Goal: Task Accomplishment & Management: Manage account settings

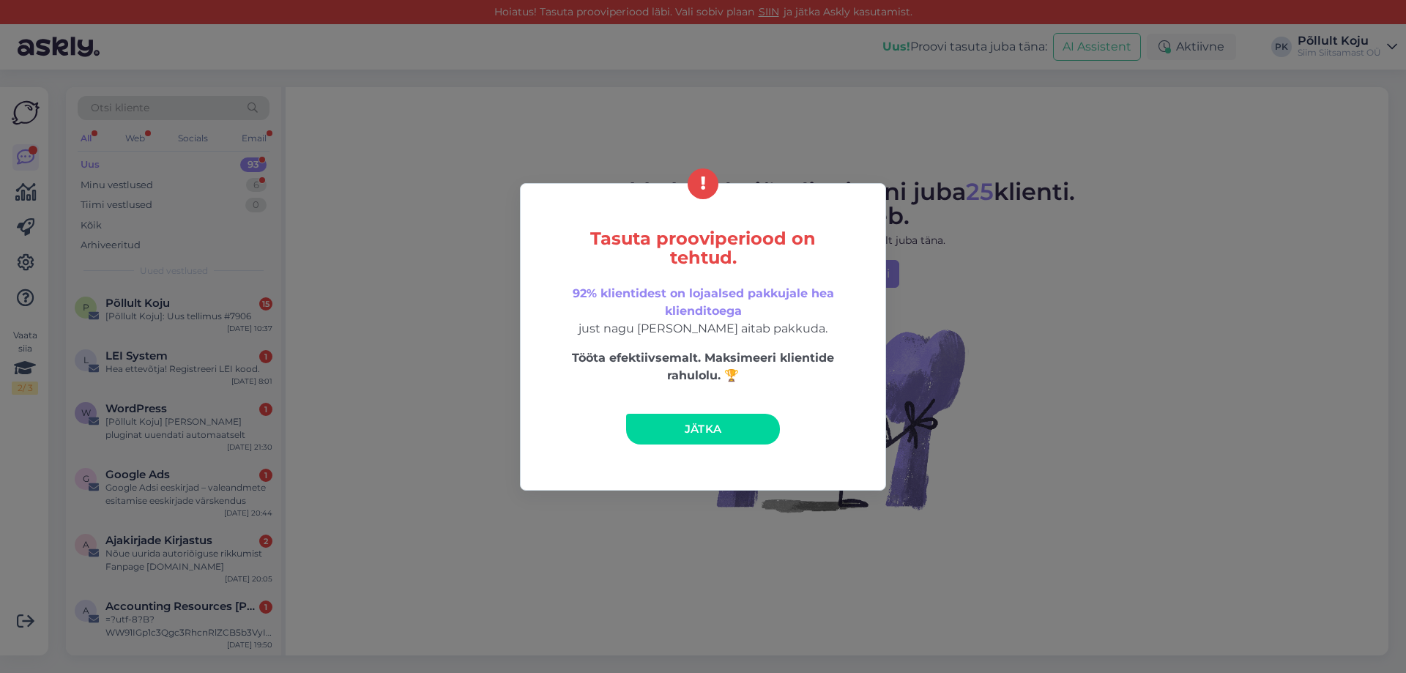
click at [738, 425] on link "Jätka" at bounding box center [703, 429] width 154 height 31
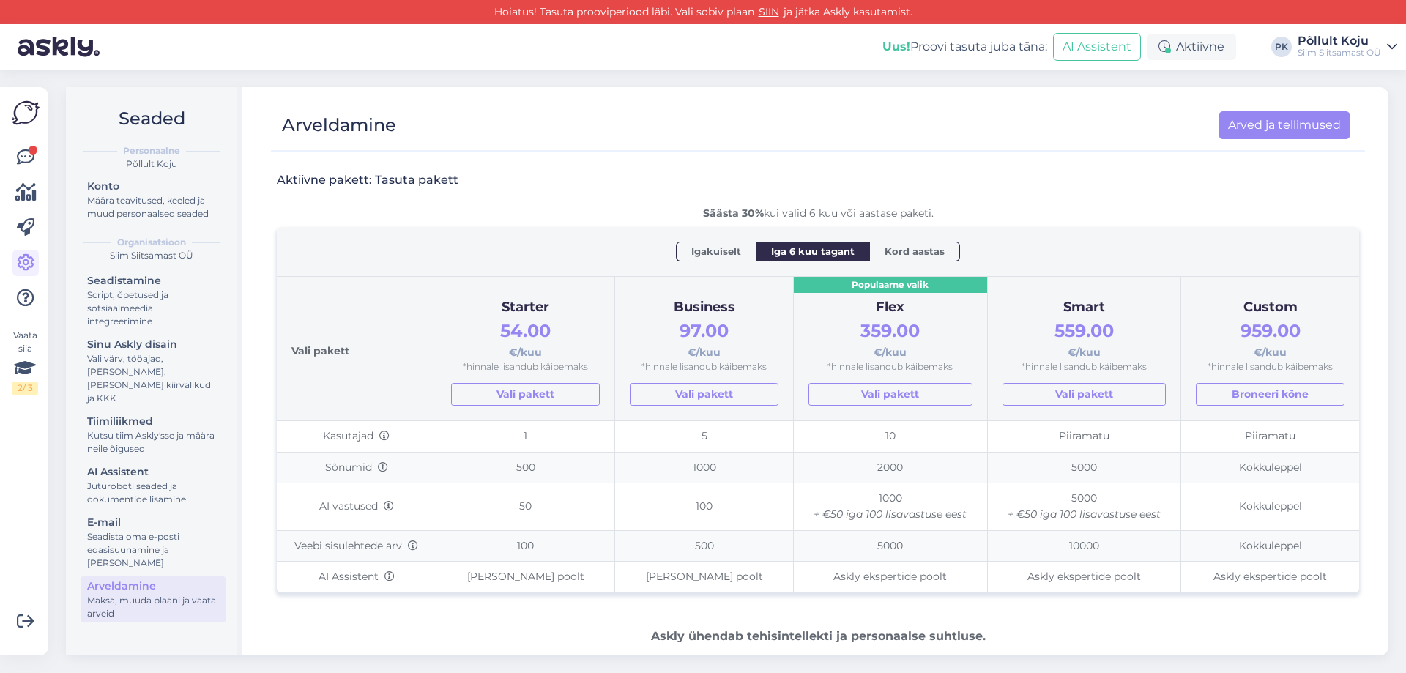
click at [707, 253] on span "Igakuiselt" at bounding box center [716, 251] width 50 height 15
click at [711, 240] on th "Igakuiselt Iga 6 kuu tagant Kord aastas" at bounding box center [818, 251] width 1083 height 49
click at [814, 252] on span "Iga 6 kuu tagant" at bounding box center [813, 251] width 84 height 15
click at [716, 256] on span "Igakuiselt" at bounding box center [716, 251] width 50 height 15
click at [35, 372] on icon at bounding box center [25, 368] width 22 height 26
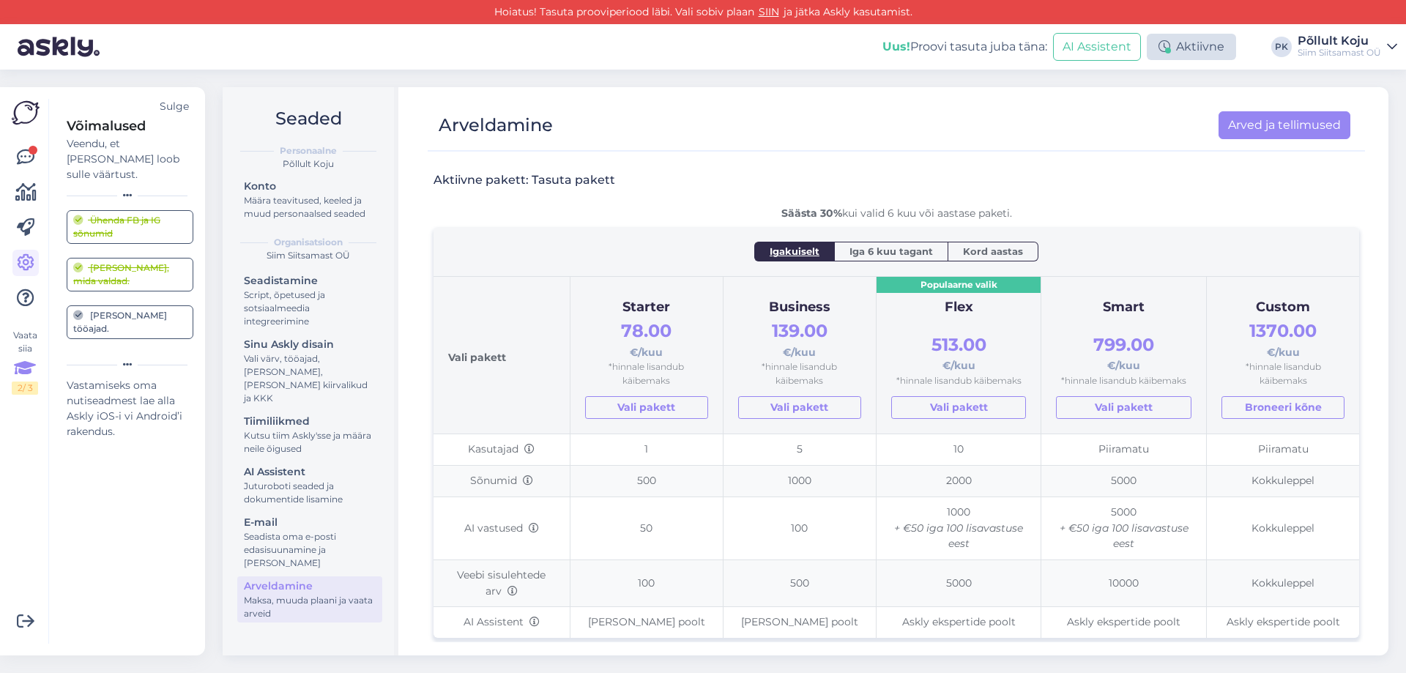
click at [1188, 53] on div "Aktiivne" at bounding box center [1191, 47] width 89 height 26
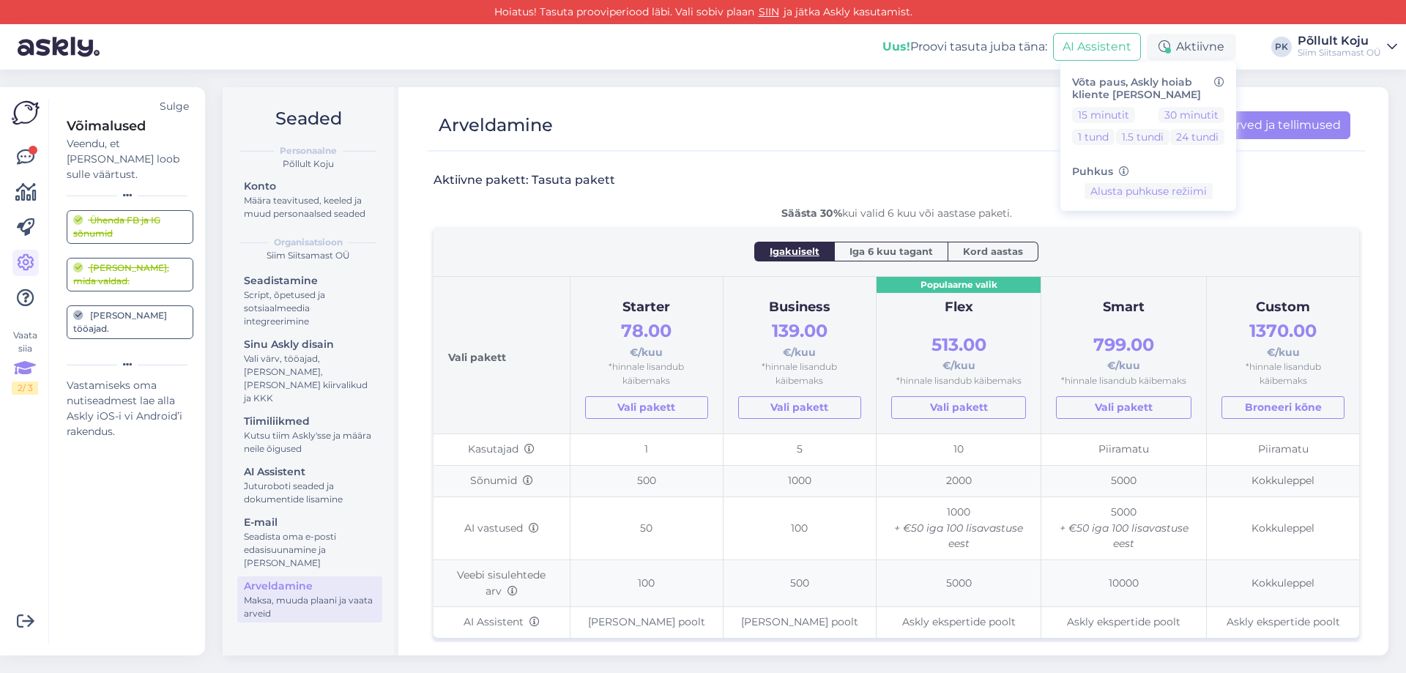
click at [998, 81] on div "Seaded Personaalne Põllult Koju Konto Määra teavitused, keeled ja muud personaa…" at bounding box center [810, 372] width 1192 height 604
click at [22, 264] on icon at bounding box center [26, 263] width 18 height 18
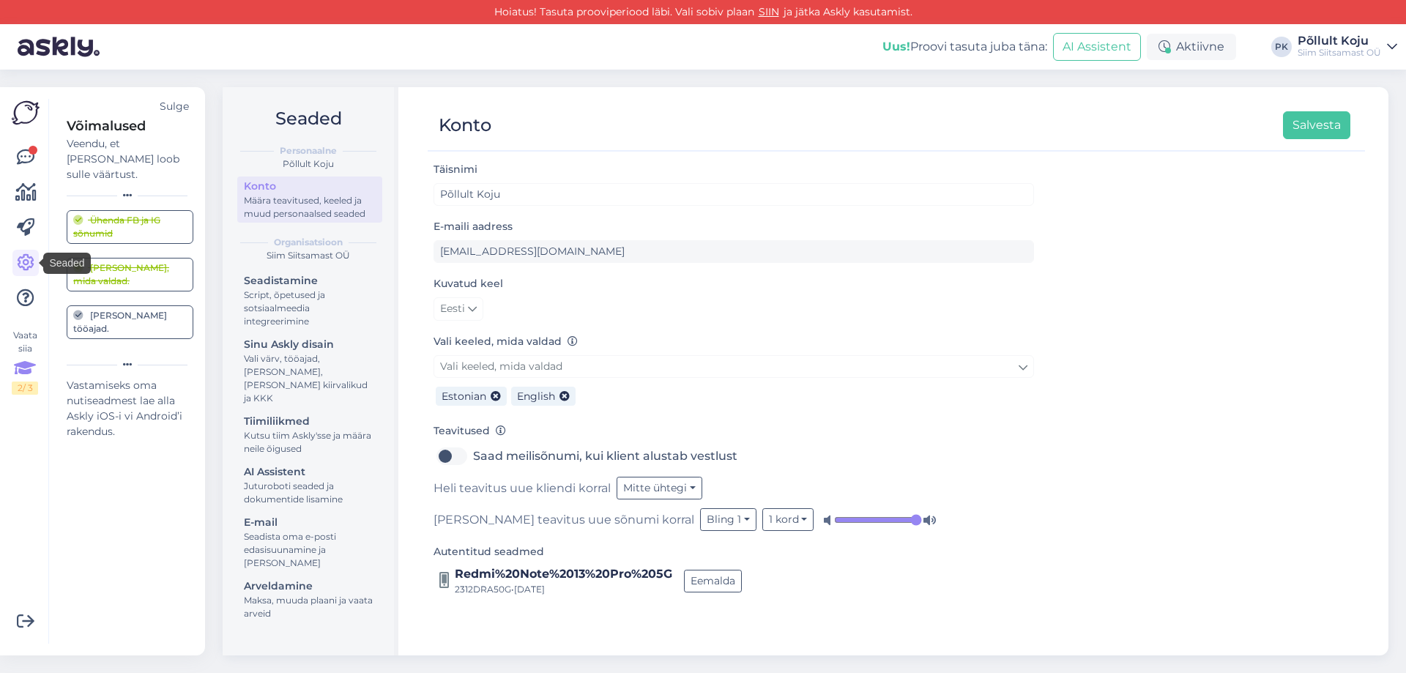
click at [34, 45] on img at bounding box center [59, 46] width 82 height 45
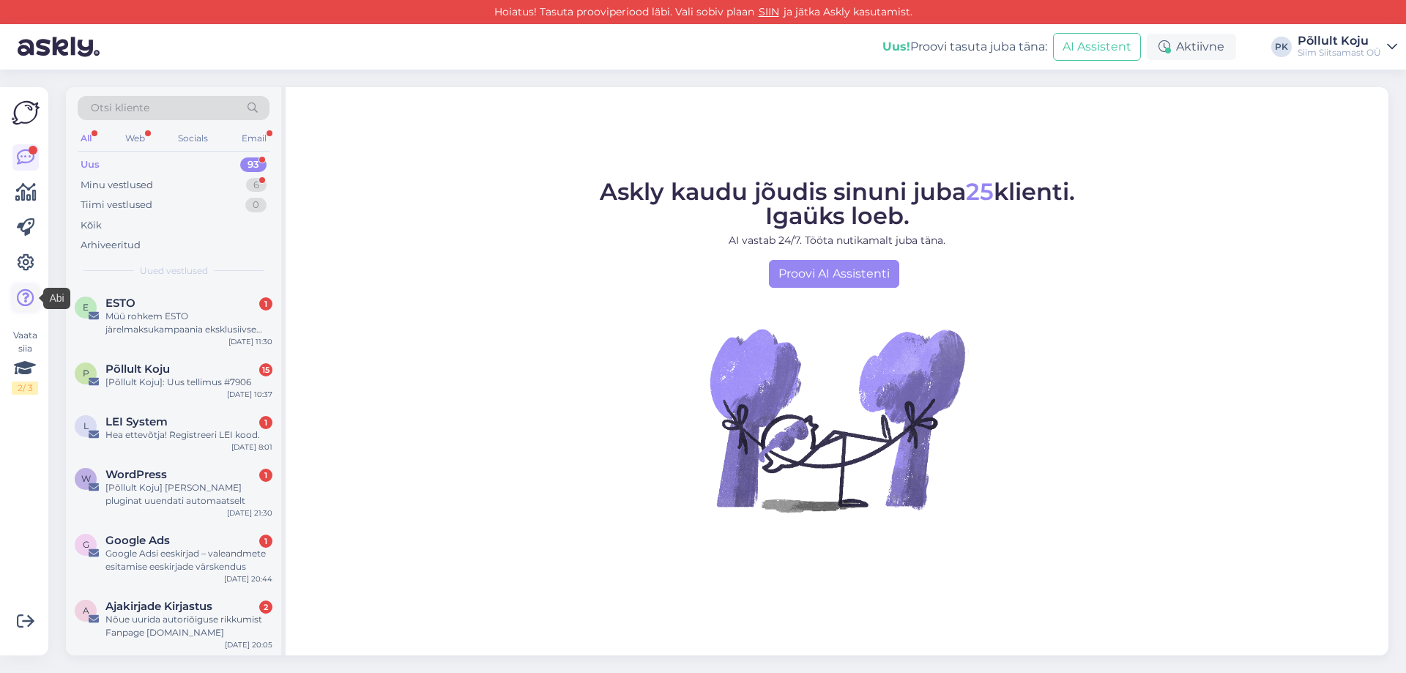
click at [29, 299] on icon at bounding box center [26, 298] width 18 height 18
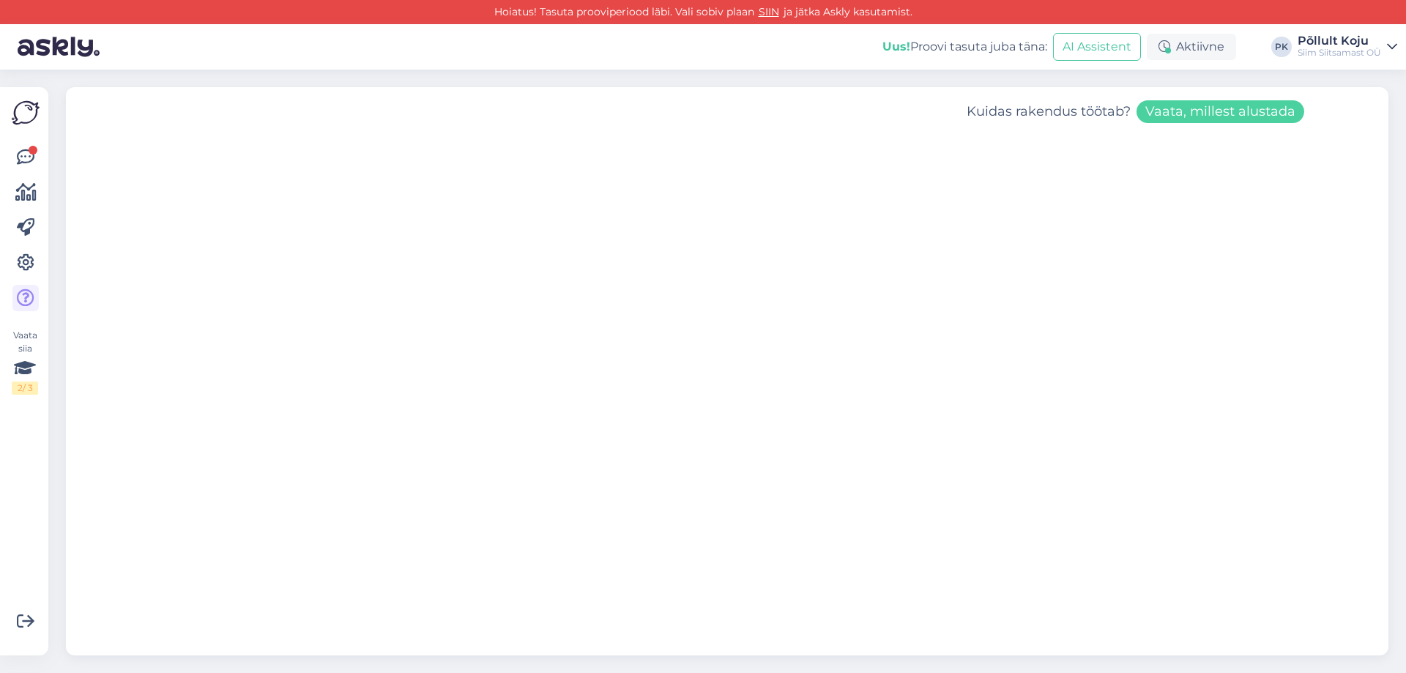
click at [82, 45] on img at bounding box center [59, 46] width 82 height 45
click at [37, 149] on div at bounding box center [33, 150] width 9 height 9
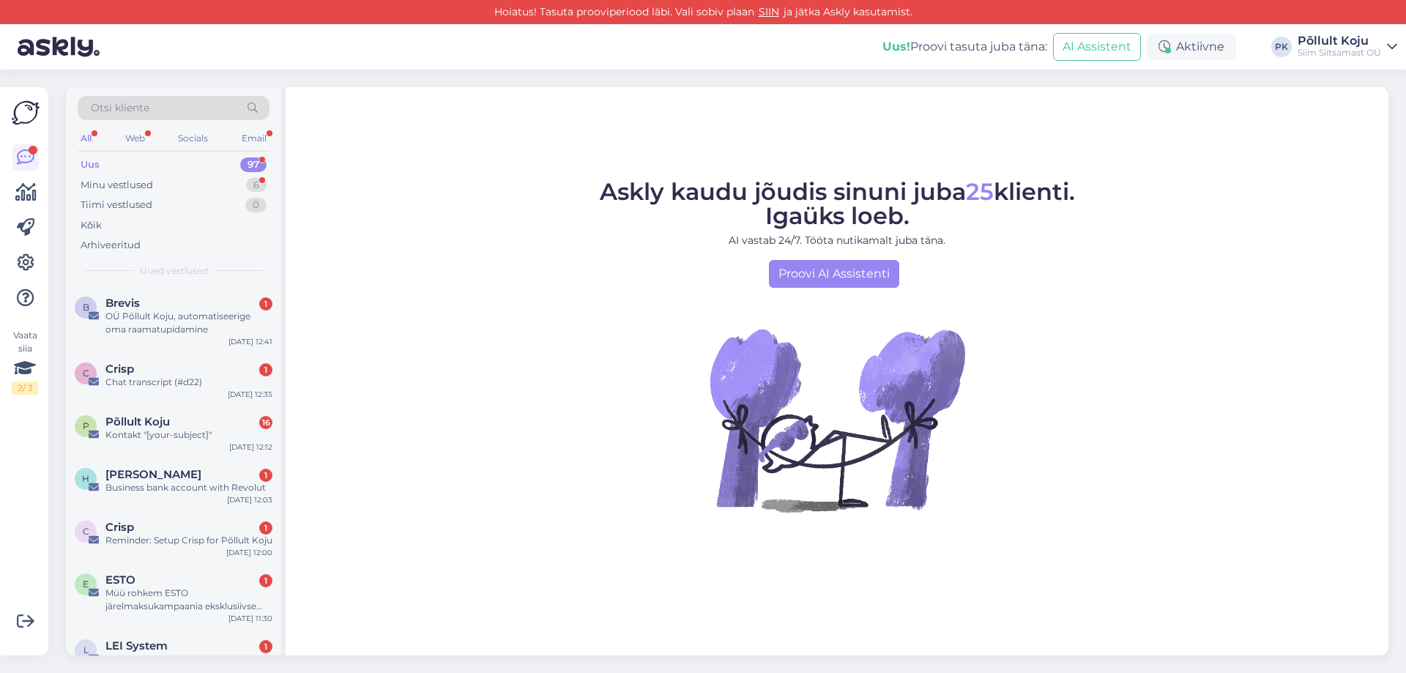
click at [772, 10] on link "SIIN" at bounding box center [768, 11] width 29 height 13
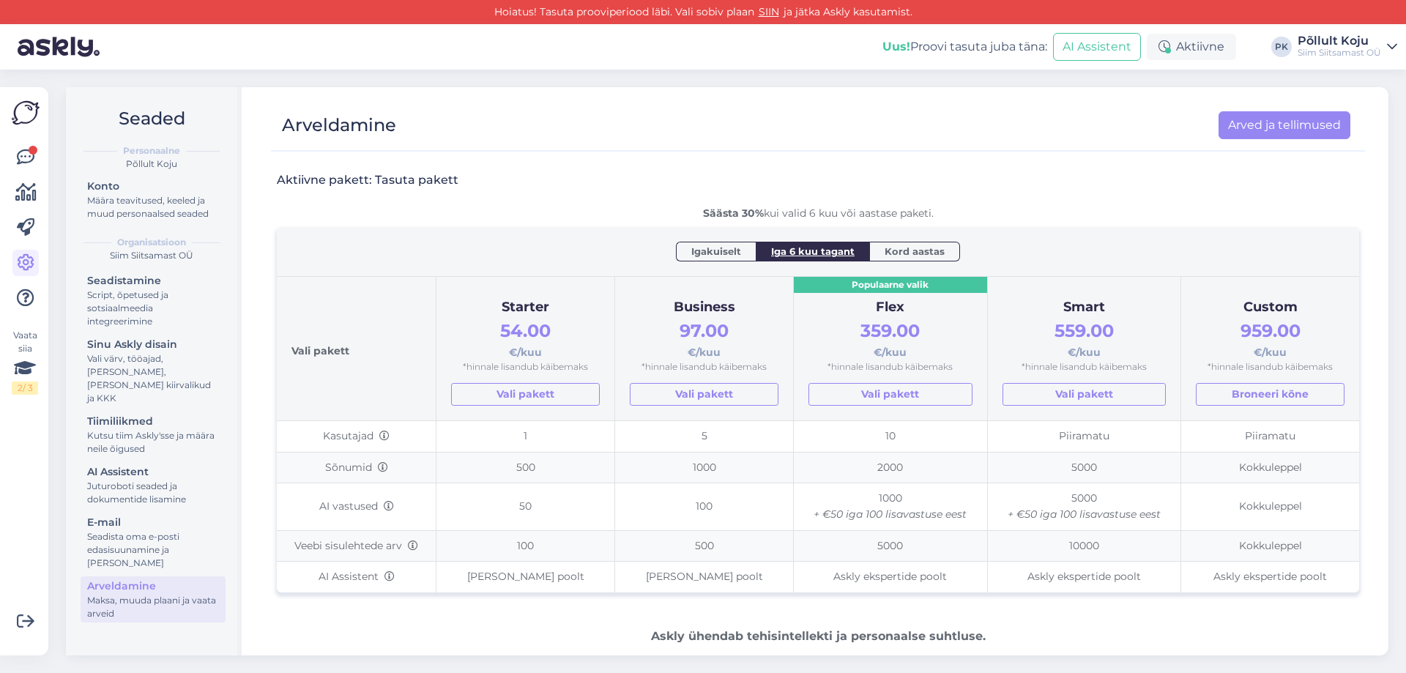
click at [903, 248] on span "Kord aastas" at bounding box center [915, 251] width 60 height 15
click at [811, 251] on span "Iga 6 kuu tagant" at bounding box center [813, 251] width 84 height 15
click at [756, 251] on div "Iga 6 kuu tagant" at bounding box center [813, 251] width 114 height 19
click at [737, 252] on span "Igakuiselt" at bounding box center [716, 251] width 50 height 15
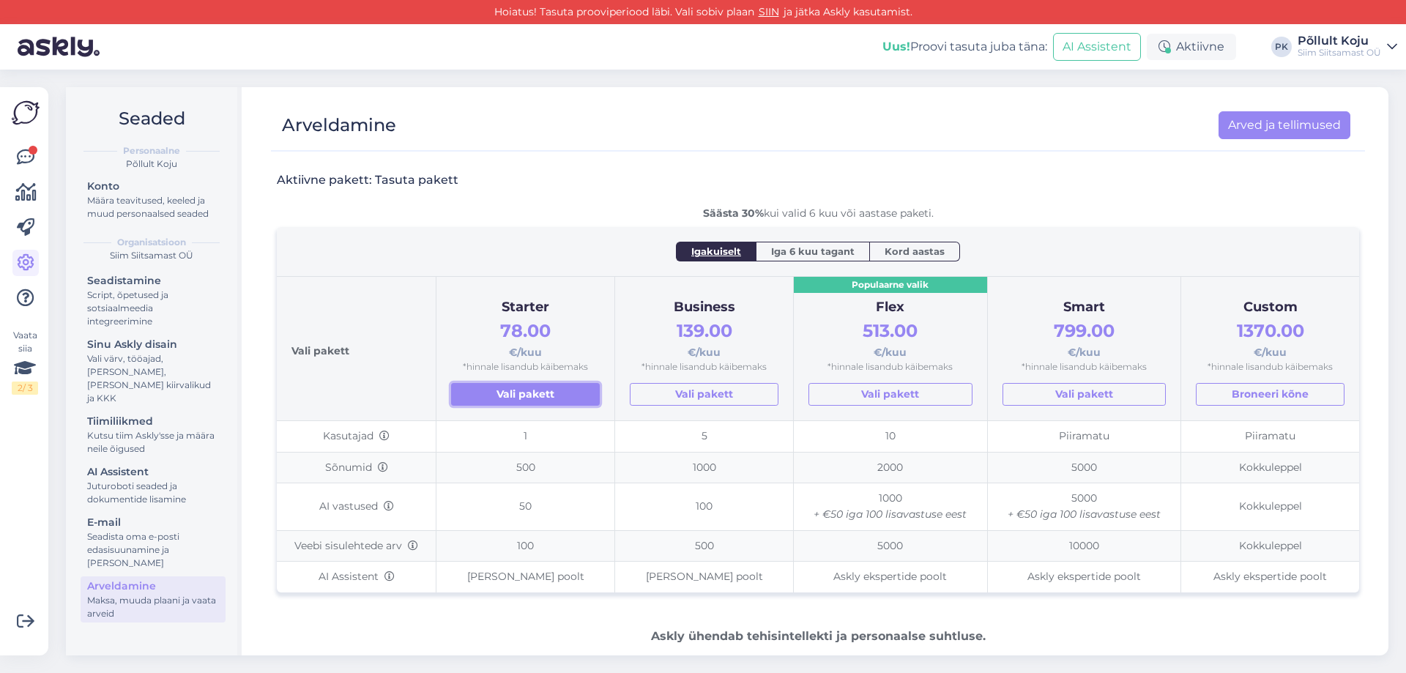
click at [489, 390] on link "Vali pakett" at bounding box center [525, 394] width 149 height 23
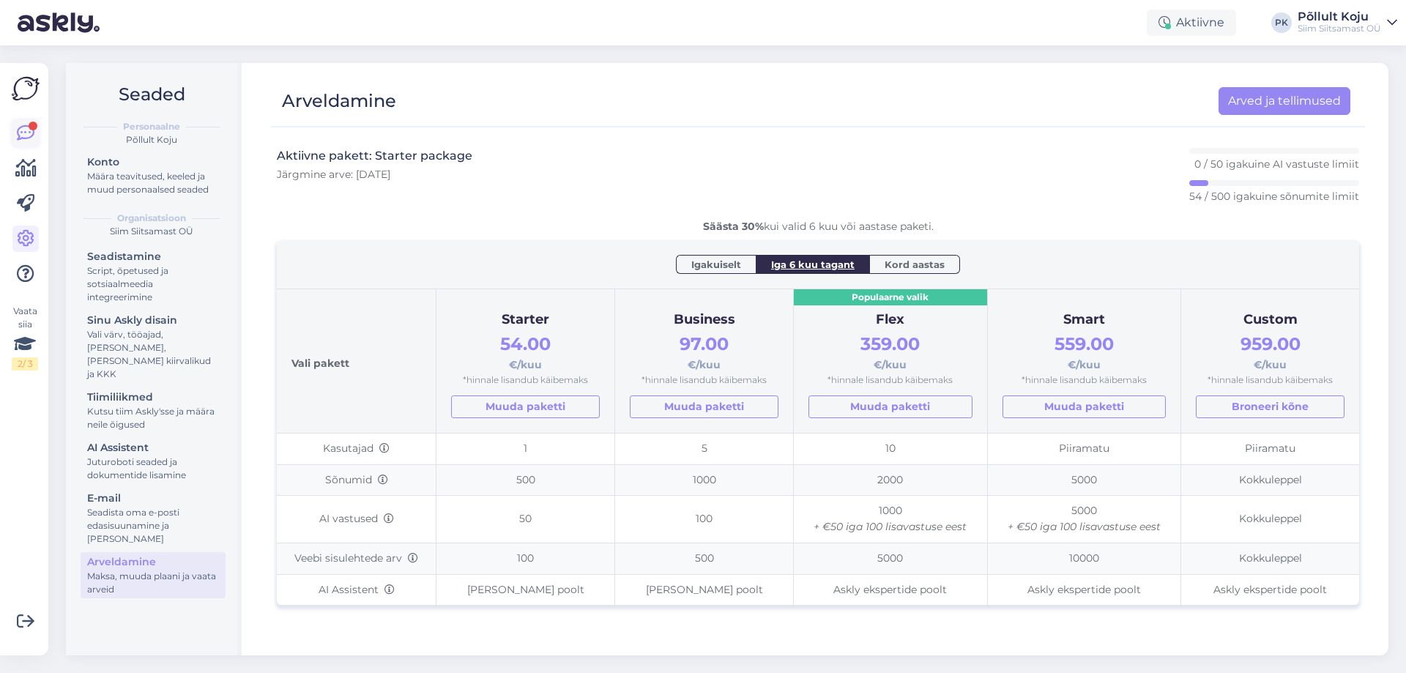
click at [34, 130] on div at bounding box center [33, 126] width 9 height 9
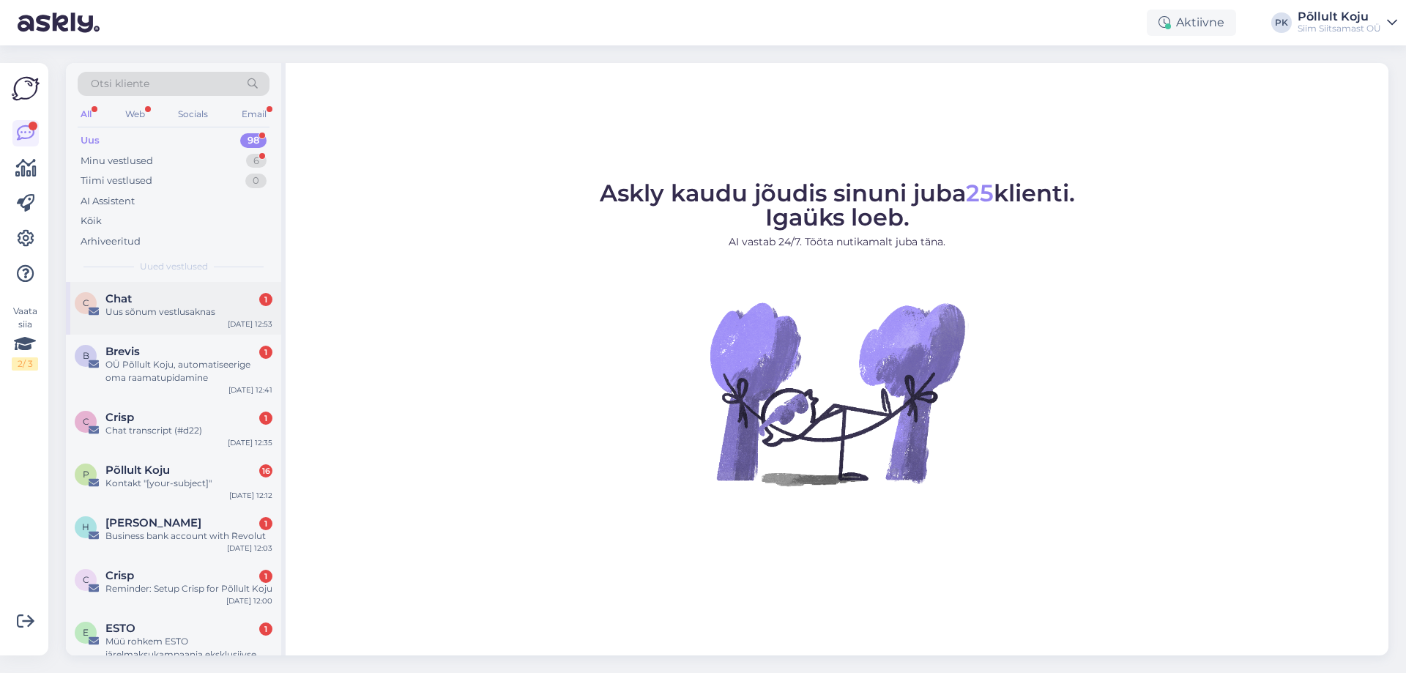
click at [214, 301] on div "Chat 1" at bounding box center [188, 298] width 167 height 13
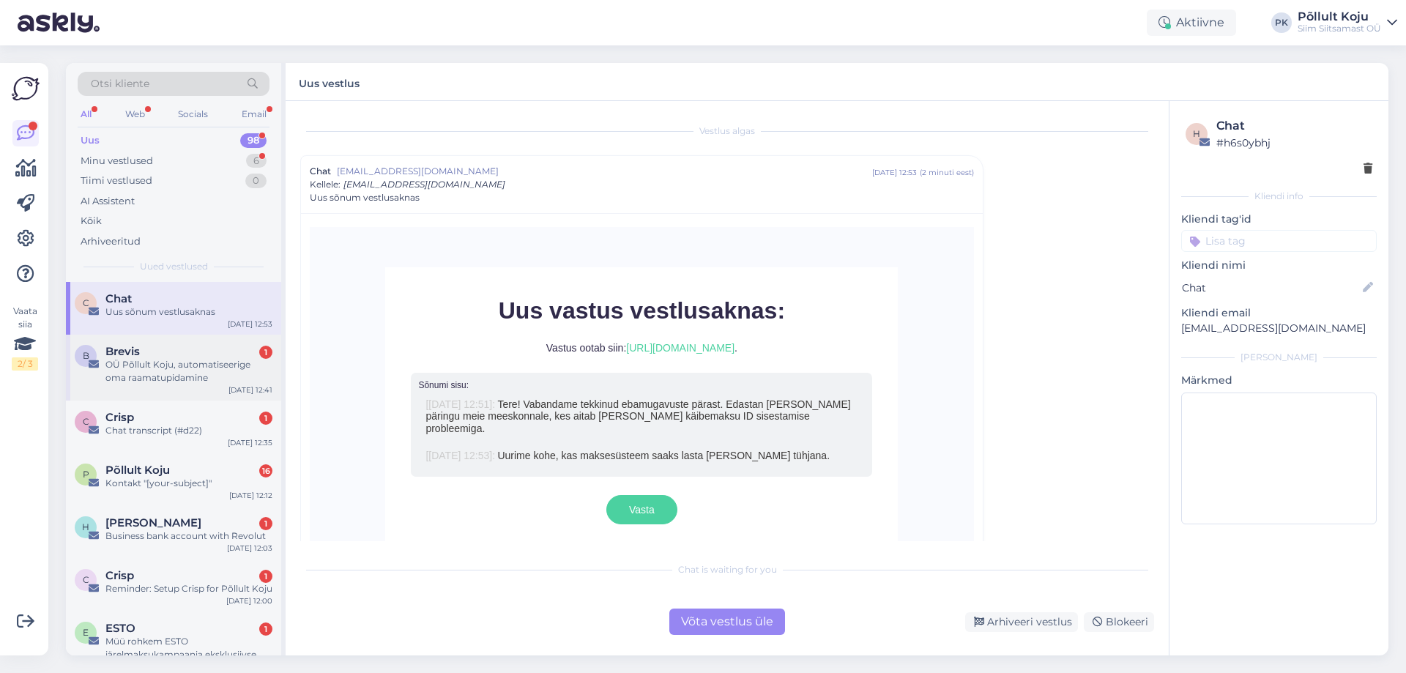
click at [205, 353] on div "Brevis 1" at bounding box center [188, 351] width 167 height 13
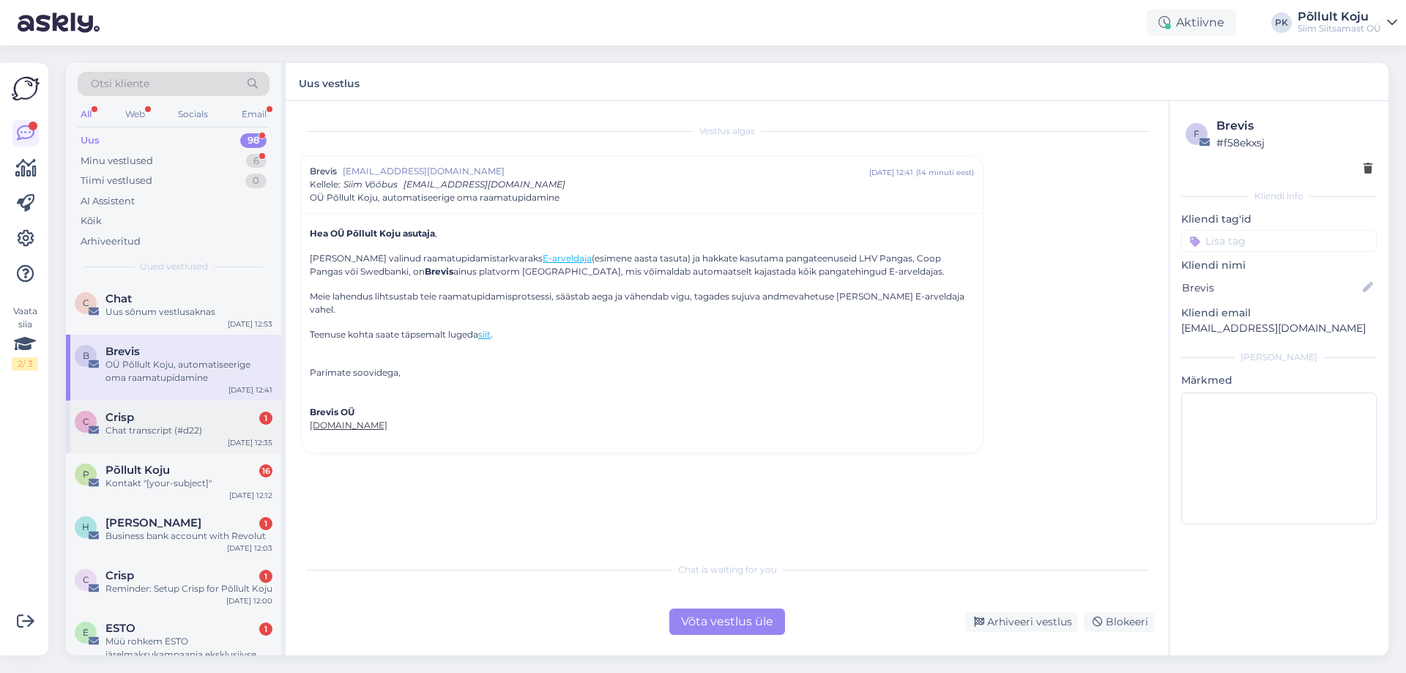
click at [196, 419] on div "Crisp 1" at bounding box center [188, 417] width 167 height 13
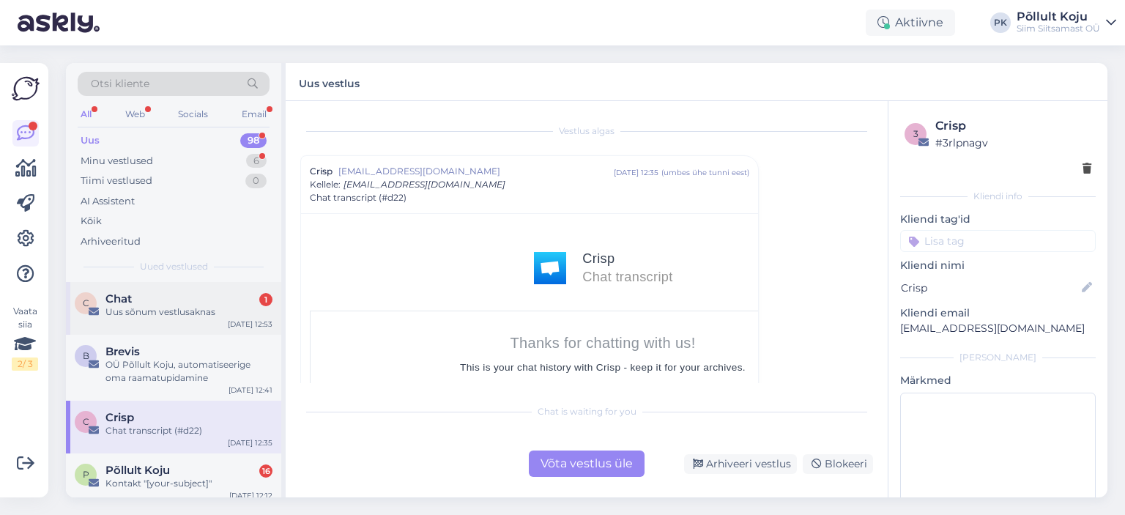
click at [127, 311] on div "Uus sõnum vestlusaknas" at bounding box center [188, 311] width 167 height 13
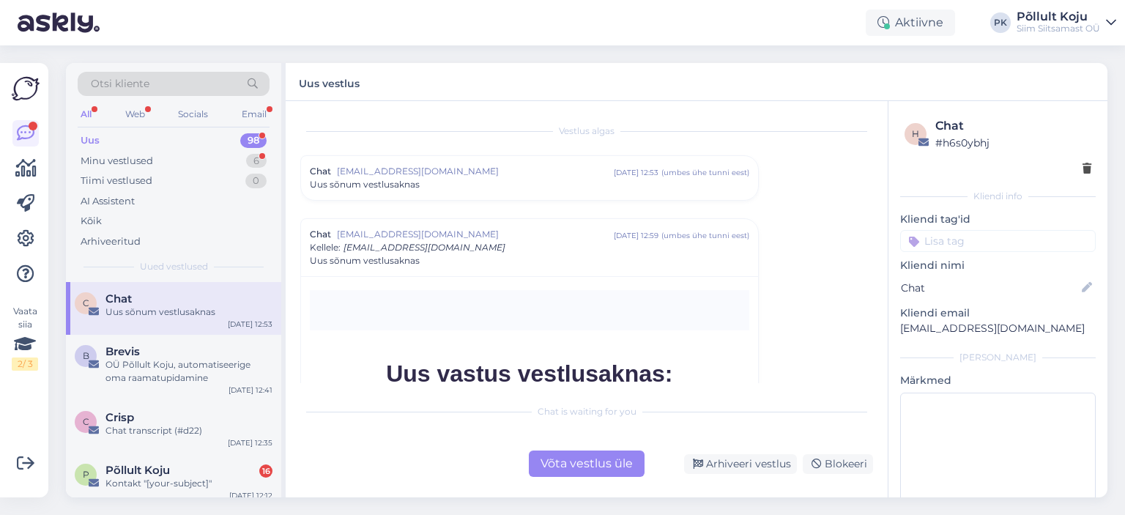
click at [67, 33] on img at bounding box center [59, 22] width 82 height 45
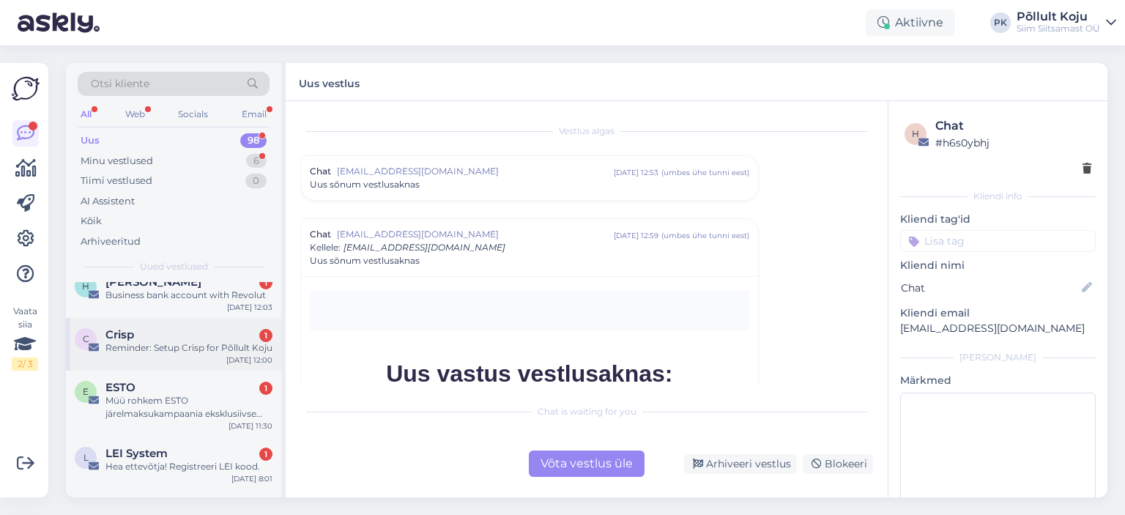
scroll to position [293, 0]
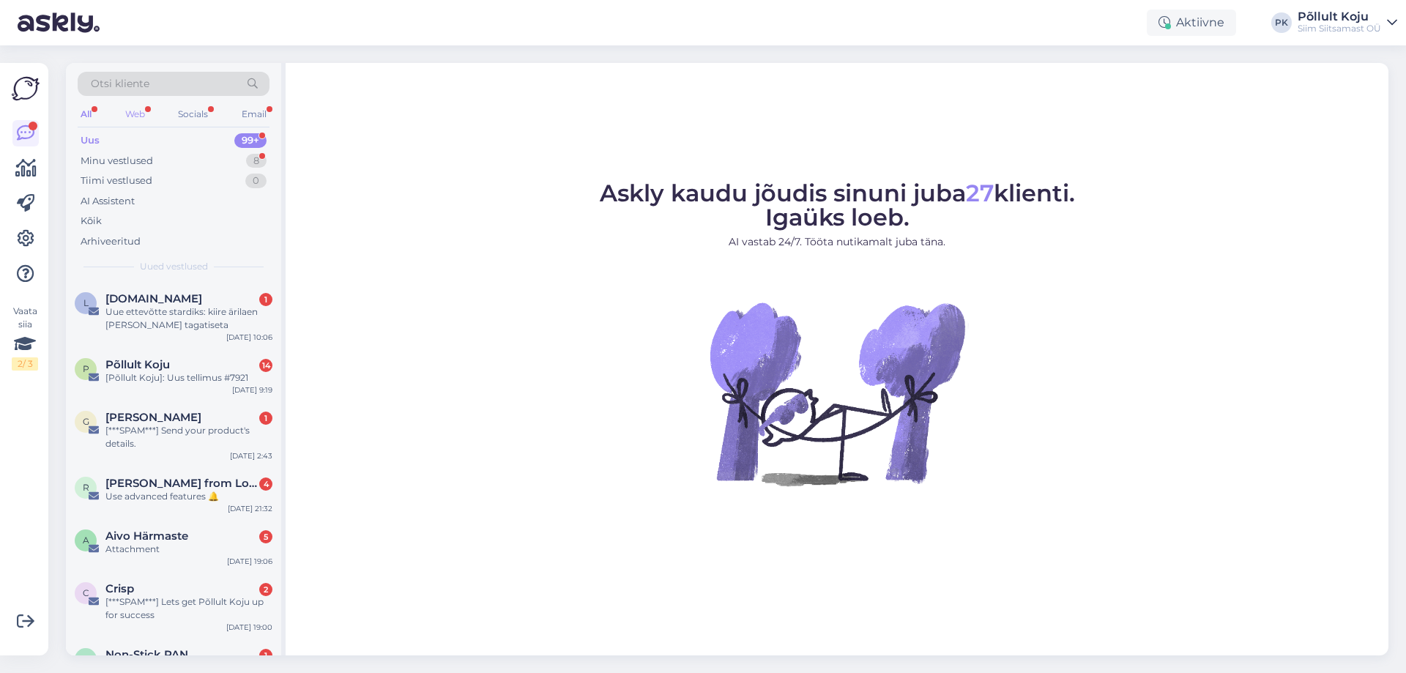
click at [146, 112] on div "Web" at bounding box center [135, 114] width 26 height 19
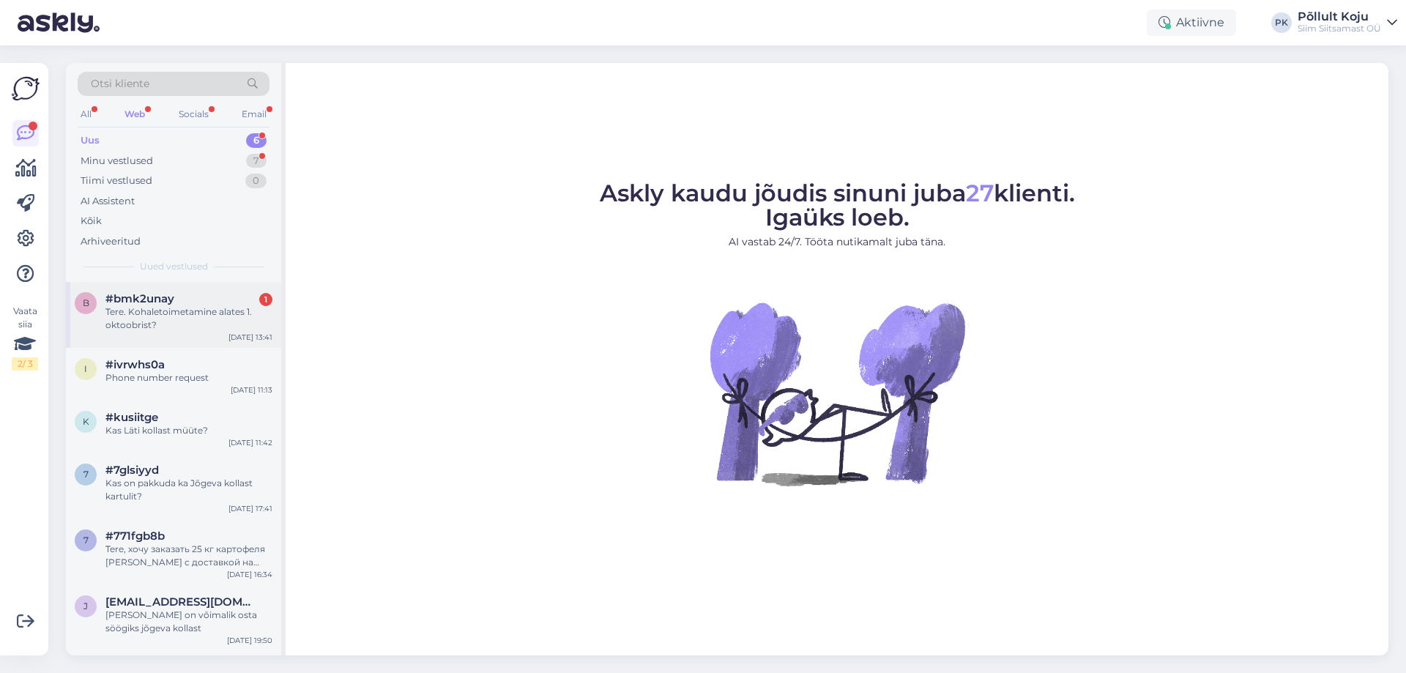
click at [203, 314] on div "Tere. Kohaletoimetamine alates 1. oktoobrist?" at bounding box center [188, 318] width 167 height 26
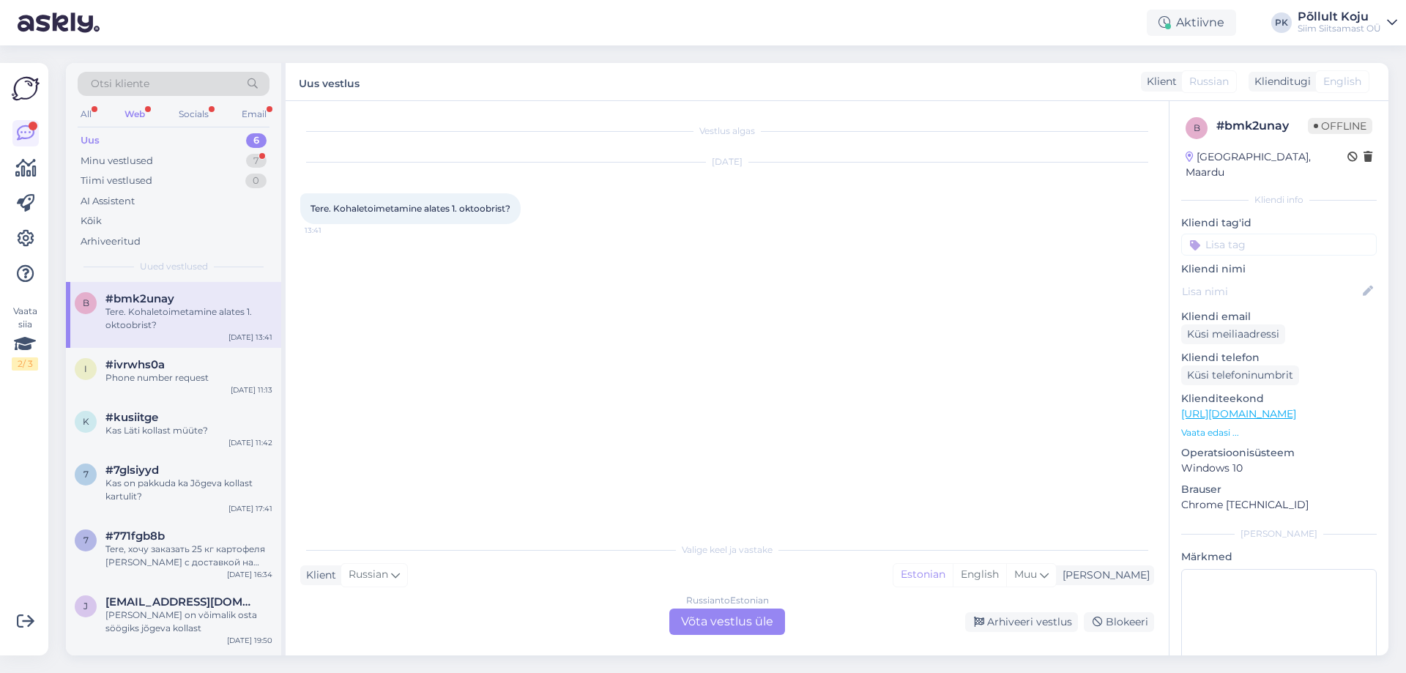
click at [197, 141] on div "Uus 6" at bounding box center [174, 140] width 192 height 21
click at [89, 111] on div "All" at bounding box center [86, 114] width 17 height 19
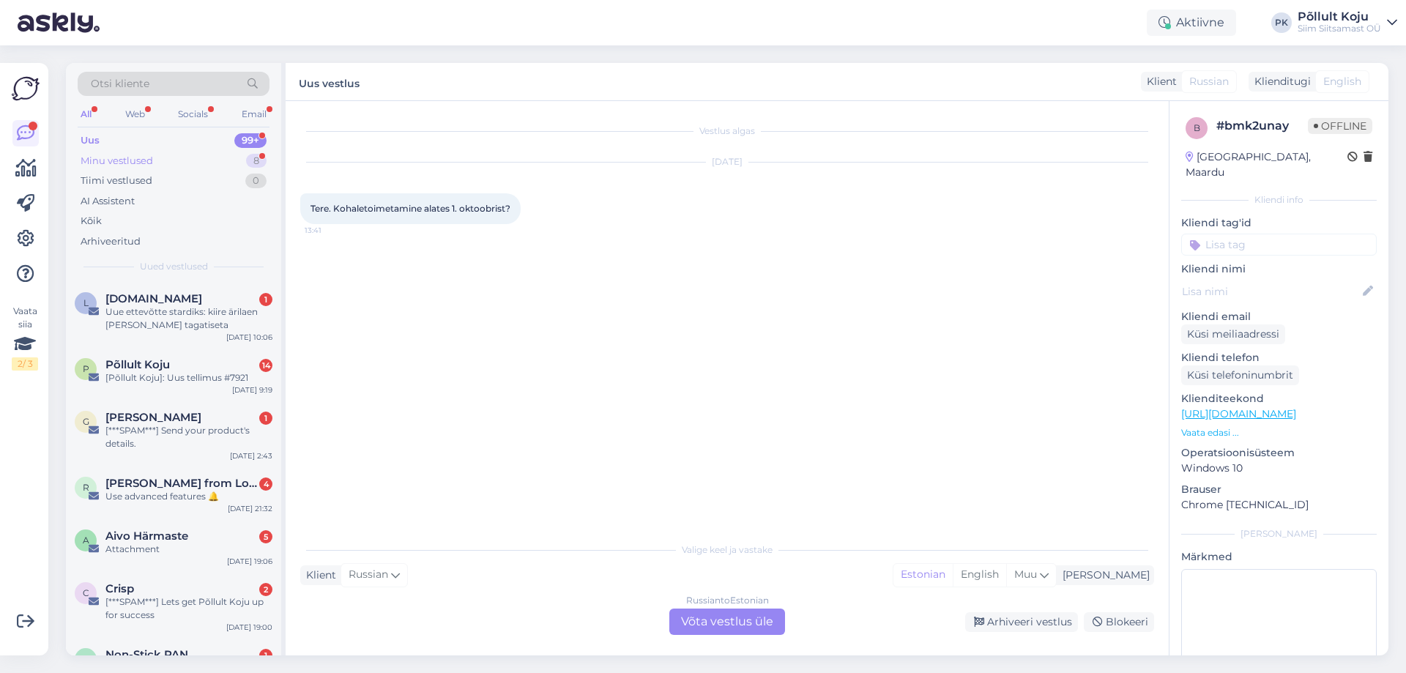
click at [210, 158] on div "Minu vestlused 8" at bounding box center [174, 161] width 192 height 21
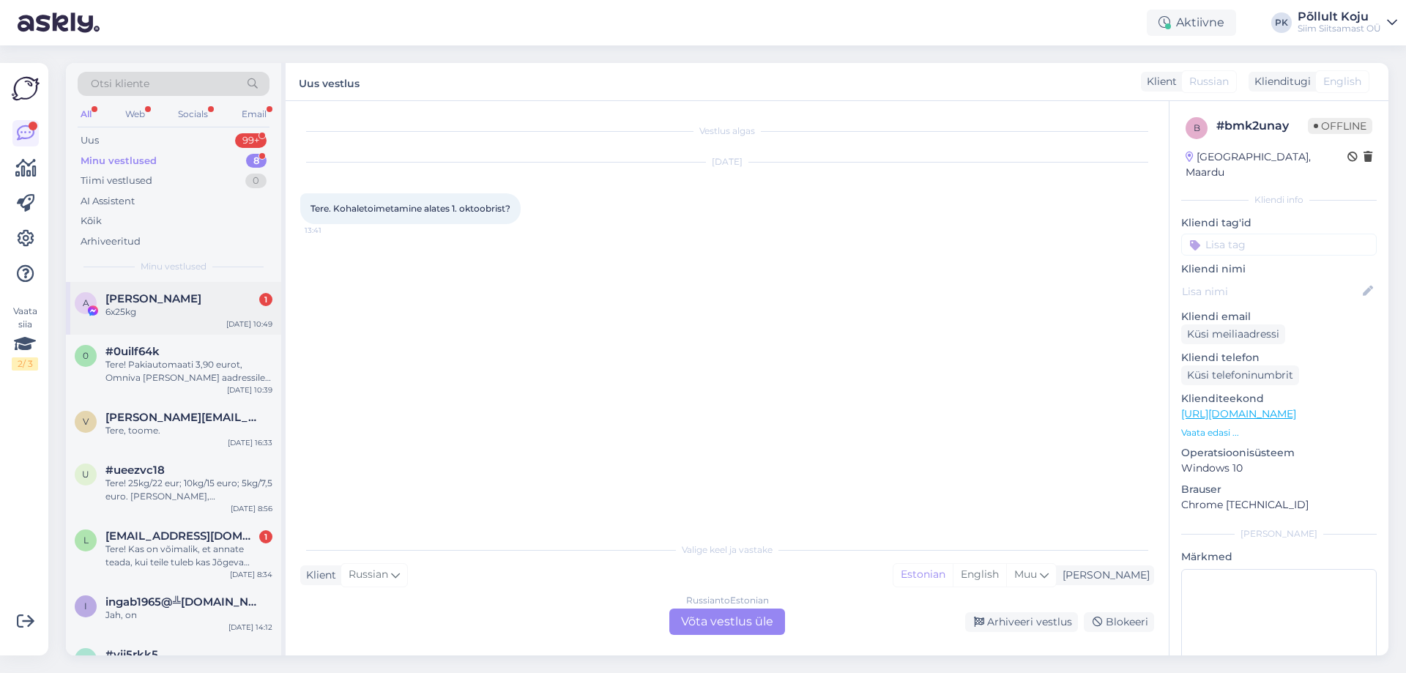
click at [209, 316] on div "6x25kg" at bounding box center [188, 311] width 167 height 13
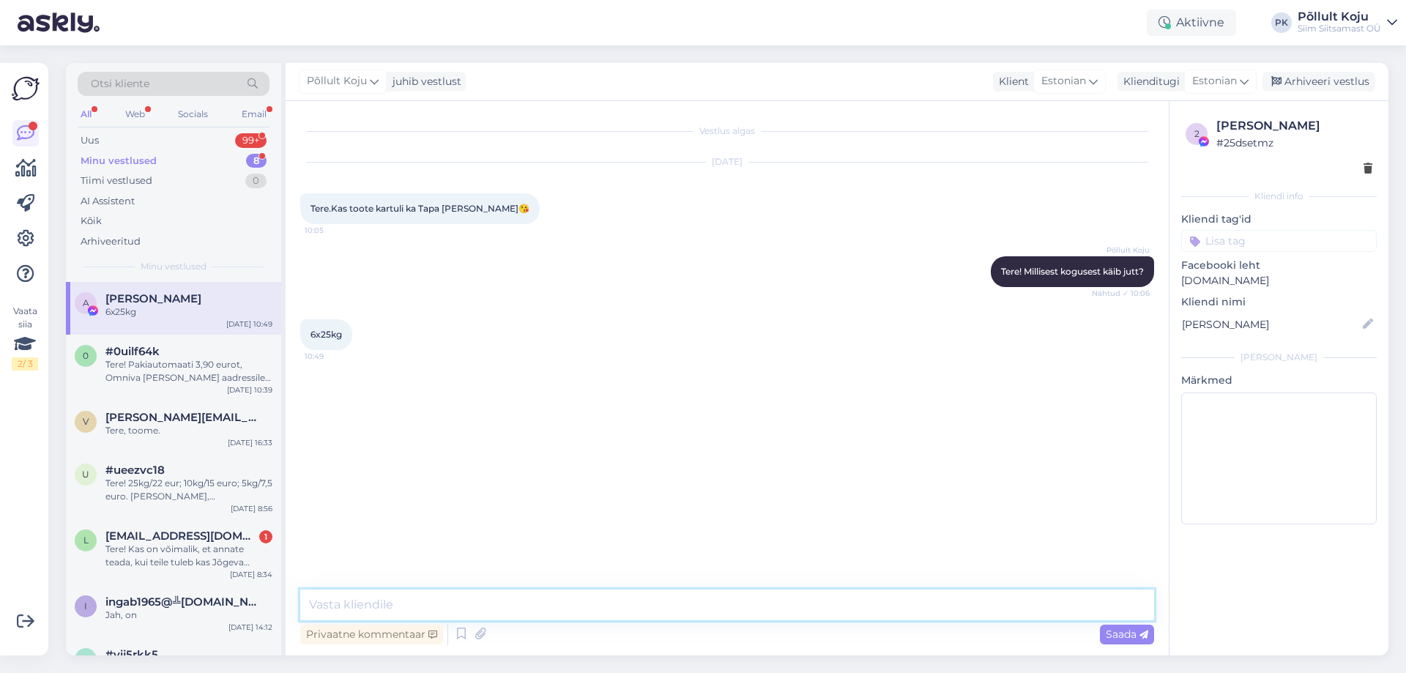
click at [700, 613] on textarea at bounding box center [727, 605] width 854 height 31
paste textarea "Tere! Kindlasti on. Kuna me ise antud piirkonda transporti ei paku, pakume Teil…"
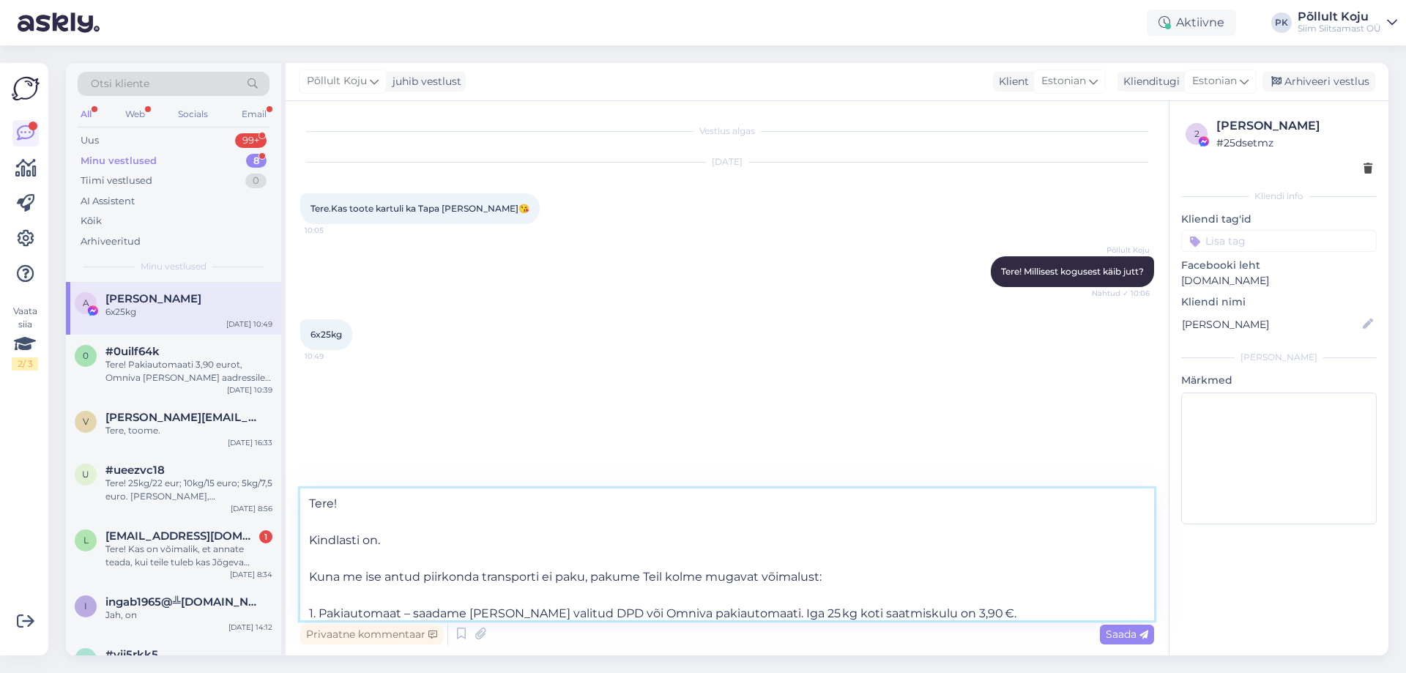
drag, startPoint x: 388, startPoint y: 538, endPoint x: 303, endPoint y: 541, distance: 85.7
click at [303, 541] on textarea "Tere! Kindlasti on. Kuna me ise antud piirkonda transporti ei paku, pakume Teil…" at bounding box center [727, 555] width 854 height 132
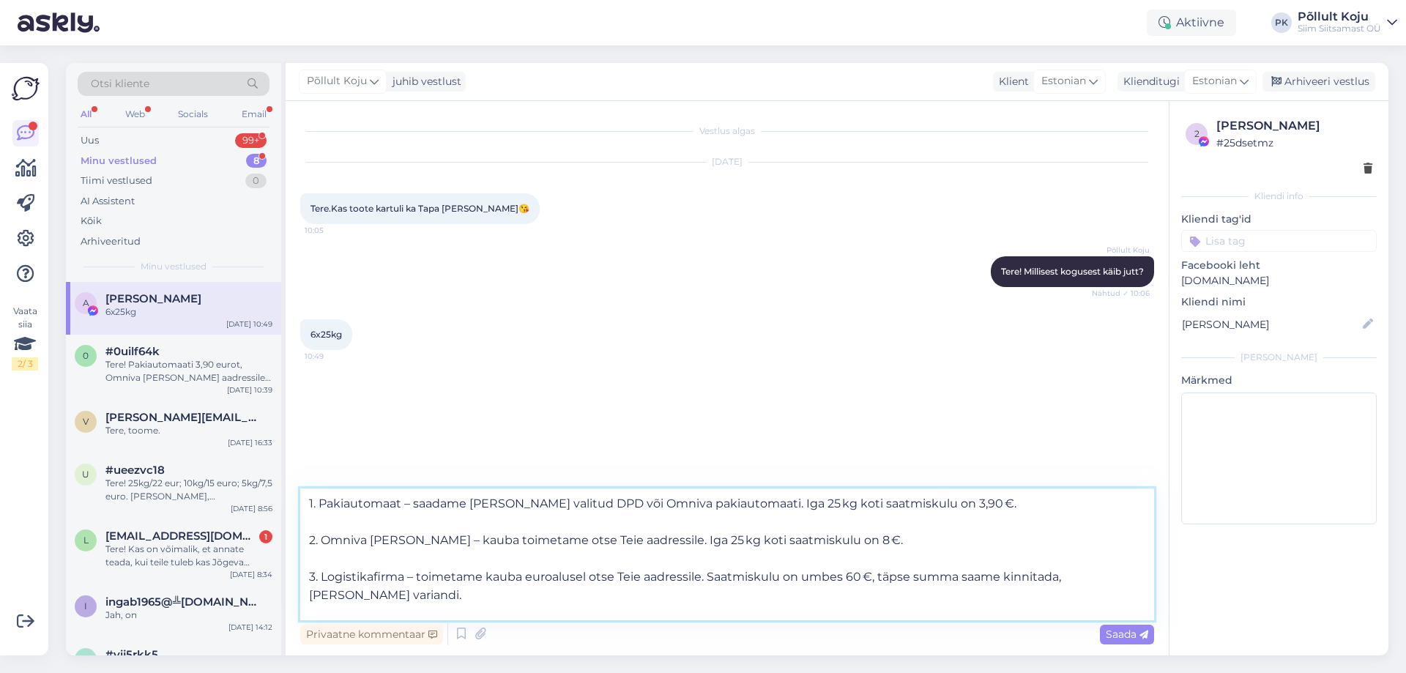
scroll to position [136, 0]
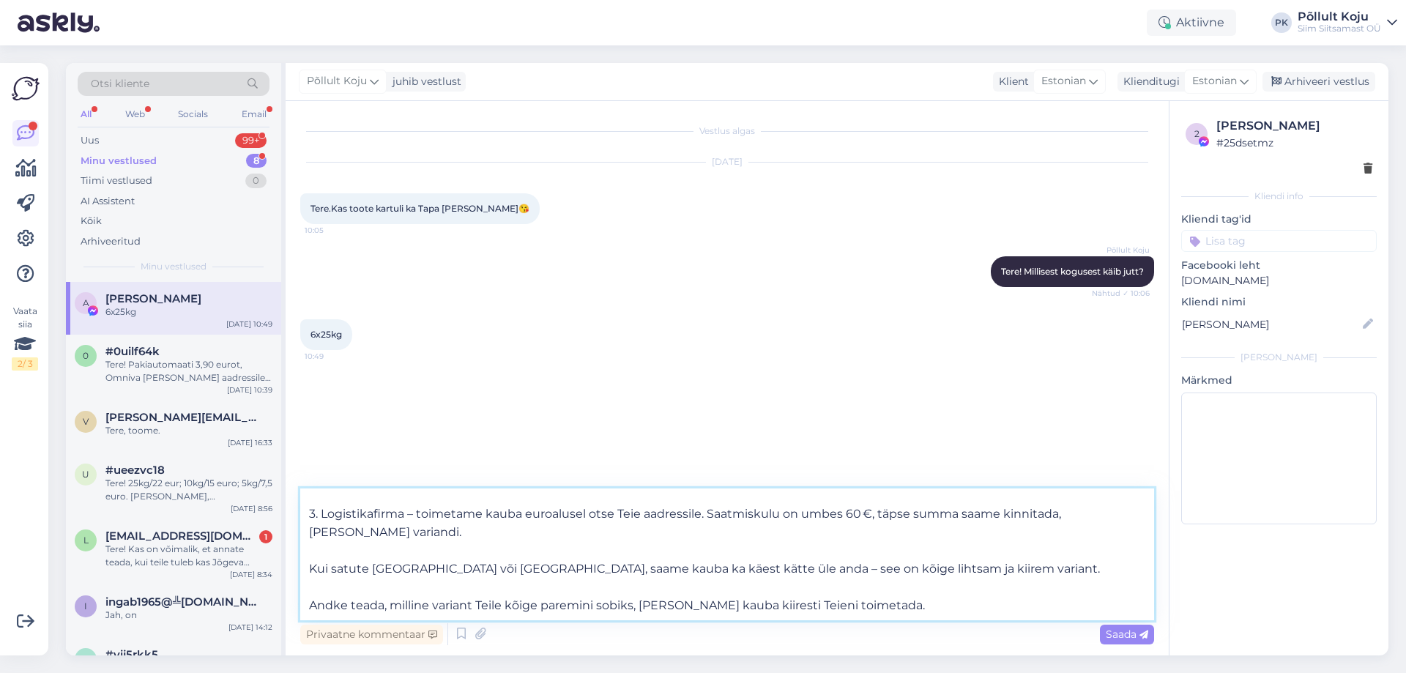
click at [854, 514] on textarea "Tere! Kuna me ise antud piirkonda transporti ei paku, pakume Teil kolme mugavat…" at bounding box center [727, 555] width 854 height 132
drag, startPoint x: 858, startPoint y: 514, endPoint x: 849, endPoint y: 514, distance: 9.5
click at [849, 514] on textarea "Tere! Kuna me ise antud piirkonda transporti ei paku, pakume Teil kolme mugavat…" at bounding box center [727, 555] width 854 height 132
click at [869, 511] on textarea "Tere! Kuna me ise antud piirkonda transporti ei paku, pakume Teil kolme mugavat…" at bounding box center [727, 555] width 854 height 132
click at [467, 530] on textarea "Tere! Kuna me ise antud piirkonda transporti ei paku, pakume Teil kolme mugavat…" at bounding box center [727, 555] width 854 height 132
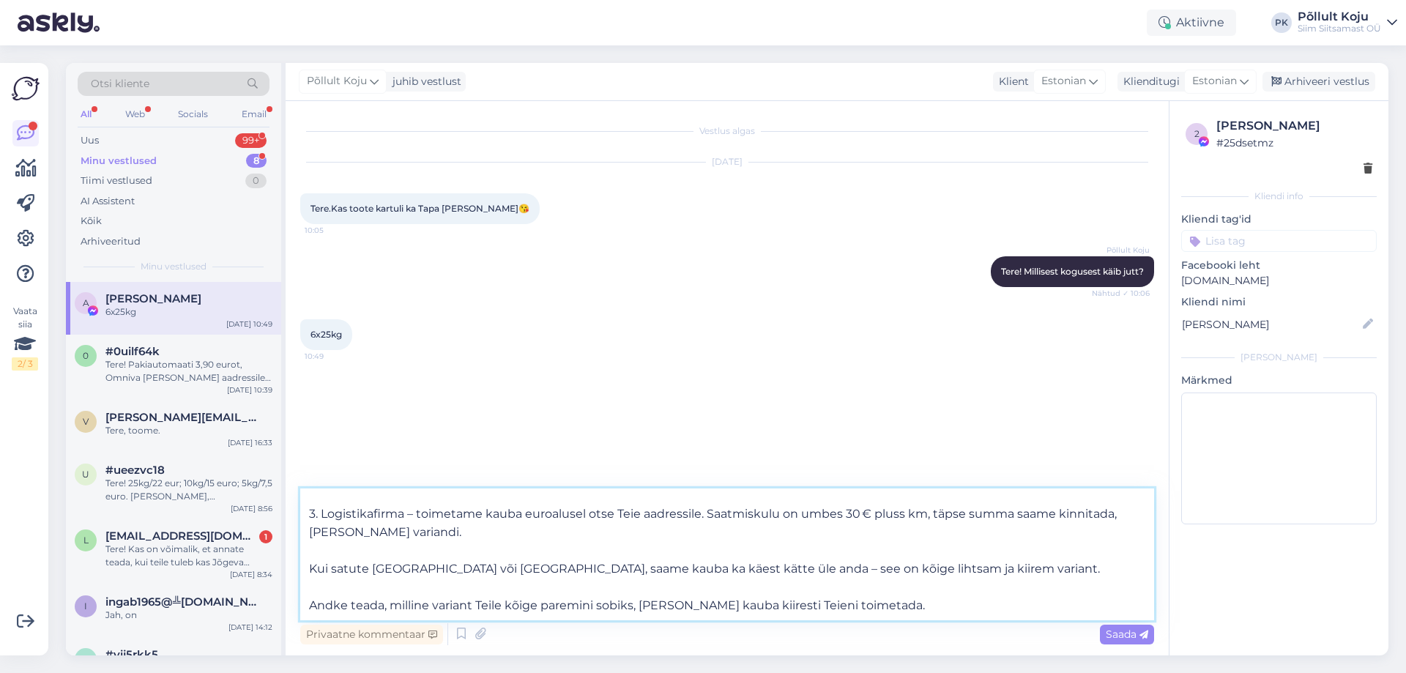
drag, startPoint x: 900, startPoint y: 606, endPoint x: 687, endPoint y: 598, distance: 213.3
click at [634, 605] on textarea "Tere! Kuna me ise antud piirkonda transporti ei paku, pakume Teil kolme mugavat…" at bounding box center [727, 555] width 854 height 132
type textarea "Tere! Kuna me ise antud piirkonda transporti ei paku, pakume Teil kolme mugavat…"
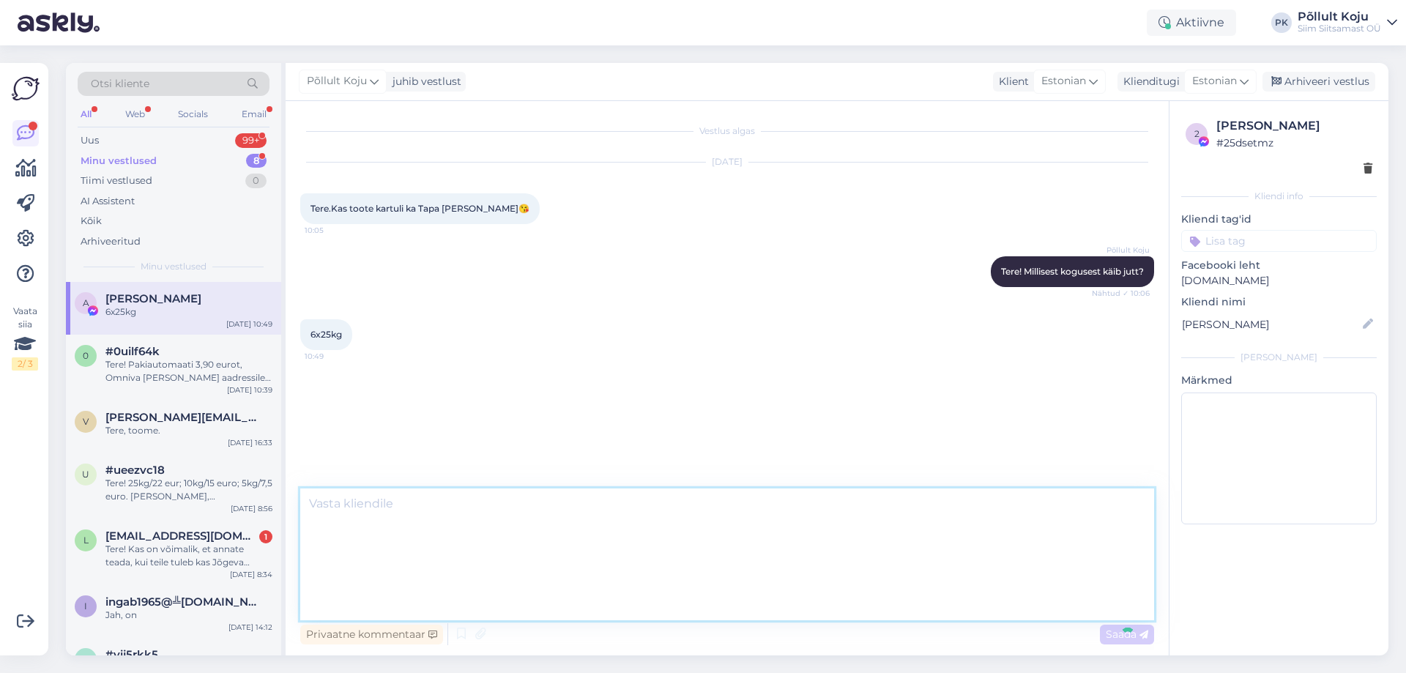
scroll to position [90, 0]
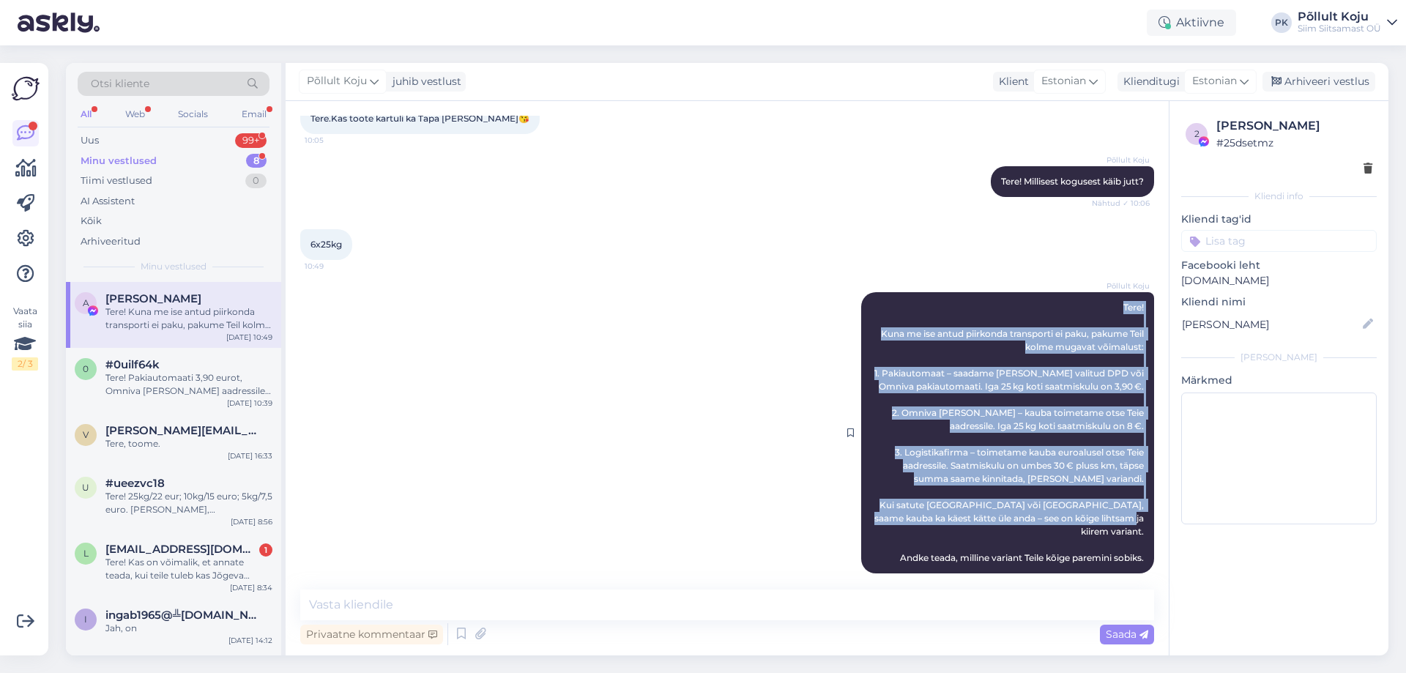
drag, startPoint x: 1110, startPoint y: 305, endPoint x: 1107, endPoint y: 475, distance: 170.0
click at [1124, 531] on div "Põllult Koju Tere! Kuna me ise antud piirkonda transporti ei paku, pakume Teil …" at bounding box center [1007, 432] width 293 height 281
click at [1104, 452] on span "Tere! Kuna me ise antud piirkonda transporti ei paku, pakume Teil kolme mugavat…" at bounding box center [1011, 432] width 272 height 261
drag, startPoint x: 1112, startPoint y: 300, endPoint x: 1135, endPoint y: 548, distance: 249.3
click at [1135, 548] on div "Põllult Koju Tere! Kuna me ise antud piirkonda transporti ei paku, pakume Teil …" at bounding box center [1007, 432] width 293 height 281
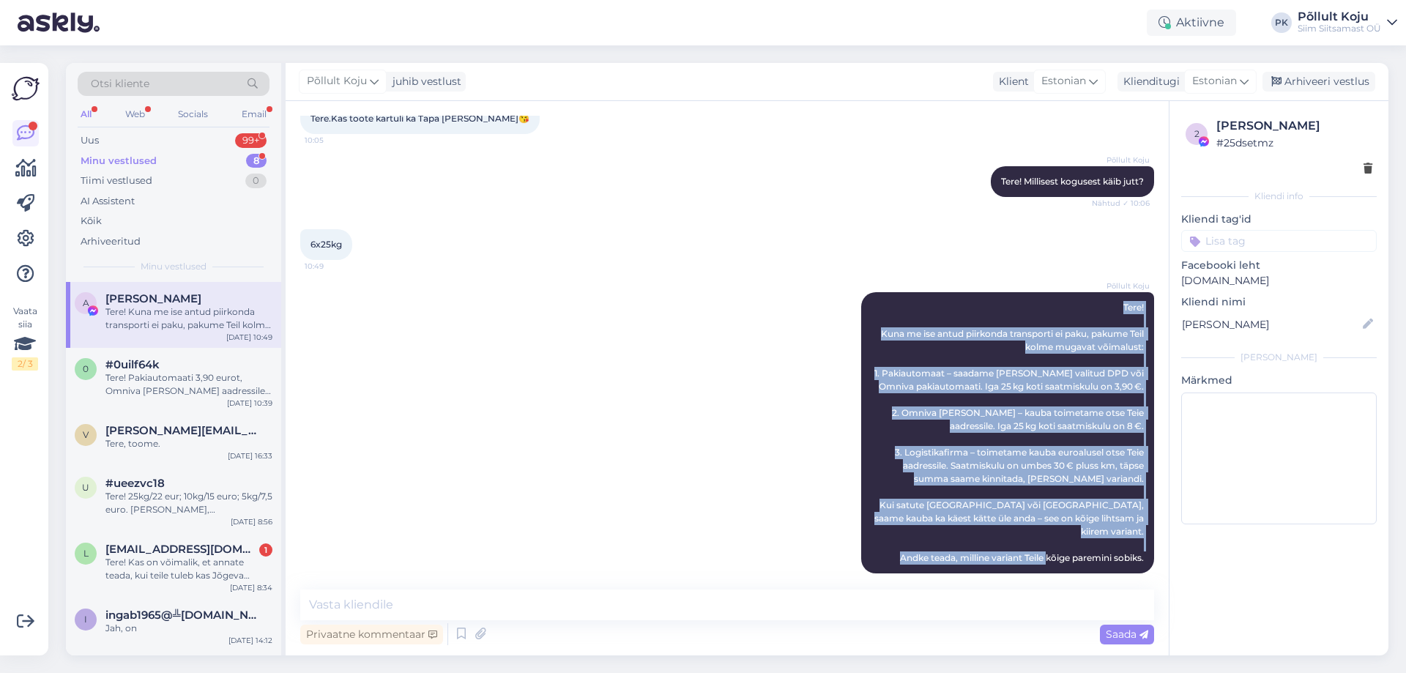
copy span "Tere! Kuna me ise antud piirkonda transporti ei paku, pakume Teil kolme mugavat…"
click at [26, 242] on icon at bounding box center [26, 239] width 18 height 18
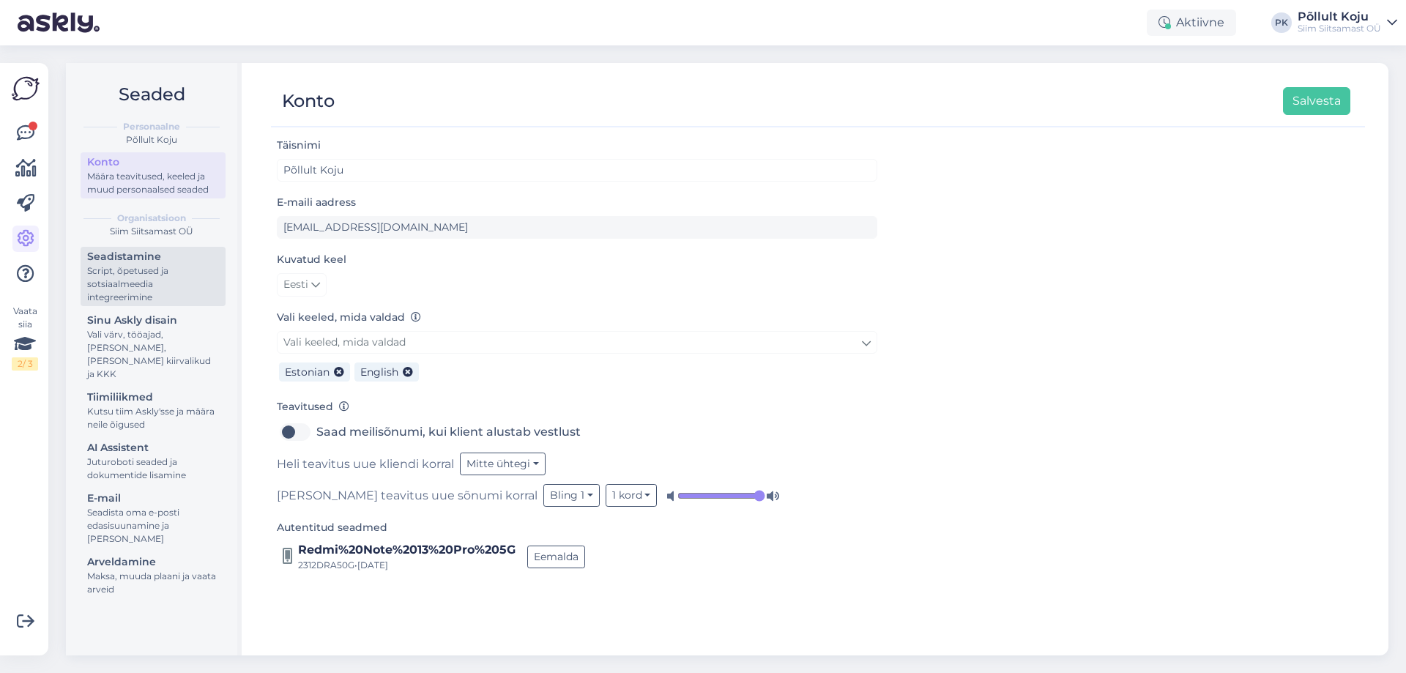
click at [132, 286] on div "Script, õpetused ja sotsiaalmeedia integreerimine" at bounding box center [153, 284] width 132 height 40
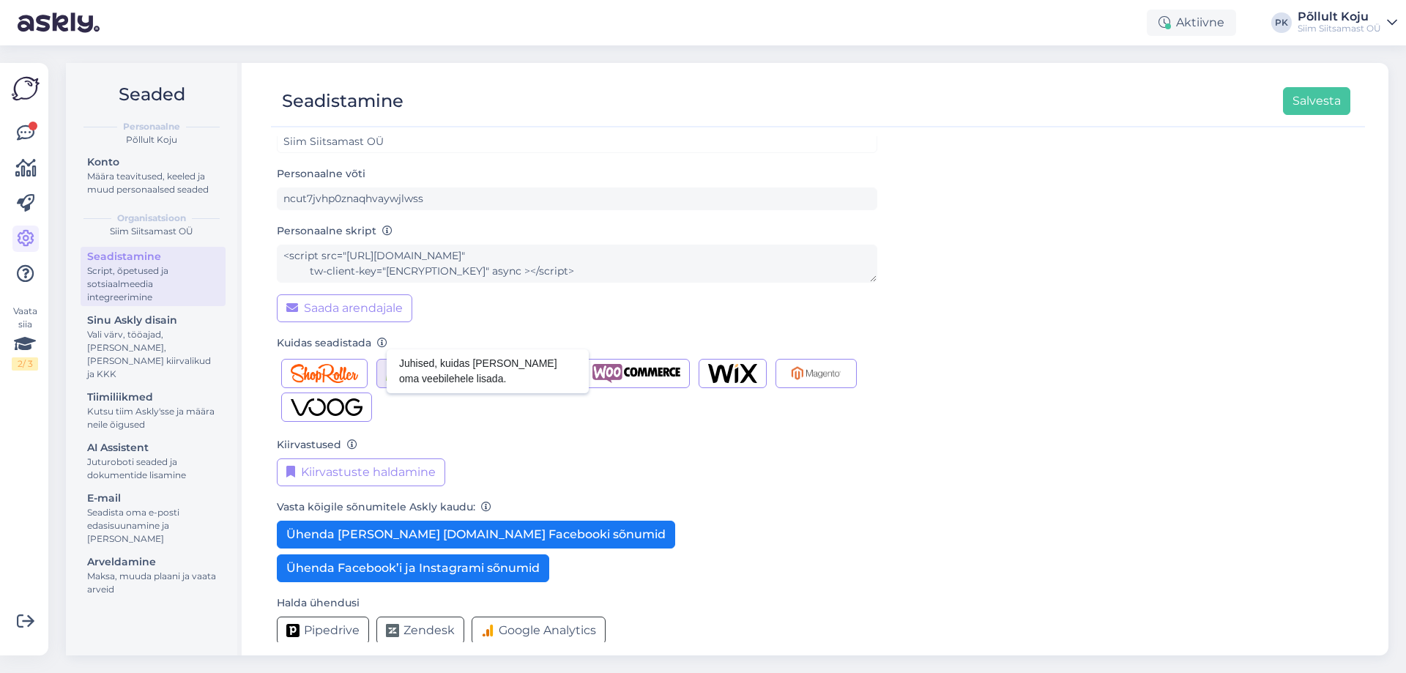
scroll to position [42, 0]
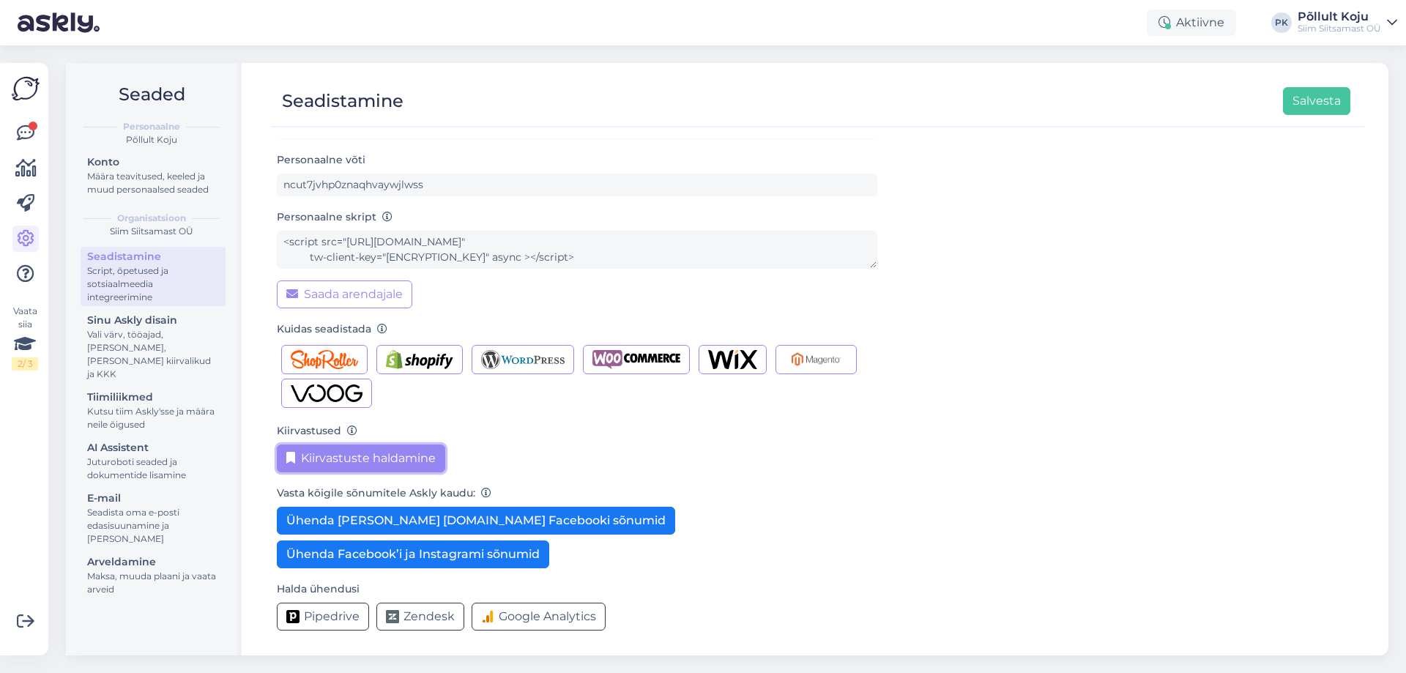
click at [437, 465] on button "Kiirvastuste haldamine" at bounding box center [361, 459] width 168 height 28
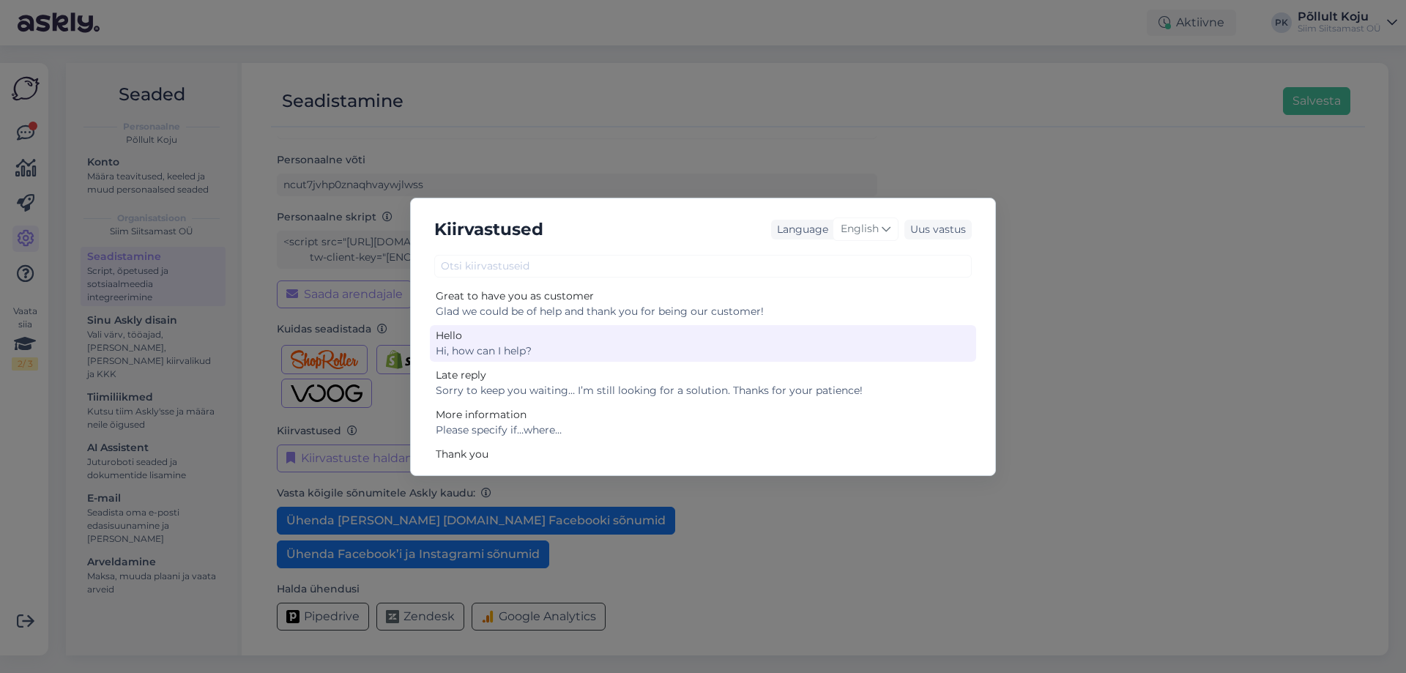
scroll to position [66, 0]
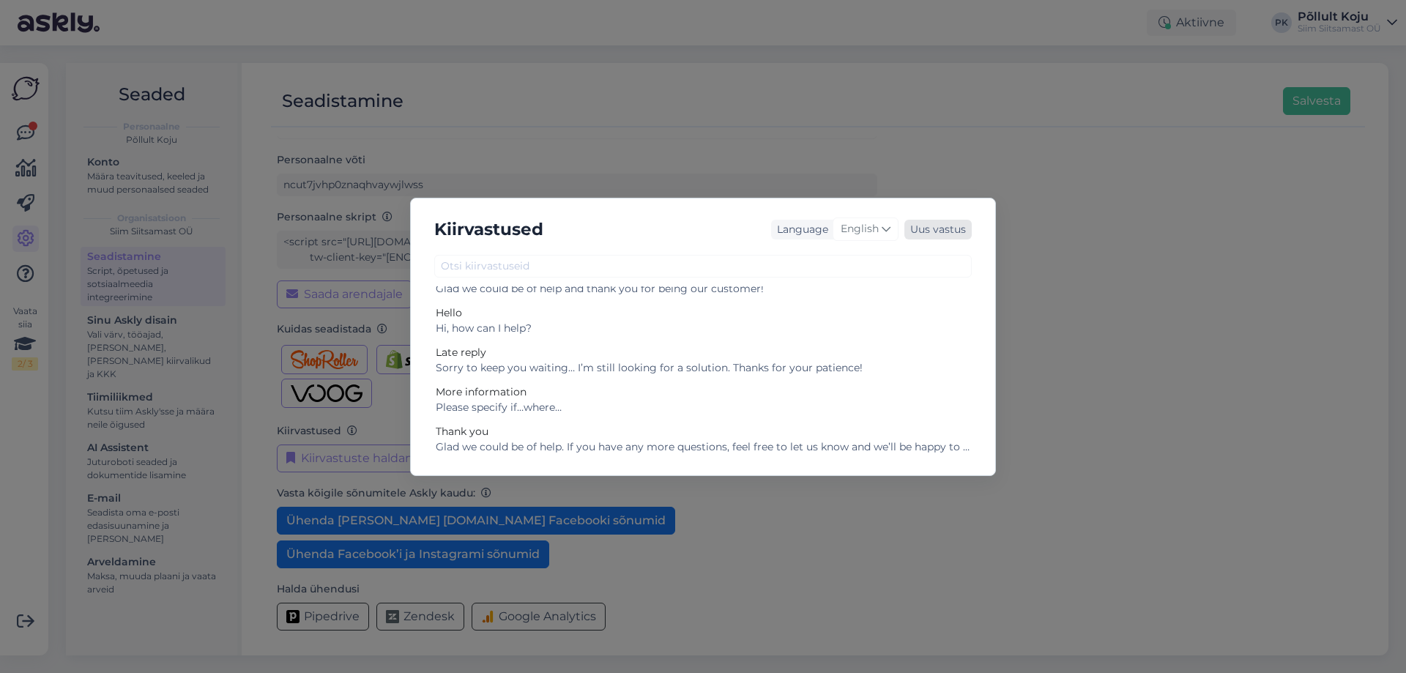
click at [943, 237] on div "Uus vastus" at bounding box center [938, 230] width 67 height 20
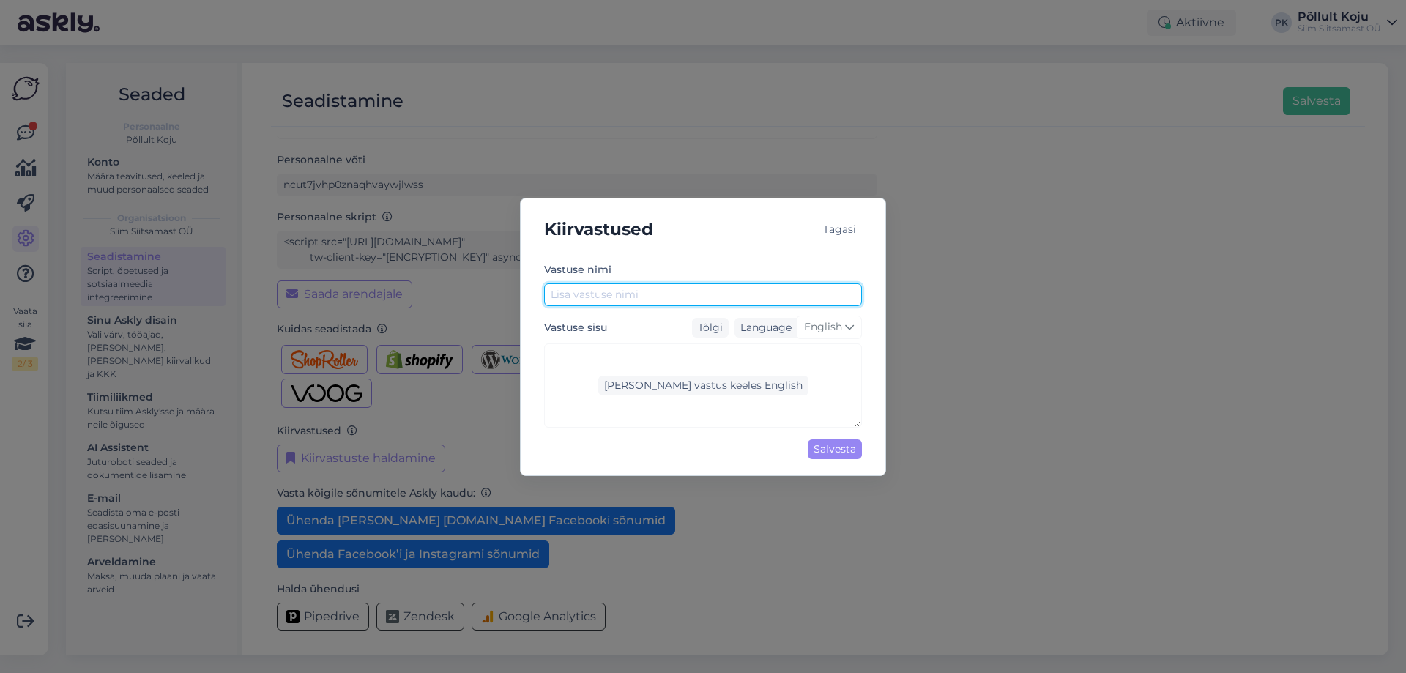
click at [668, 285] on input "text" at bounding box center [703, 294] width 318 height 23
type input "Tarne 1"
click at [845, 331] on icon at bounding box center [849, 327] width 9 height 16
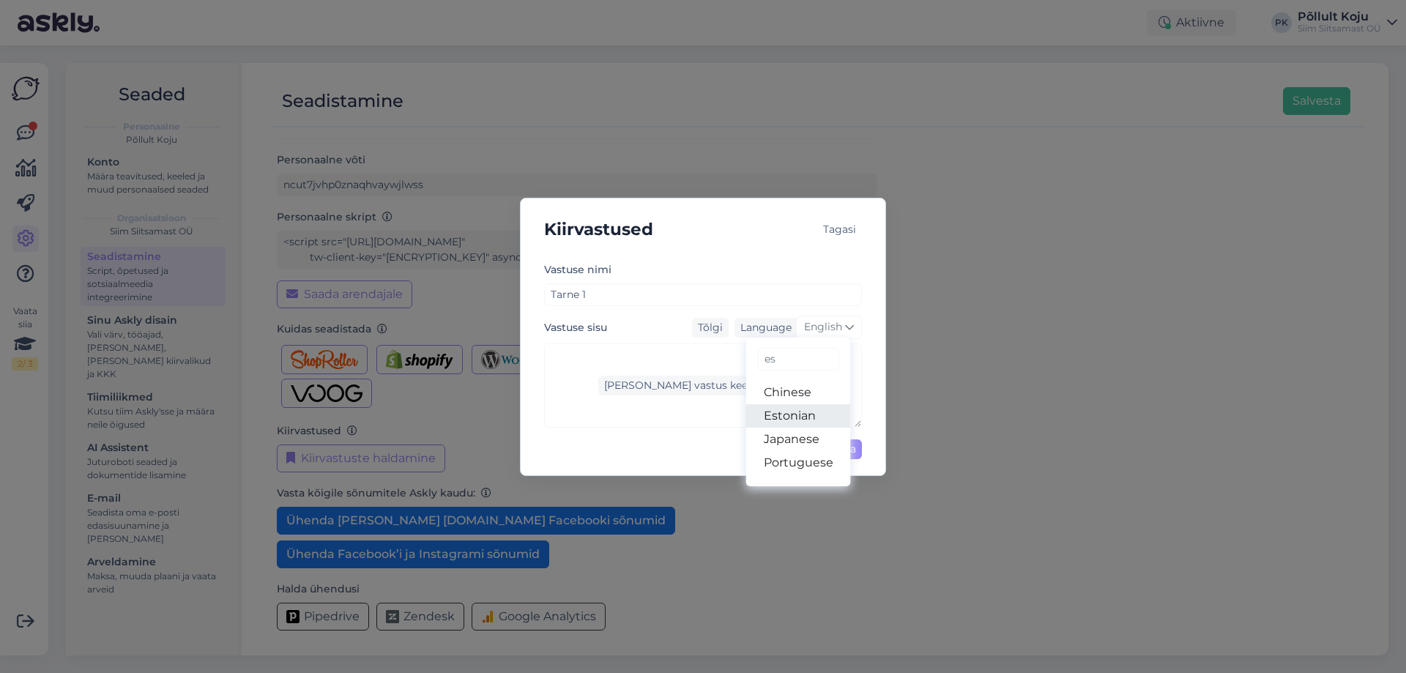
type input "es"
click at [802, 418] on link "Estonian" at bounding box center [798, 415] width 105 height 23
click at [580, 359] on div "[PERSON_NAME] vastus keeles Estonian" at bounding box center [703, 386] width 318 height 84
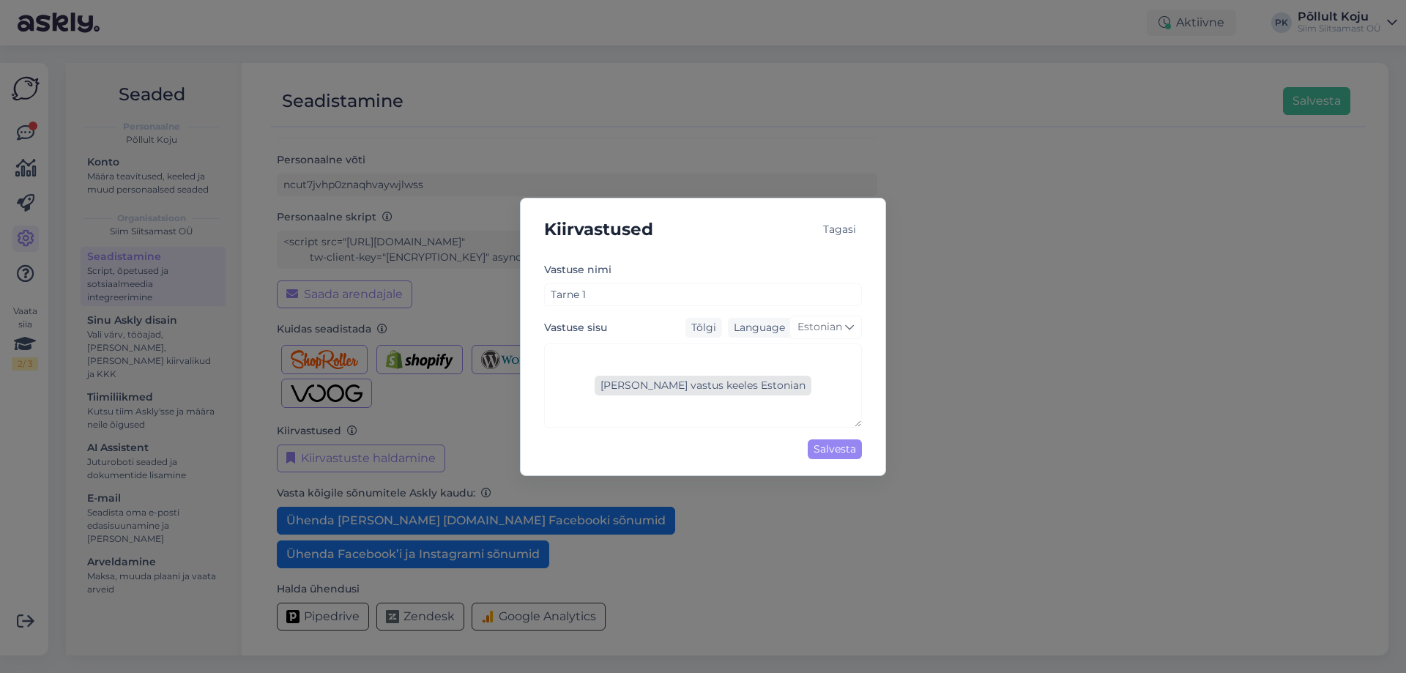
click at [663, 381] on div "[PERSON_NAME] vastus keeles Estonian" at bounding box center [703, 386] width 217 height 20
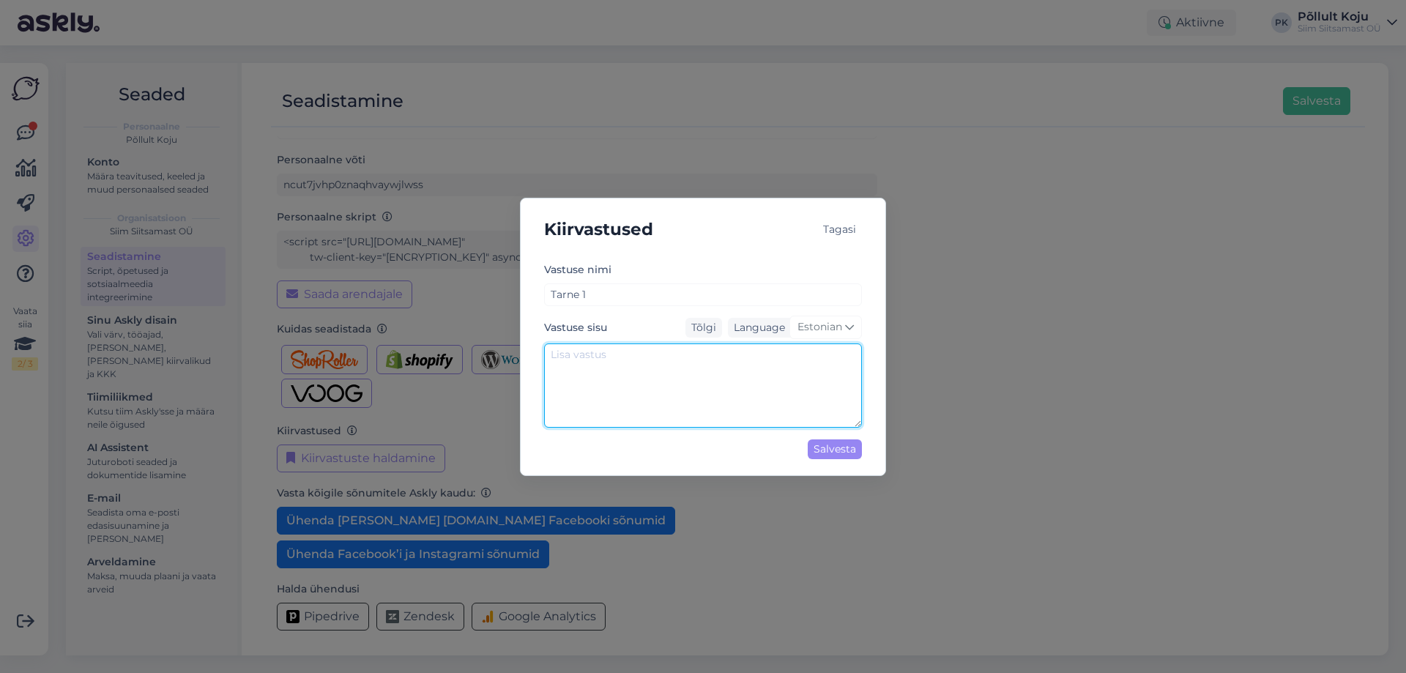
click at [665, 375] on textarea at bounding box center [703, 386] width 318 height 84
paste textarea "Tere! Kuna me ise antud piirkonda transporti ei paku, pakume Teil kolme mugavat…"
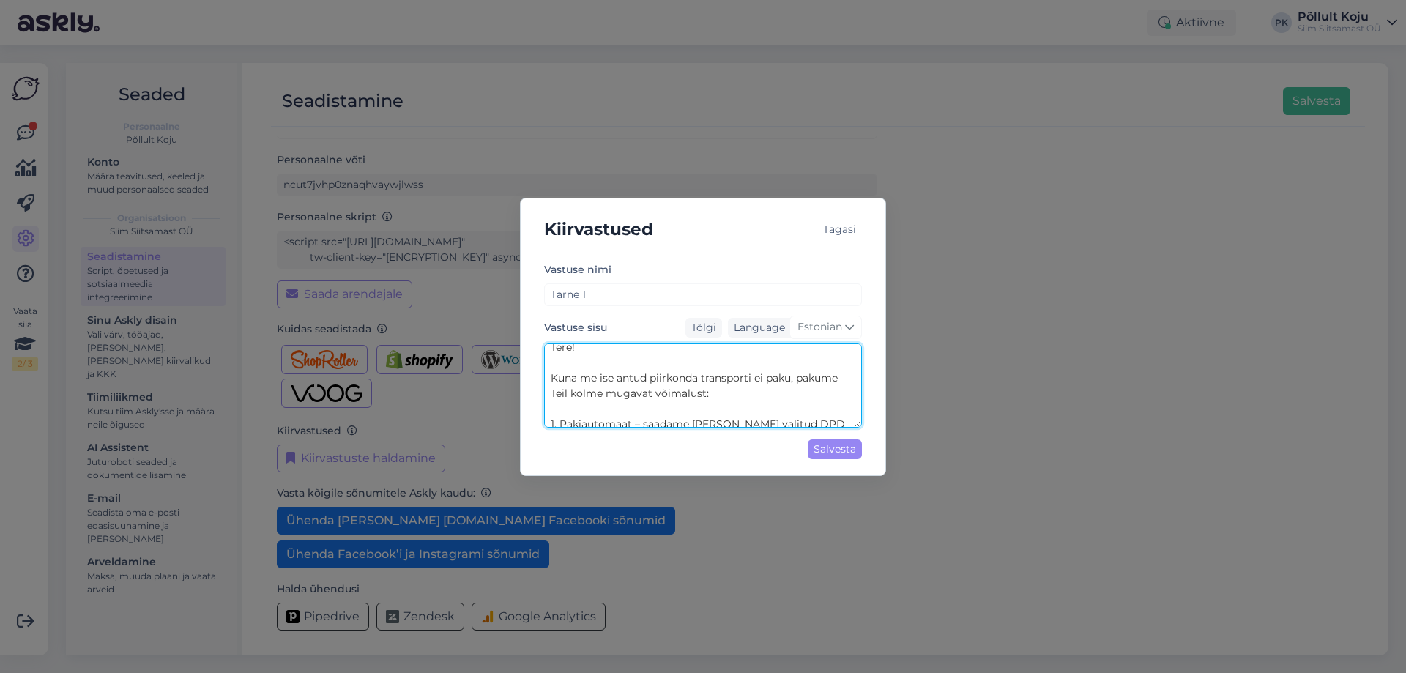
scroll to position [0, 0]
type textarea "Tere! Kuna me ise antud piirkonda transporti ei paku, pakume Teil kolme mugavat…"
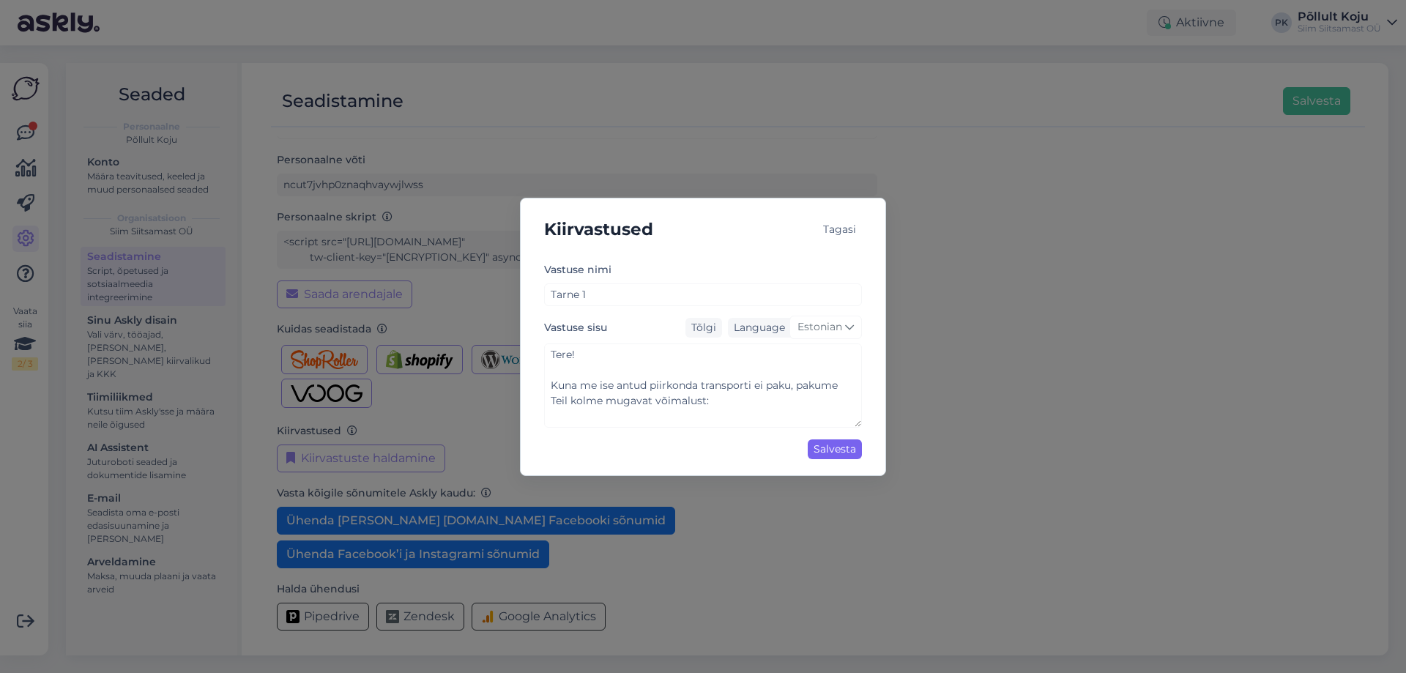
click at [847, 447] on div "Salvesta" at bounding box center [835, 449] width 54 height 20
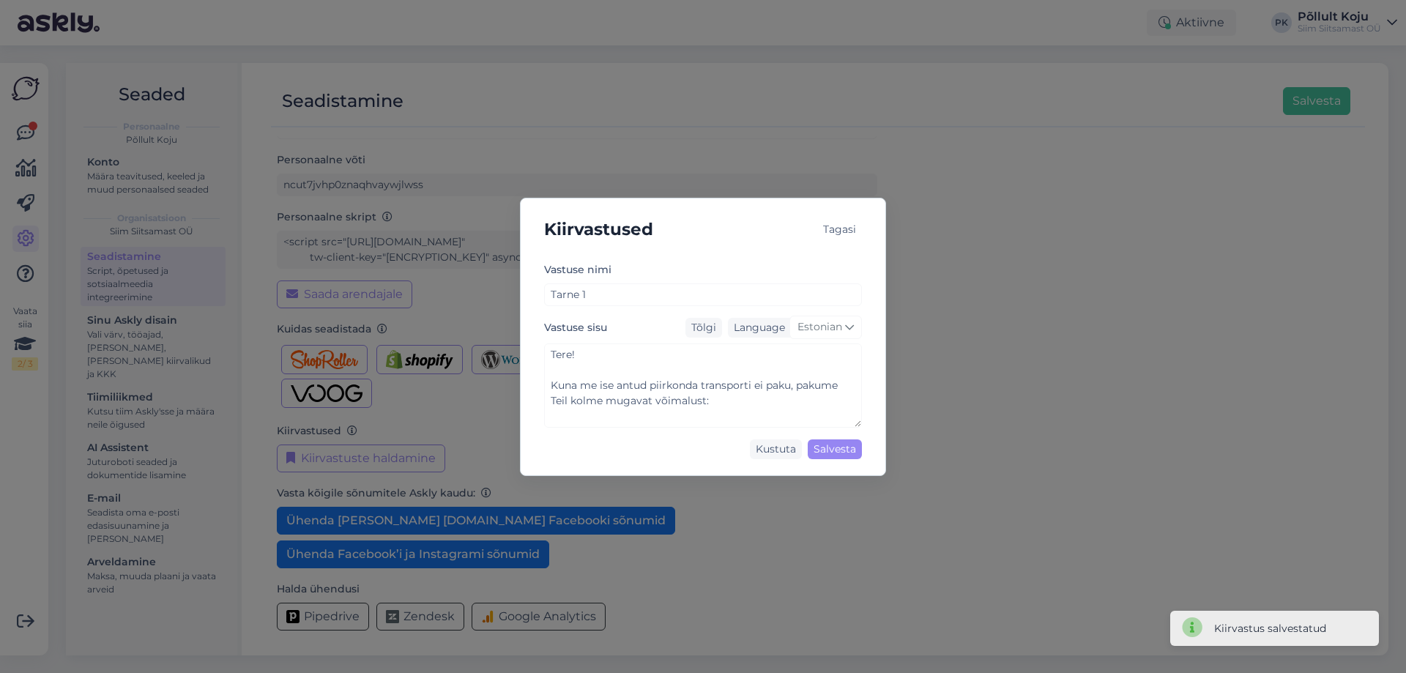
click at [993, 253] on div "Kiirvastused Tagasi Vastuse [PERSON_NAME] 1 Vastuse sisu Tõlgi Language Estonia…" at bounding box center [703, 336] width 1406 height 673
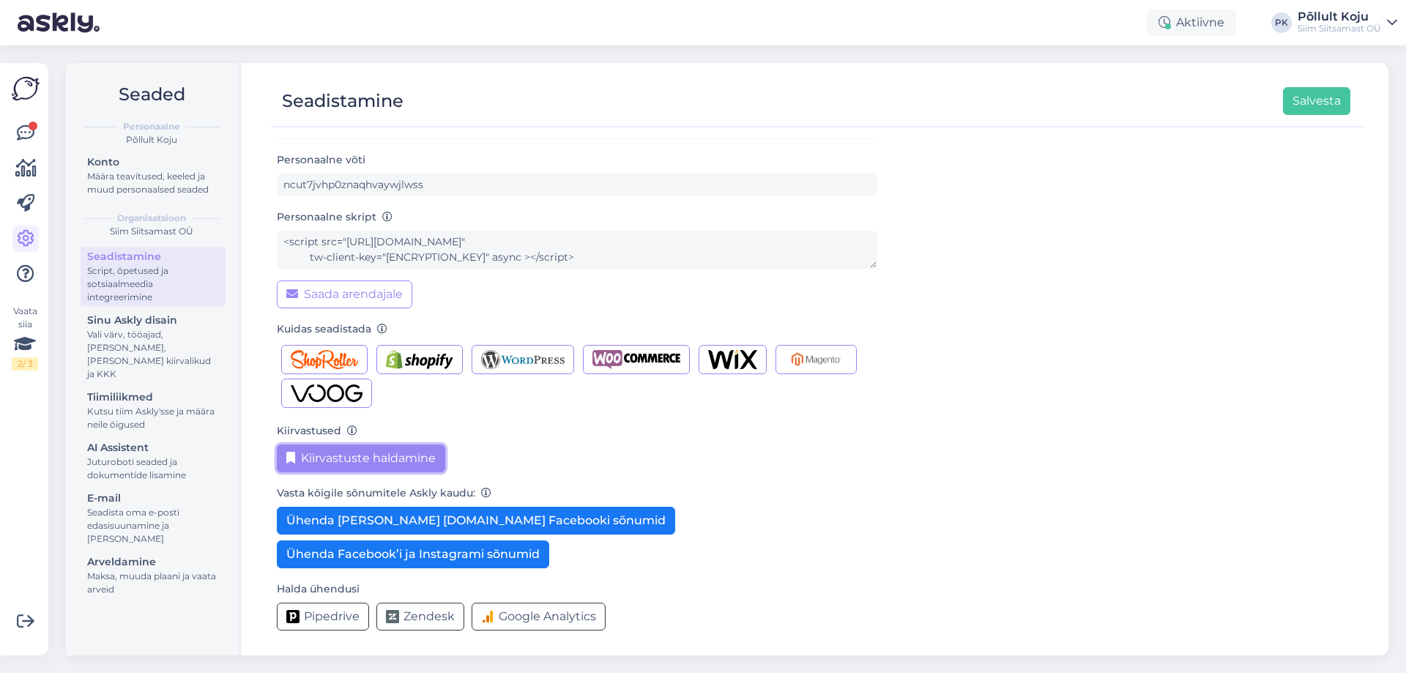
click at [374, 462] on button "Kiirvastuste haldamine" at bounding box center [361, 459] width 168 height 28
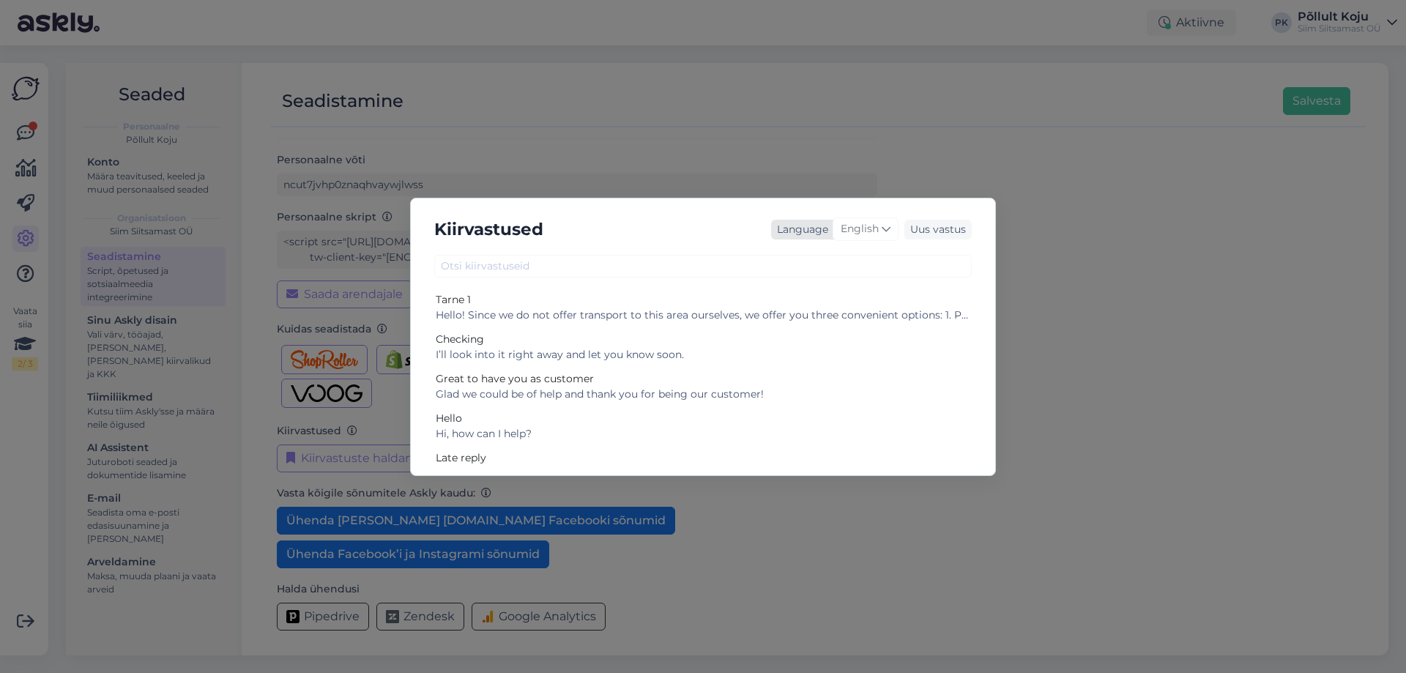
click at [888, 234] on icon at bounding box center [886, 229] width 9 height 16
type input "es"
click at [817, 319] on link "Estonian" at bounding box center [834, 317] width 161 height 23
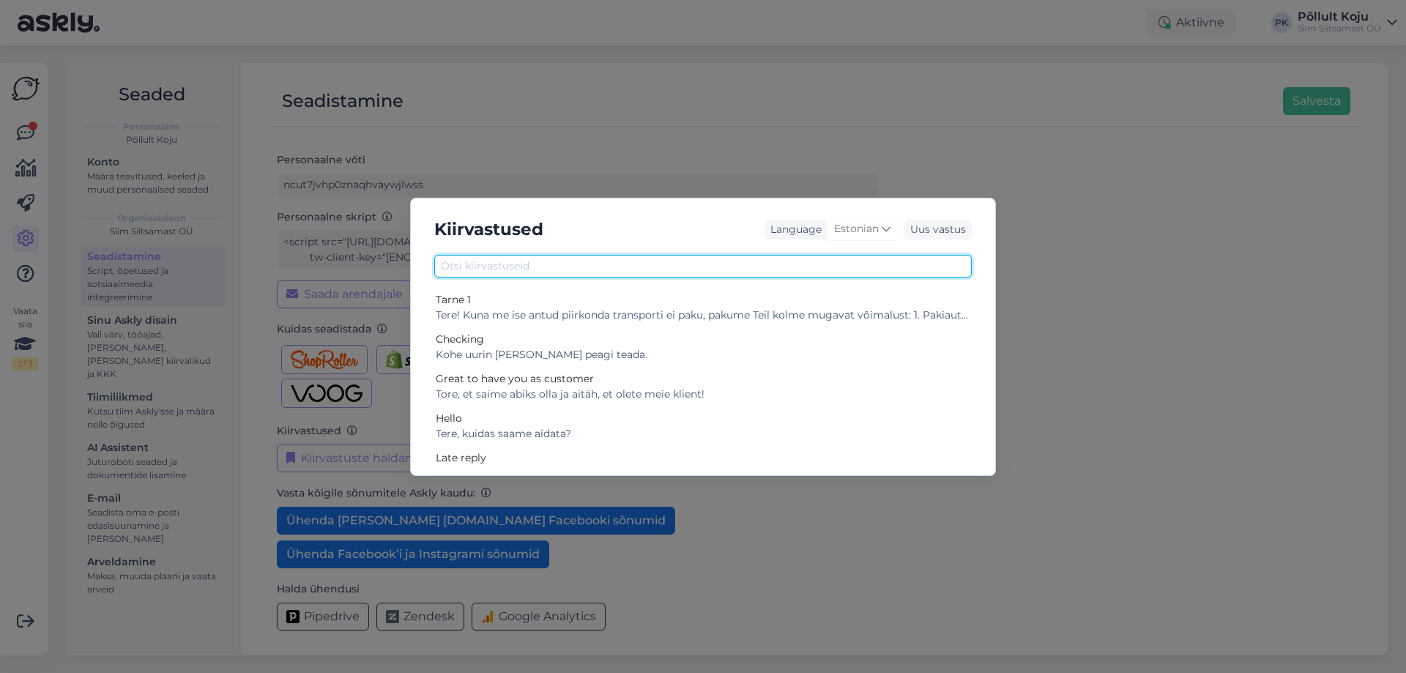
click at [534, 270] on input "text" at bounding box center [703, 266] width 538 height 23
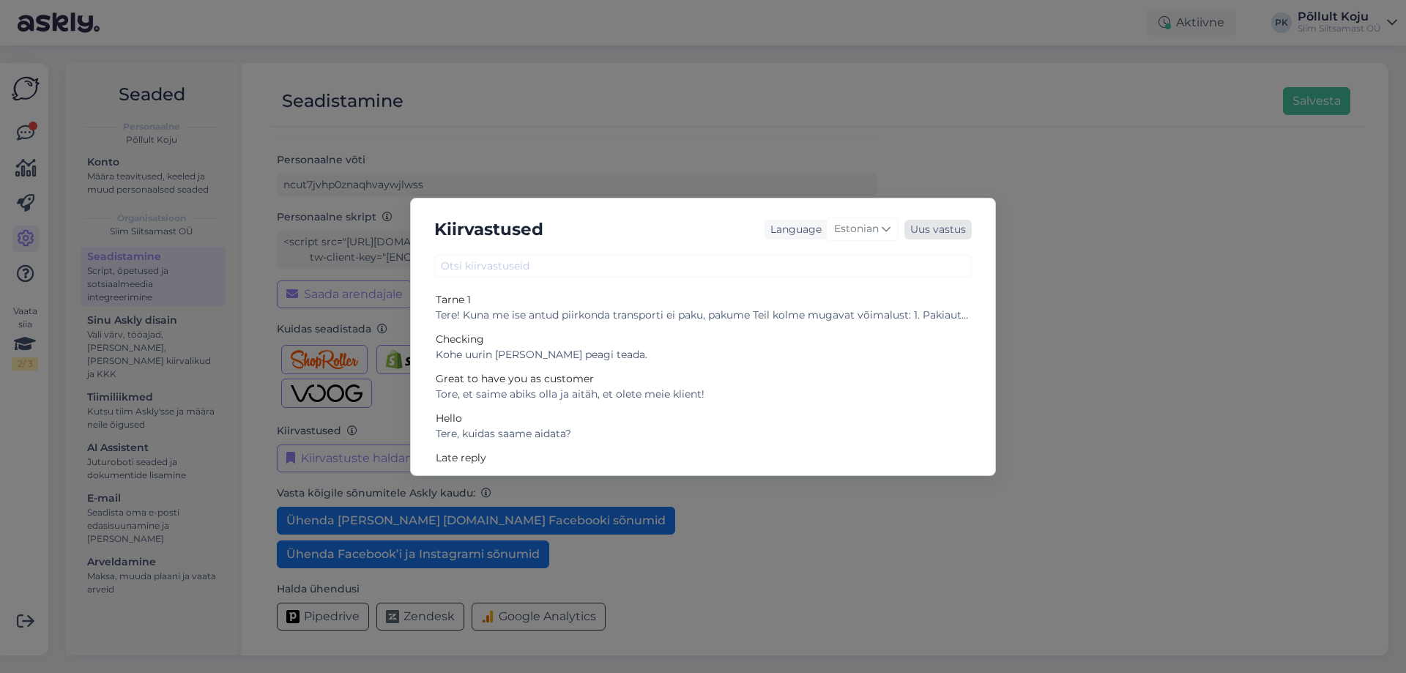
click at [962, 220] on div "Uus vastus" at bounding box center [938, 230] width 67 height 20
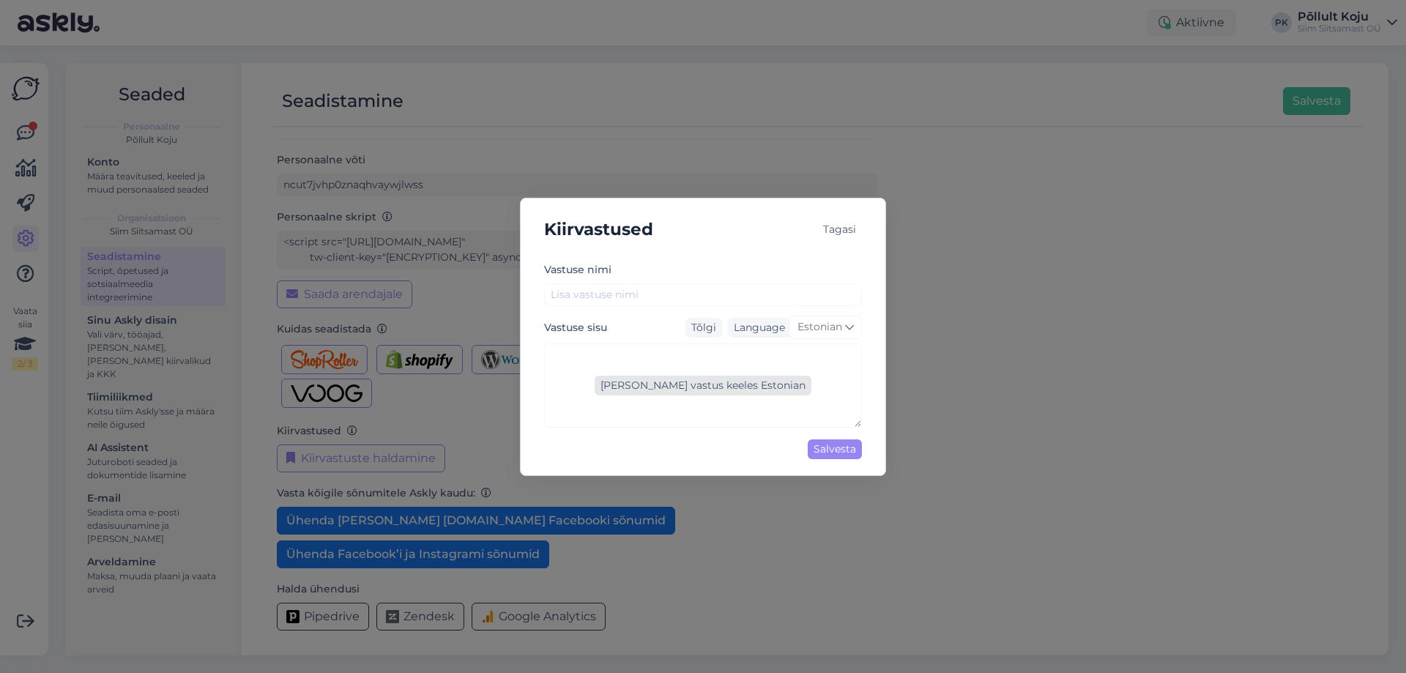
click at [725, 382] on div "[PERSON_NAME] vastus keeles Estonian" at bounding box center [703, 386] width 217 height 20
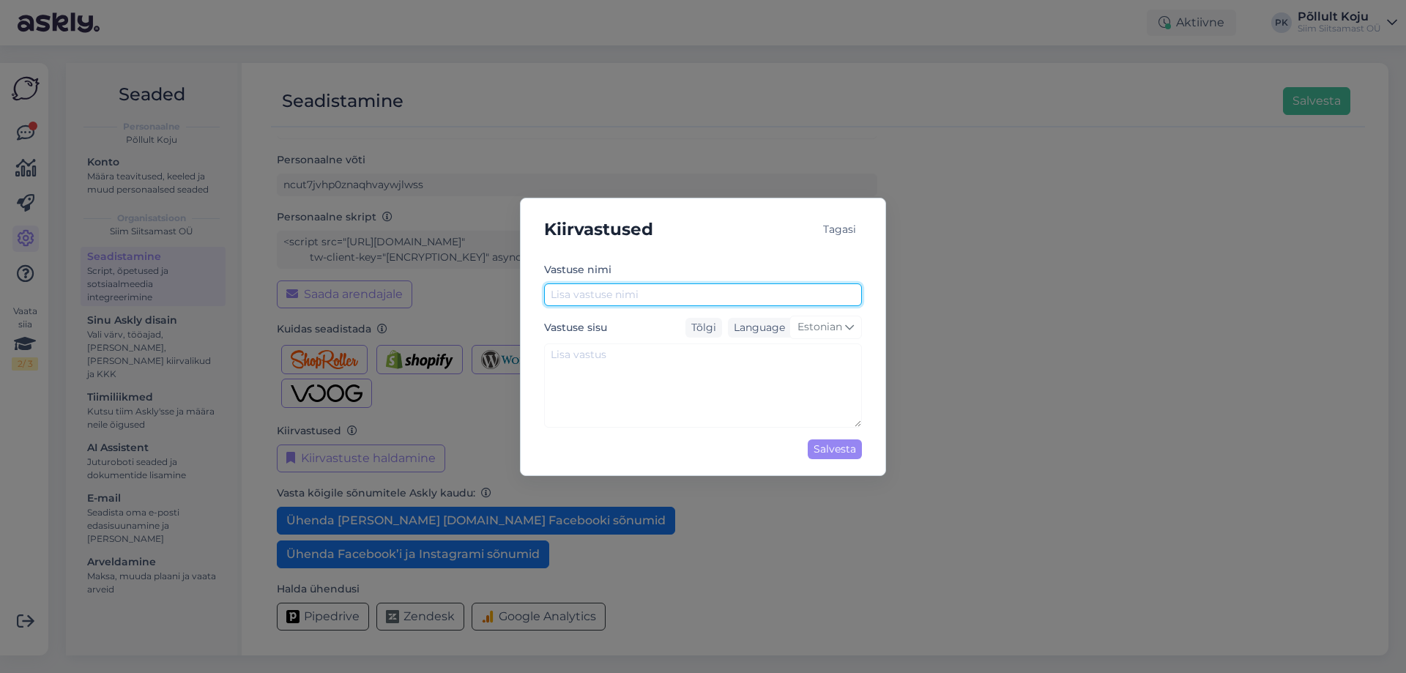
click at [656, 295] on input "text" at bounding box center [703, 294] width 318 height 23
type input "Tarne 2"
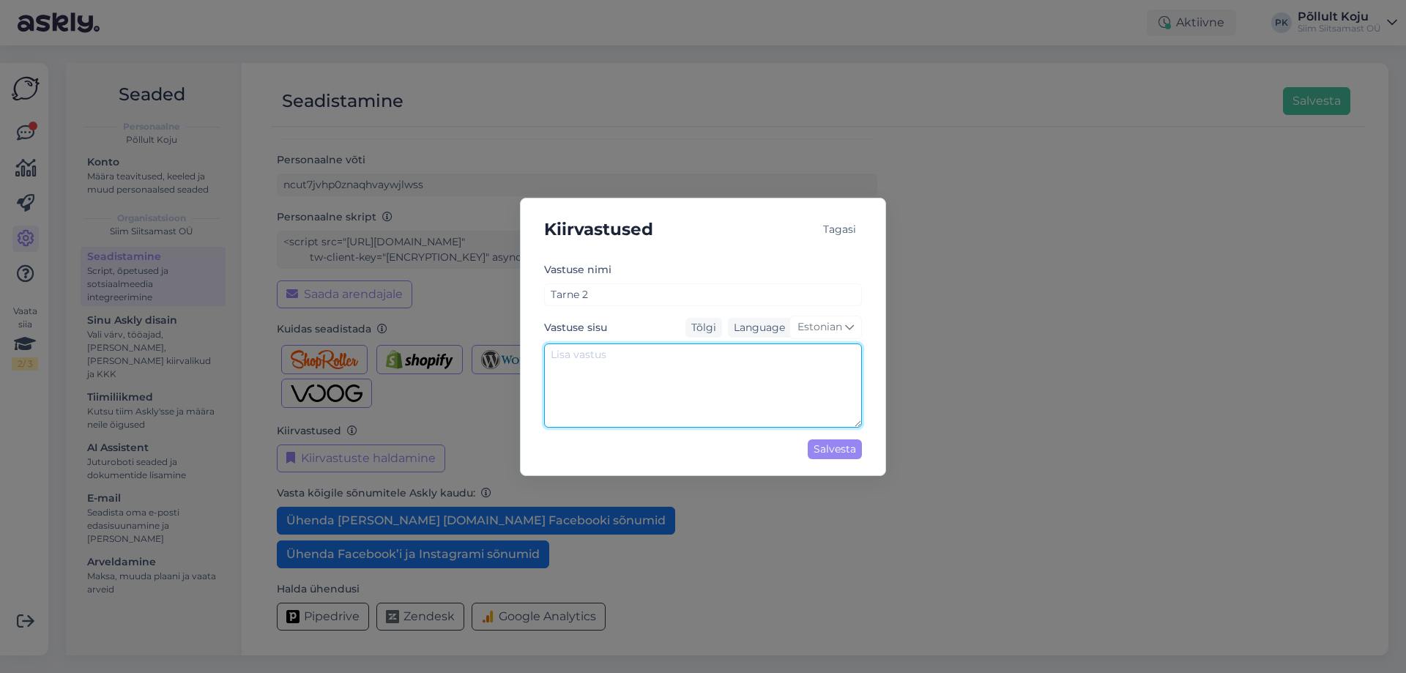
click at [636, 374] on textarea at bounding box center [703, 386] width 318 height 84
paste textarea "Koju toome kauba [GEOGRAPHIC_DATA] [PERSON_NAME][GEOGRAPHIC_DATA] ning ülejäänu…"
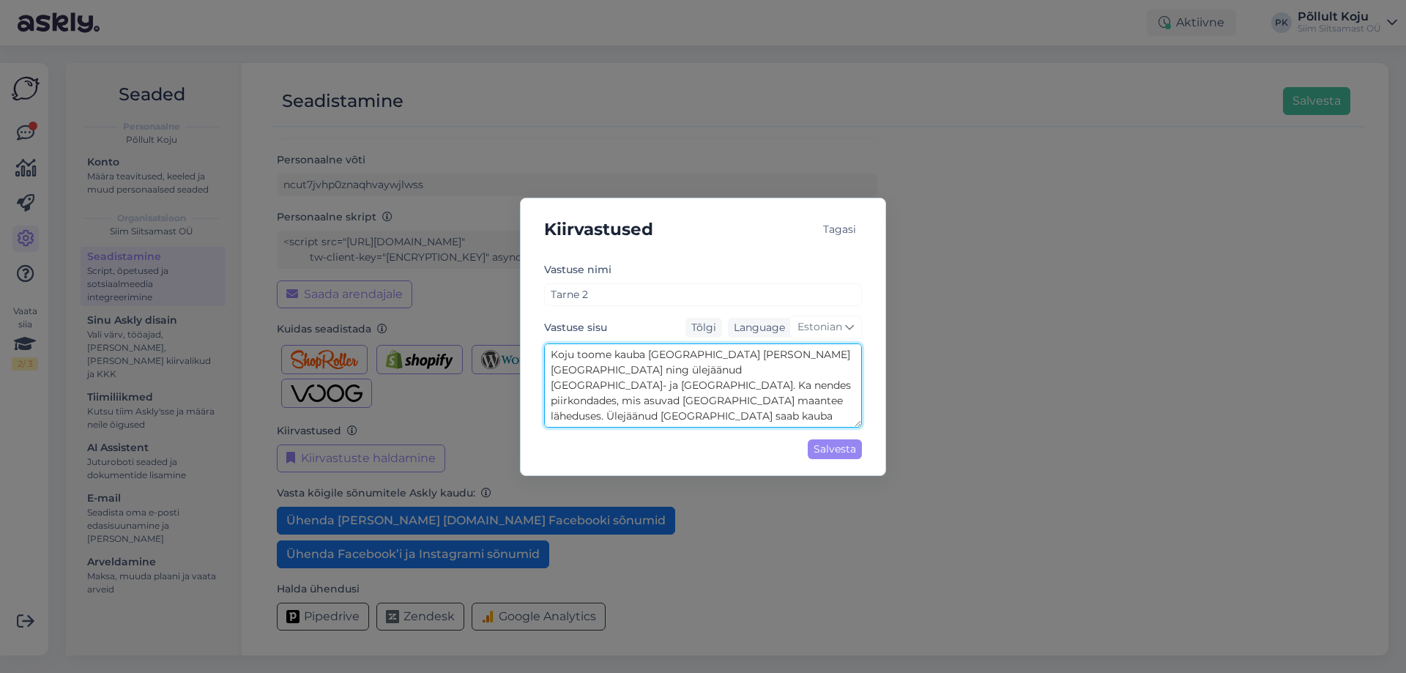
scroll to position [27, 0]
click at [738, 371] on textarea "Koju toome kauba [GEOGRAPHIC_DATA] [PERSON_NAME][GEOGRAPHIC_DATA] ning ülejäänu…" at bounding box center [703, 386] width 318 height 84
click at [829, 377] on textarea "Koju toome kauba [GEOGRAPHIC_DATA] [PERSON_NAME][GEOGRAPHIC_DATA] ning ülejäänu…" at bounding box center [703, 386] width 318 height 84
click at [816, 364] on textarea "Koju toome kauba [GEOGRAPHIC_DATA] [PERSON_NAME][GEOGRAPHIC_DATA] ning ülejäänu…" at bounding box center [703, 386] width 318 height 84
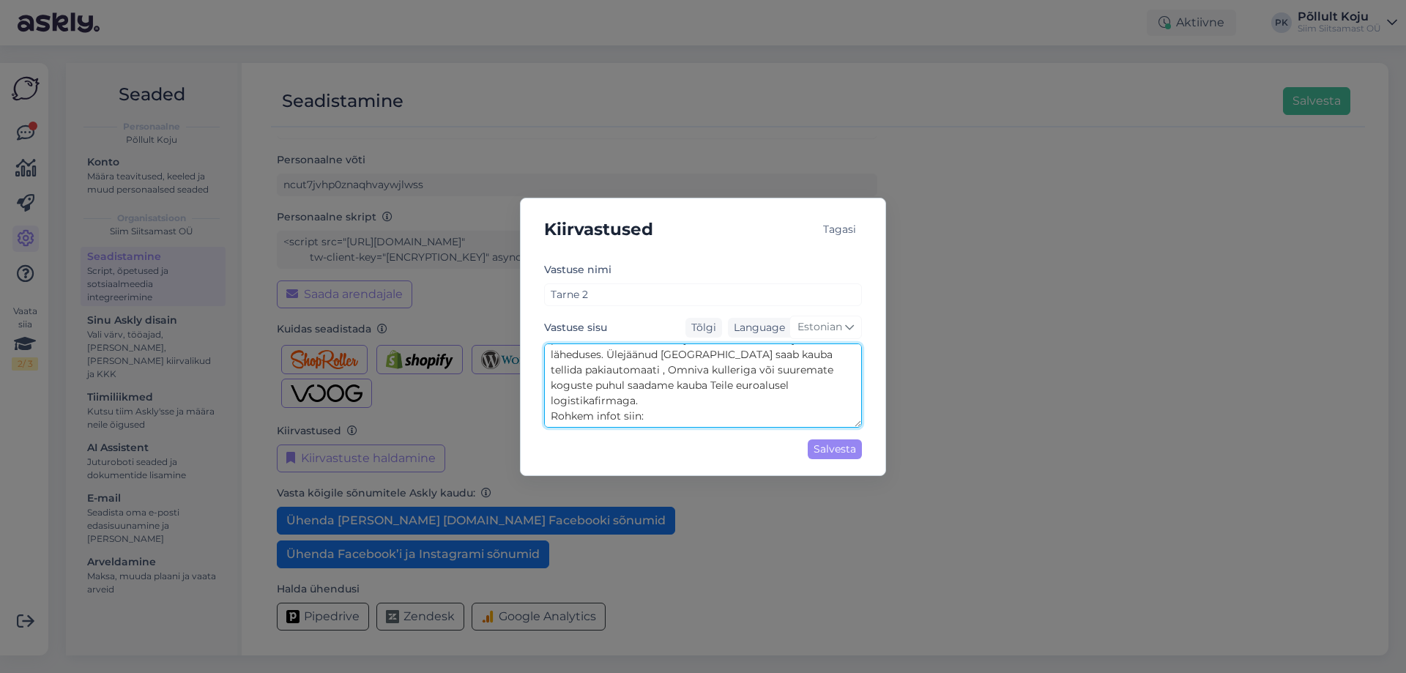
click at [814, 352] on textarea "Koju toome kauba [GEOGRAPHIC_DATA] [PERSON_NAME][GEOGRAPHIC_DATA] ning ülejäänu…" at bounding box center [703, 386] width 318 height 84
type textarea "Koju toome kauba [GEOGRAPHIC_DATA] [PERSON_NAME][GEOGRAPHIC_DATA] ning ülejäänu…"
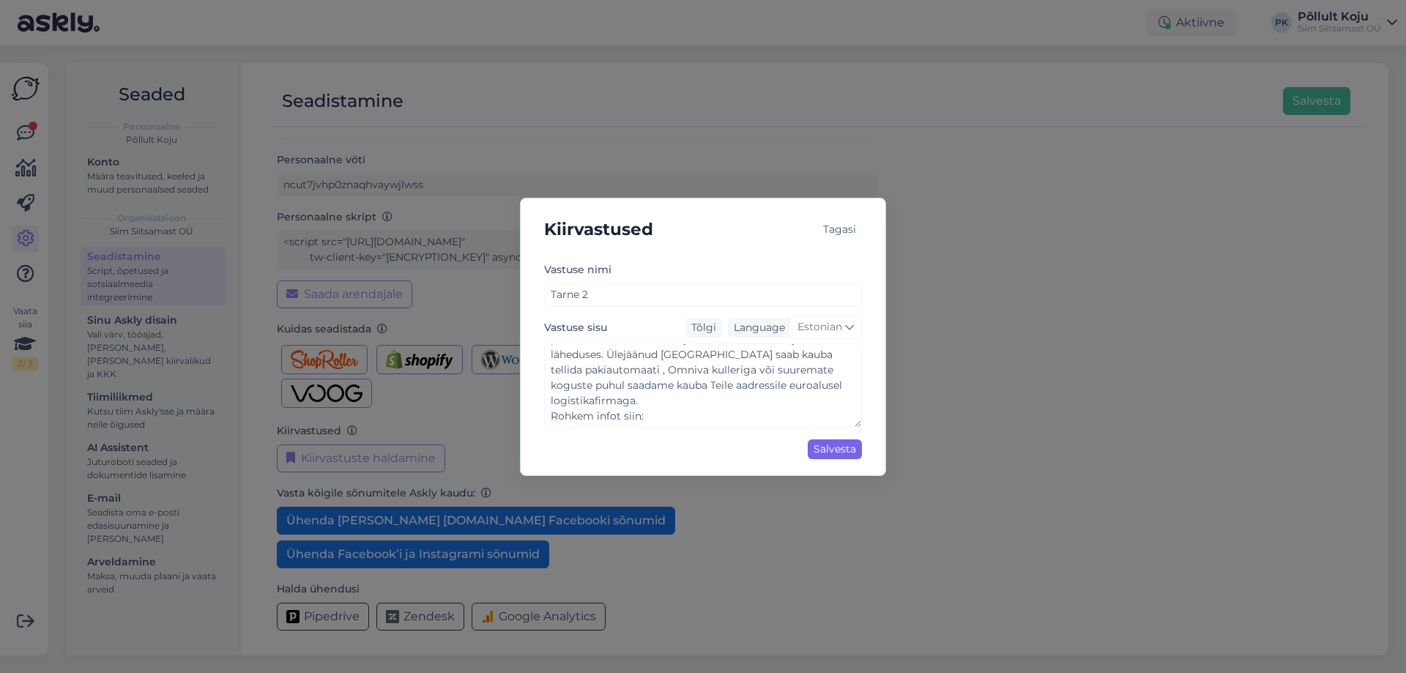
click at [856, 458] on div "Salvesta" at bounding box center [835, 449] width 54 height 20
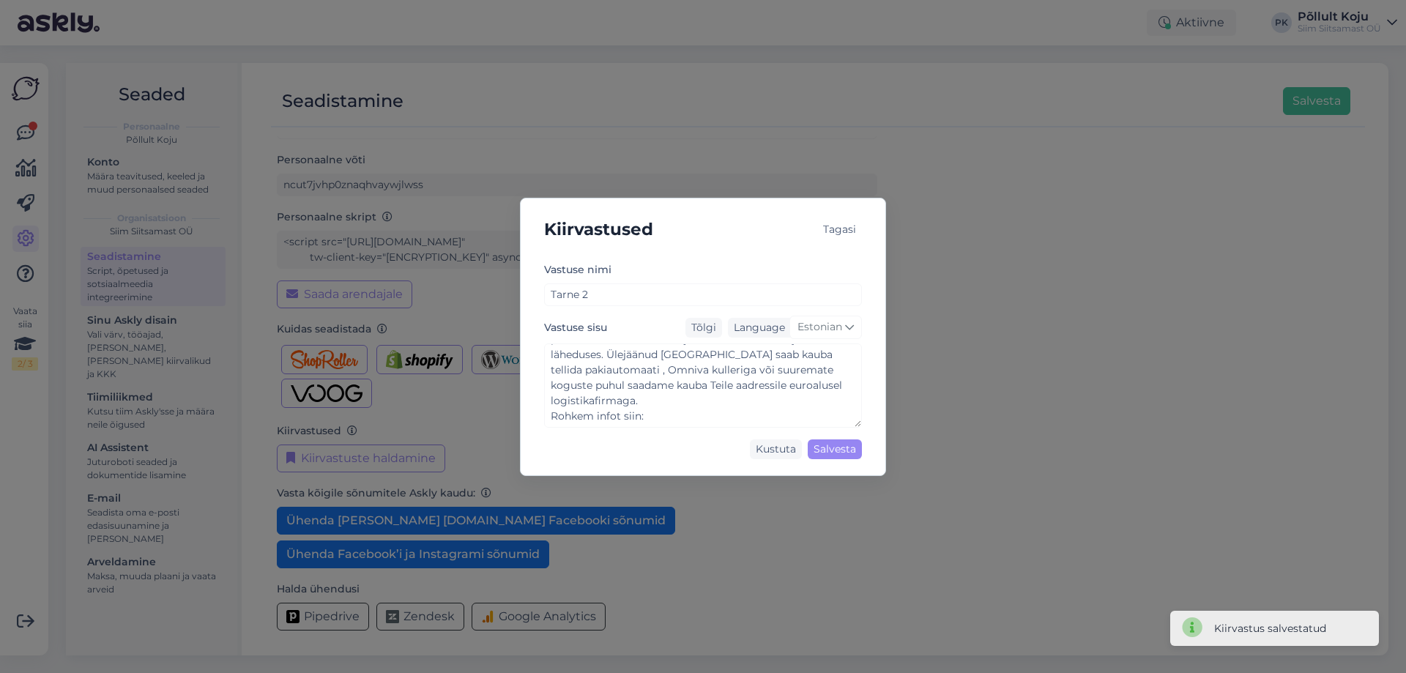
click at [981, 438] on div "Kiirvastused Tagasi Vastuse [PERSON_NAME] 2 Vastuse sisu Tõlgi Language Estonia…" at bounding box center [703, 336] width 1406 height 673
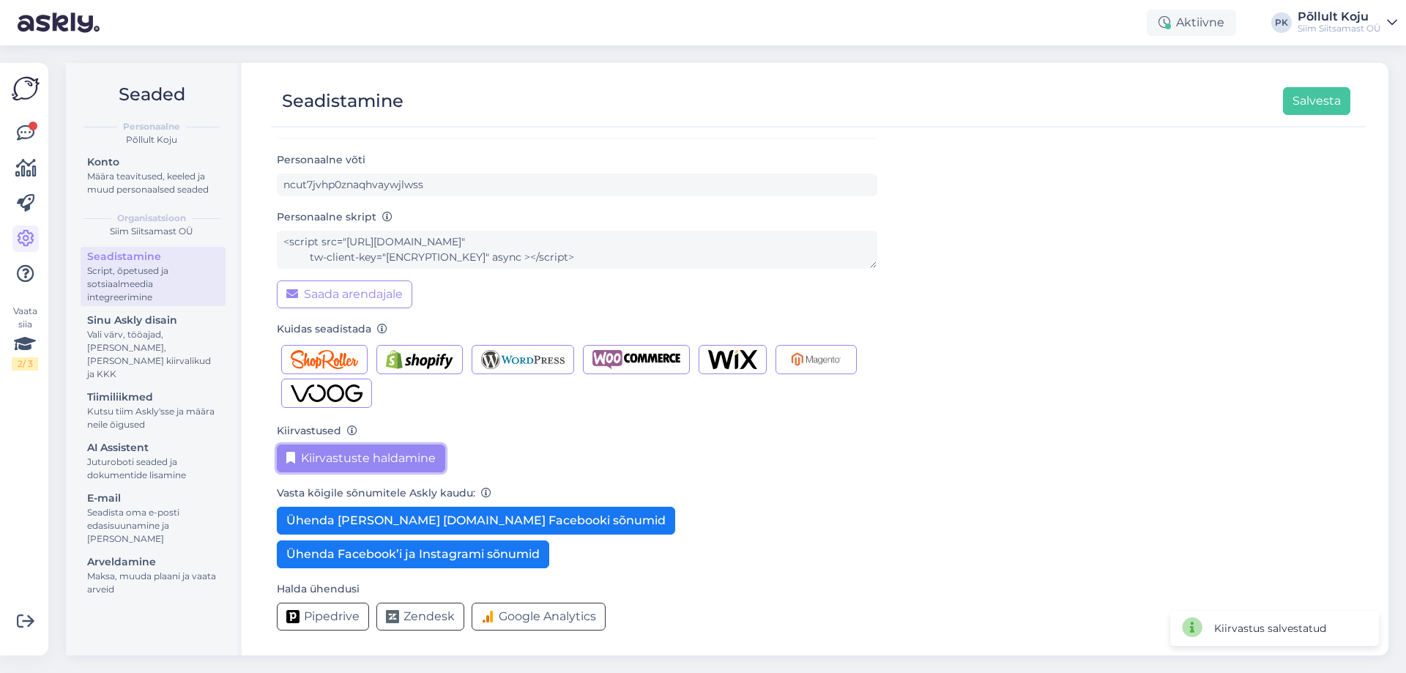
click at [376, 446] on button "Kiirvastuste haldamine" at bounding box center [361, 459] width 168 height 28
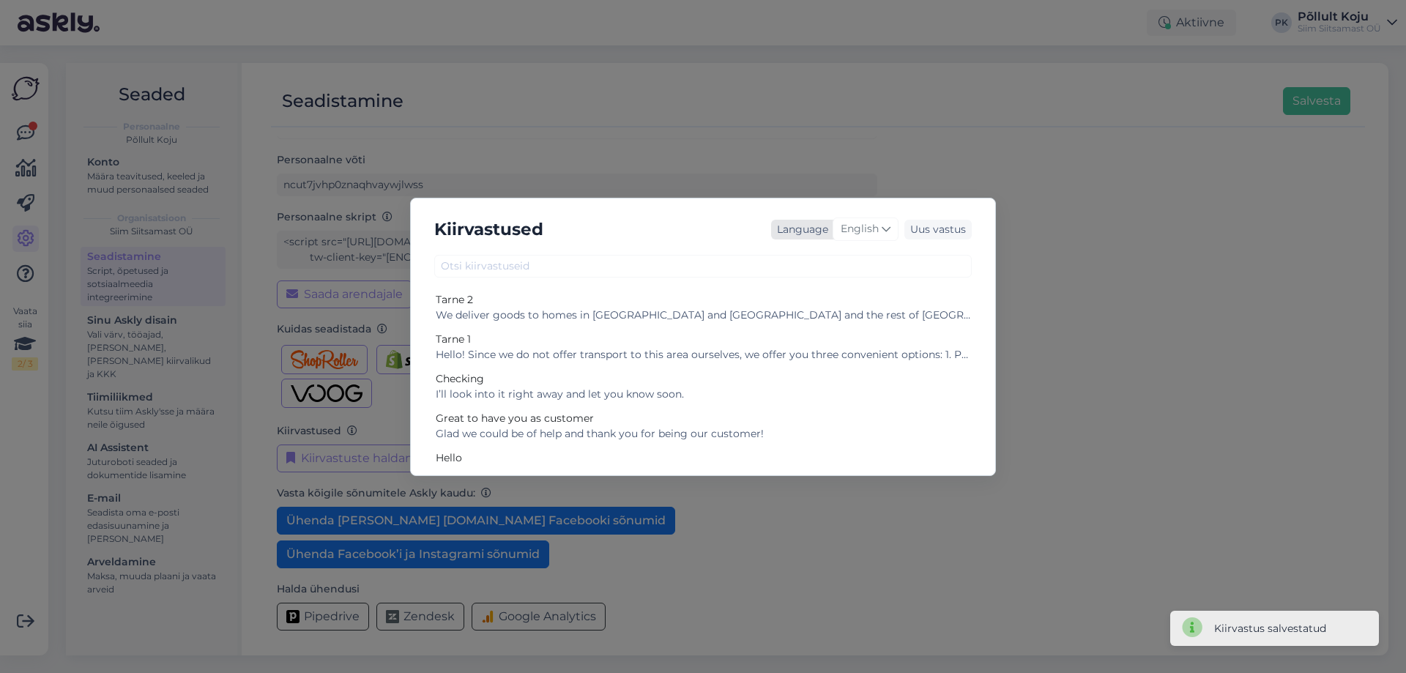
click at [888, 230] on icon at bounding box center [886, 229] width 9 height 16
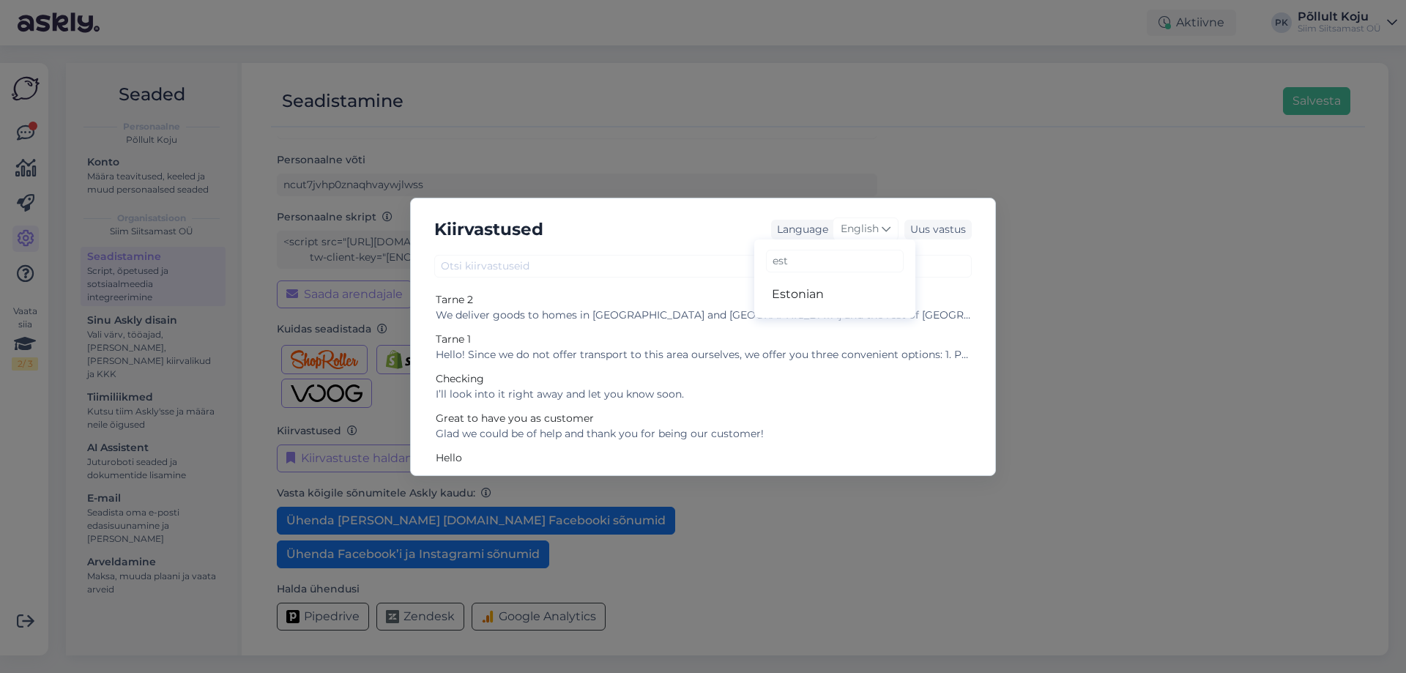
type input "est"
click at [828, 308] on ul "Estonian" at bounding box center [834, 294] width 161 height 35
click at [830, 302] on link "Estonian" at bounding box center [834, 294] width 161 height 23
click at [953, 238] on div "Uus vastus" at bounding box center [938, 230] width 67 height 20
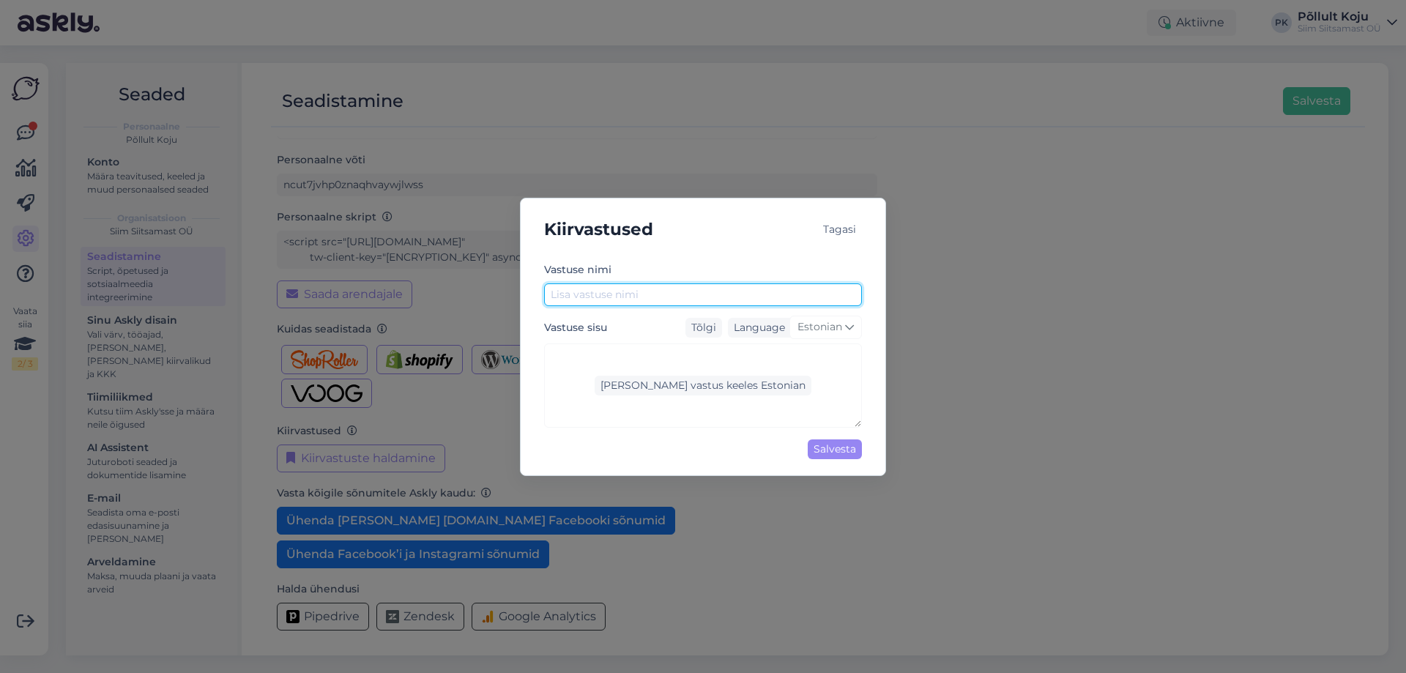
click at [760, 295] on input "text" at bounding box center [703, 294] width 318 height 23
type input "Tarne 3"
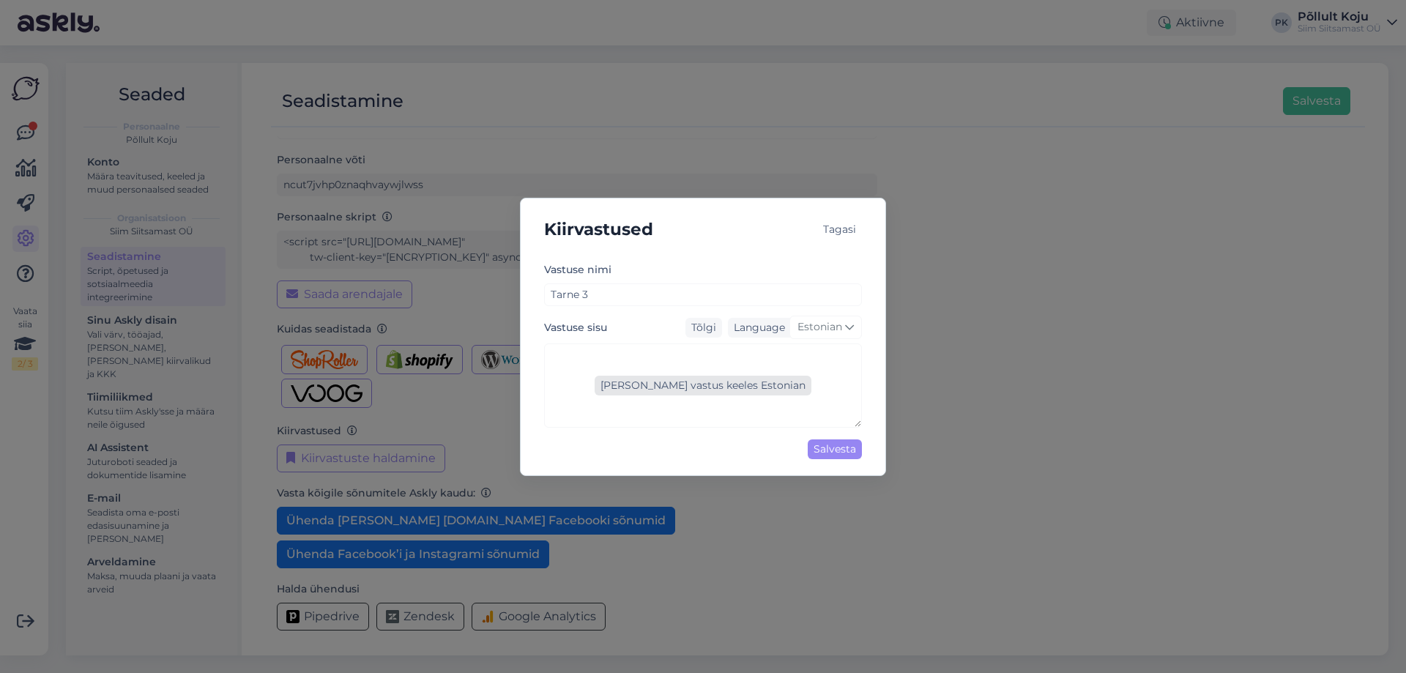
click at [739, 383] on div "[PERSON_NAME] vastus keeles Estonian" at bounding box center [703, 386] width 217 height 20
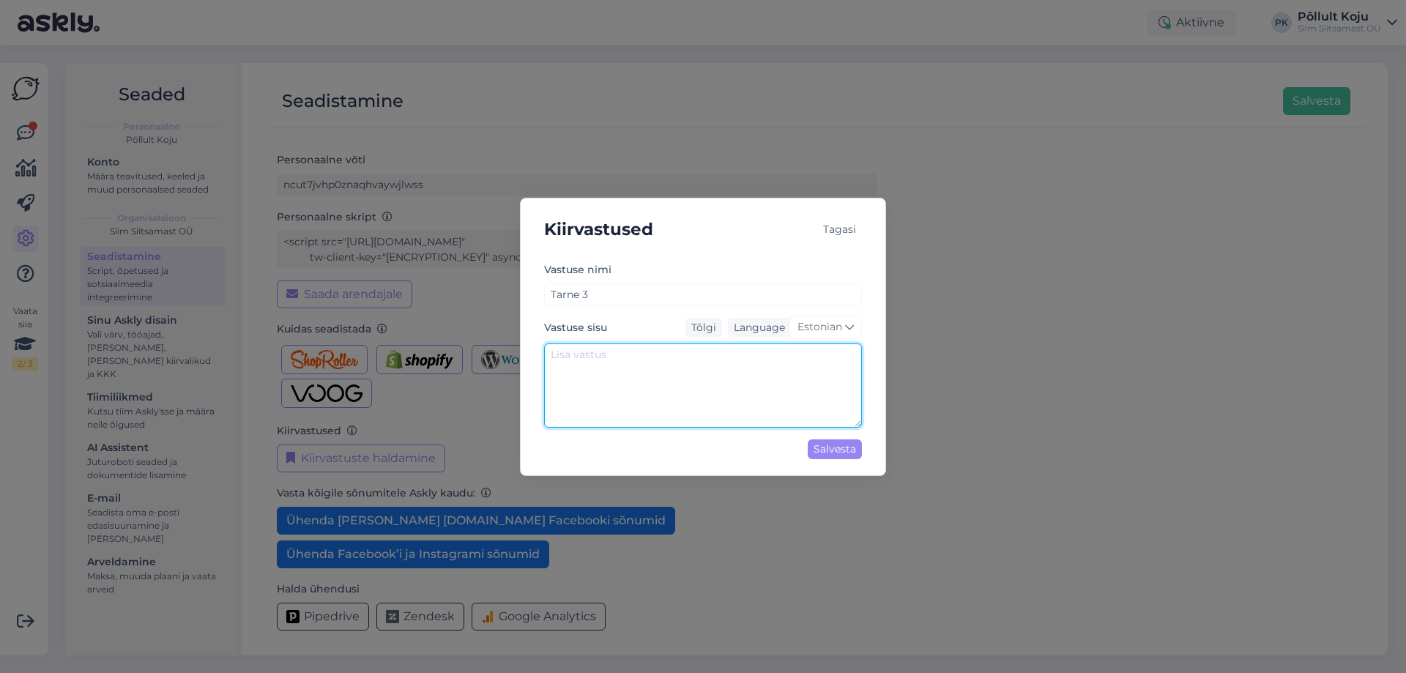
click at [650, 366] on textarea at bounding box center [703, 386] width 318 height 84
paste textarea "[GEOGRAPHIC_DATA], [GEOGRAPHIC_DATA] ja lähiümbruses kehtib tasuta tarne alates…"
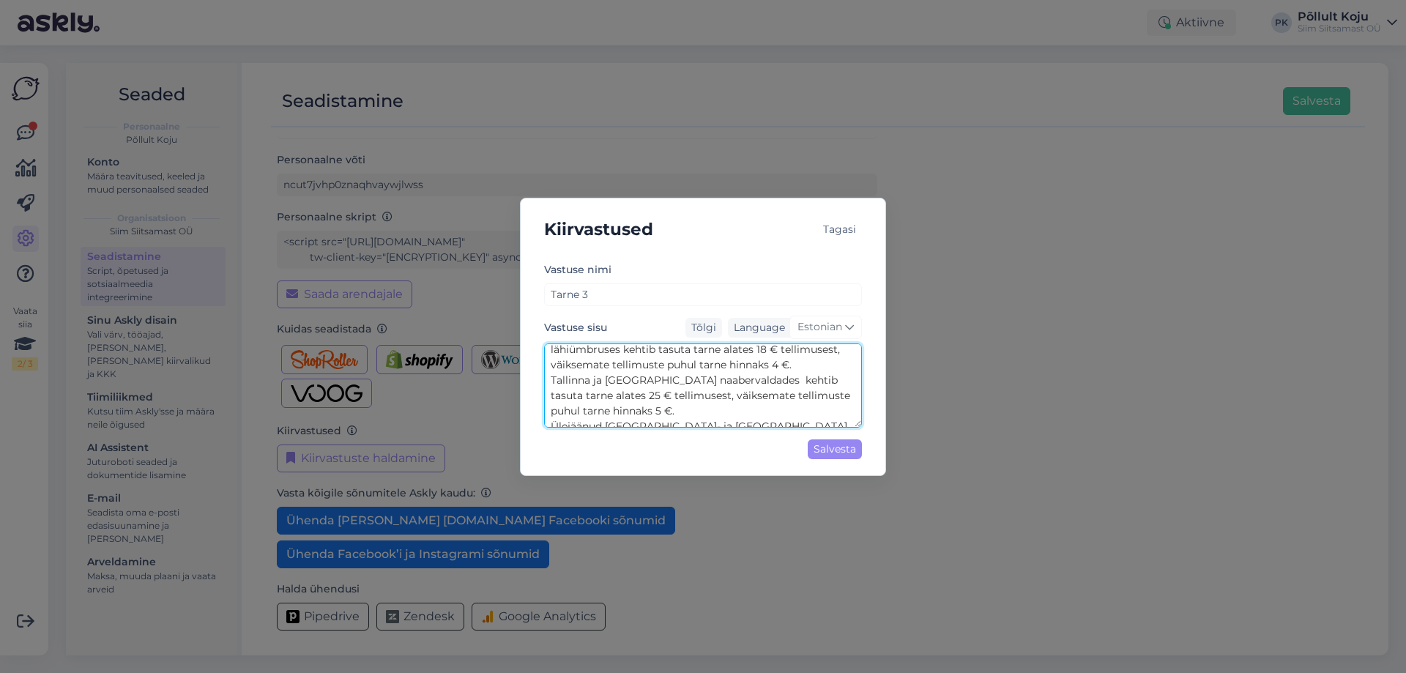
scroll to position [0, 0]
click at [594, 373] on textarea "[GEOGRAPHIC_DATA], [GEOGRAPHIC_DATA] ja lähiümbruses kehtib tasuta tarne alates…" at bounding box center [703, 386] width 318 height 84
click at [593, 352] on textarea "[GEOGRAPHIC_DATA], [GEOGRAPHIC_DATA] ja lähiümbruses kehtib tasuta tarne alates…" at bounding box center [703, 386] width 318 height 84
click at [562, 401] on textarea "[GEOGRAPHIC_DATA], [GEOGRAPHIC_DATA] ja lähiümbruses kehtib tasuta tarne alates…" at bounding box center [703, 386] width 318 height 84
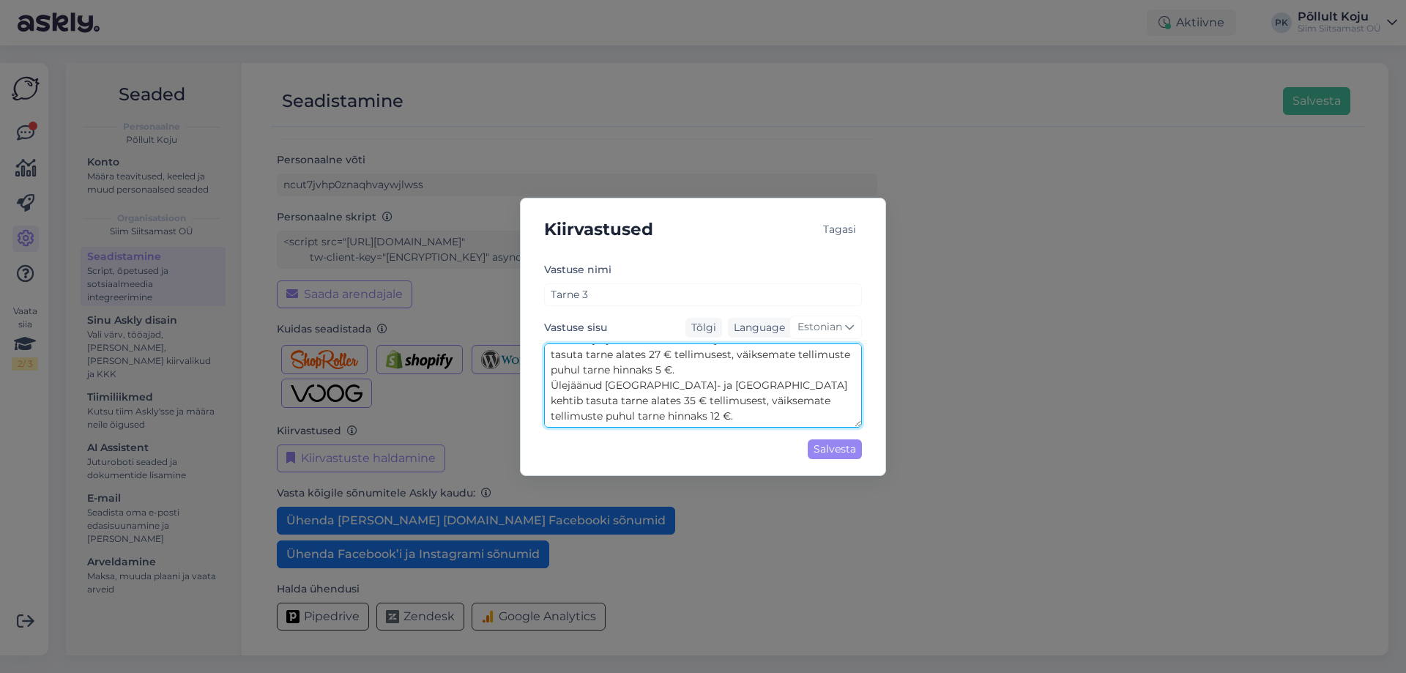
click at [601, 423] on textarea "[GEOGRAPHIC_DATA], [GEOGRAPHIC_DATA] ja lähiümbruses kehtib tasuta tarne alates…" at bounding box center [703, 386] width 318 height 84
type textarea "[GEOGRAPHIC_DATA], [GEOGRAPHIC_DATA] ja lähiümbruses kehtib tasuta tarne alates…"
click at [820, 453] on div "Salvesta" at bounding box center [835, 449] width 54 height 20
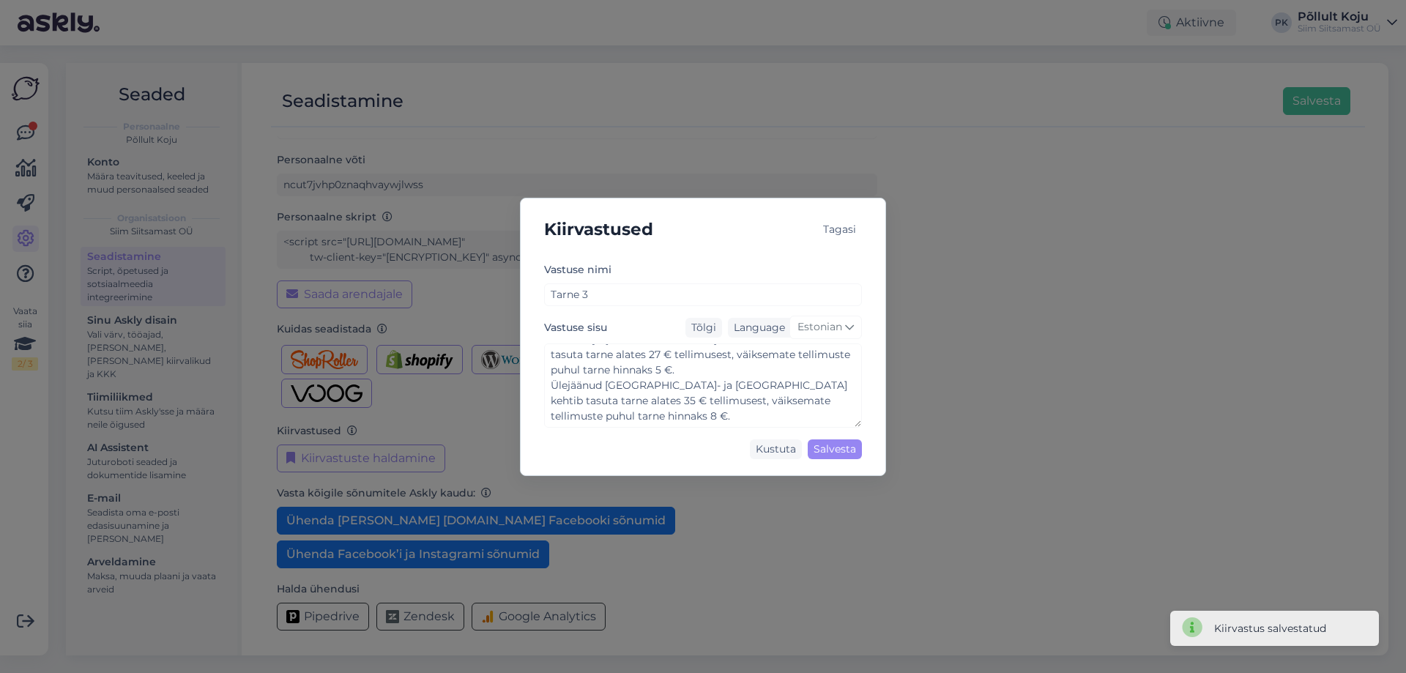
click at [1176, 229] on div "Kiirvastused Tagasi Vastuse [PERSON_NAME] 3 Vastuse sisu Tõlgi Language Estonia…" at bounding box center [703, 336] width 1406 height 673
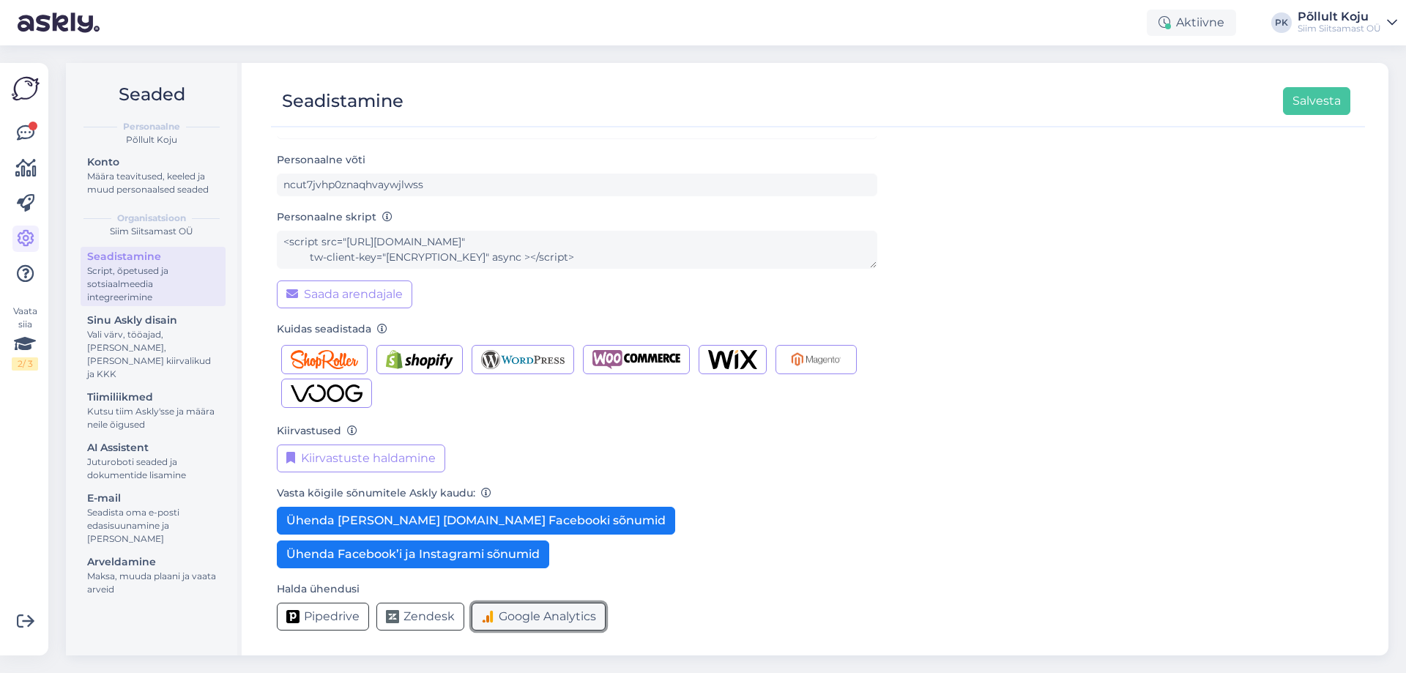
click at [564, 612] on span "Google Analytics" at bounding box center [547, 617] width 97 height 18
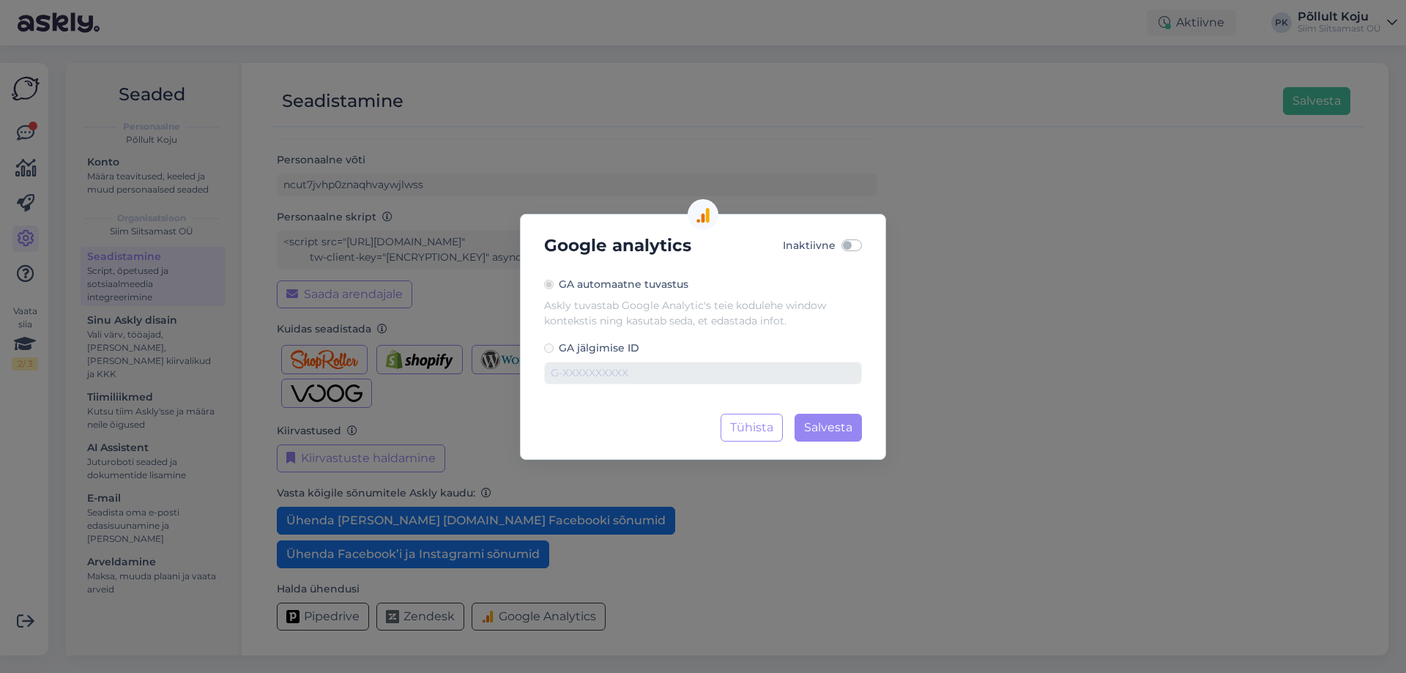
click at [868, 237] on label at bounding box center [868, 237] width 0 height 0
click at [853, 242] on input "Inaktiivne" at bounding box center [848, 244] width 12 height 15
click at [868, 237] on label at bounding box center [868, 237] width 0 height 0
click at [842, 247] on input "Aktiivne" at bounding box center [848, 244] width 12 height 15
checkbox input "false"
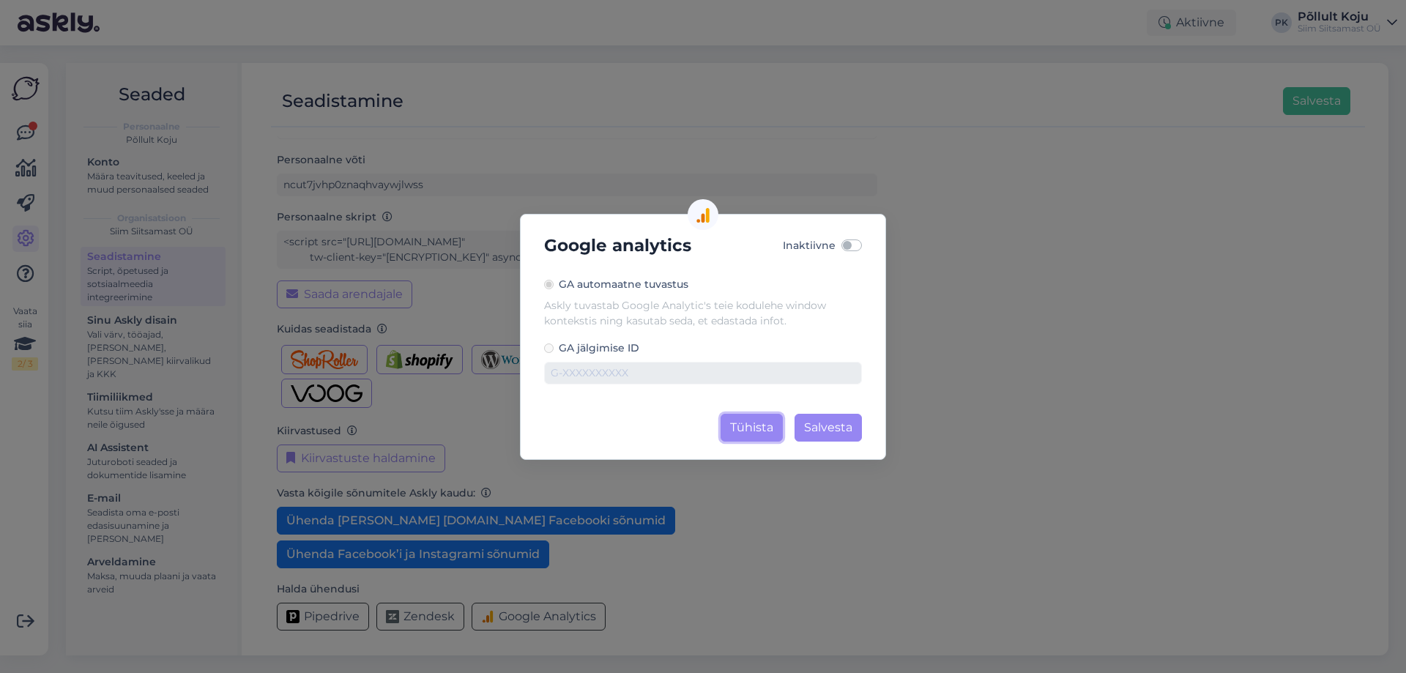
click at [768, 420] on button "Tühista" at bounding box center [752, 428] width 62 height 28
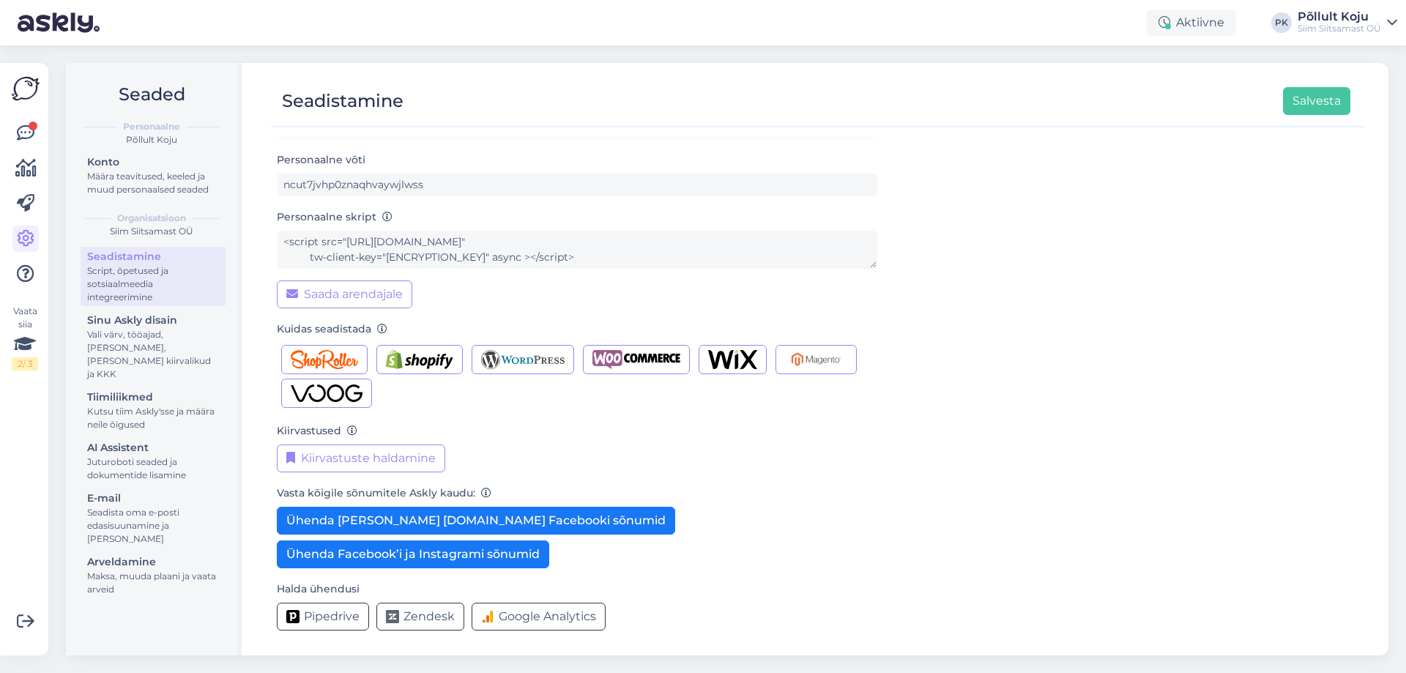
click at [78, 29] on img at bounding box center [59, 22] width 82 height 45
click at [16, 90] on img at bounding box center [26, 89] width 28 height 28
click at [59, 13] on img at bounding box center [59, 22] width 82 height 45
click at [36, 32] on img at bounding box center [59, 22] width 82 height 45
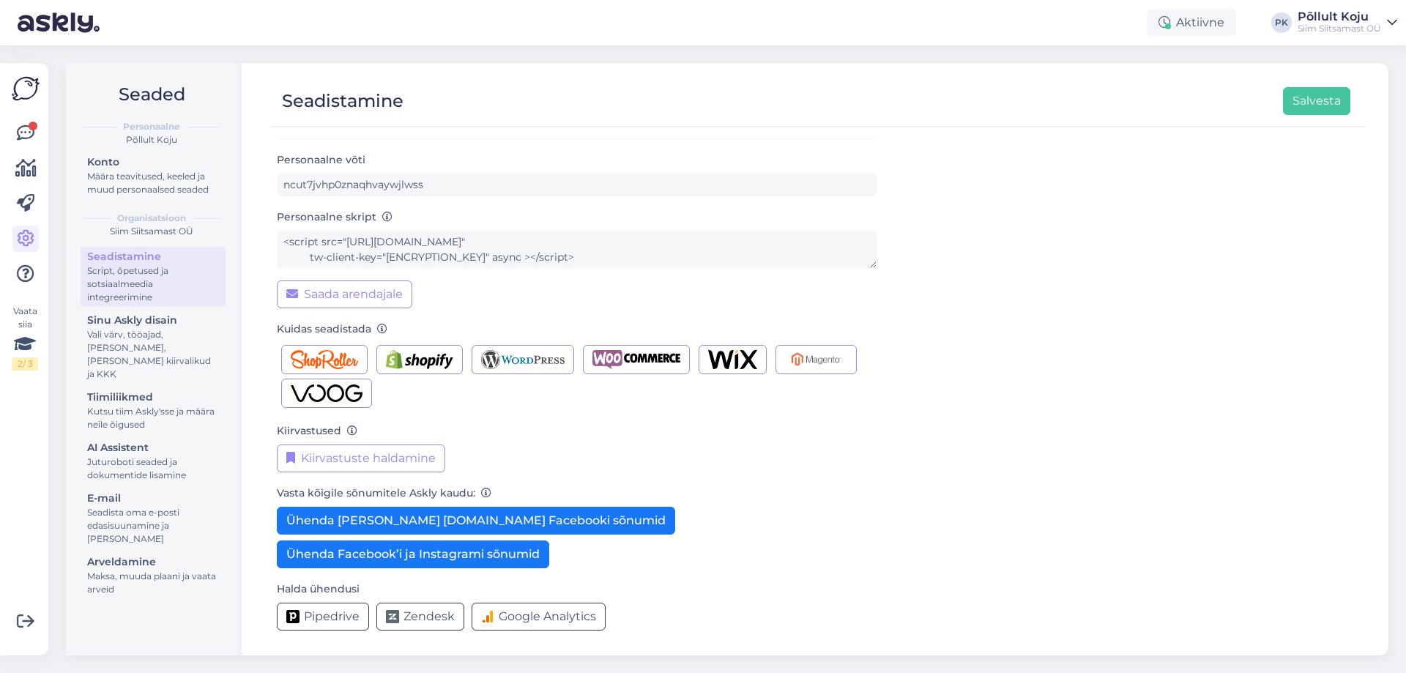
click at [1333, 29] on div "Siim Siitsamast OÜ" at bounding box center [1340, 29] width 84 height 12
click at [24, 86] on img at bounding box center [26, 89] width 28 height 28
click at [39, 40] on img at bounding box center [59, 22] width 82 height 45
drag, startPoint x: 42, startPoint y: 34, endPoint x: 29, endPoint y: 70, distance: 38.0
click at [41, 34] on img at bounding box center [59, 22] width 82 height 45
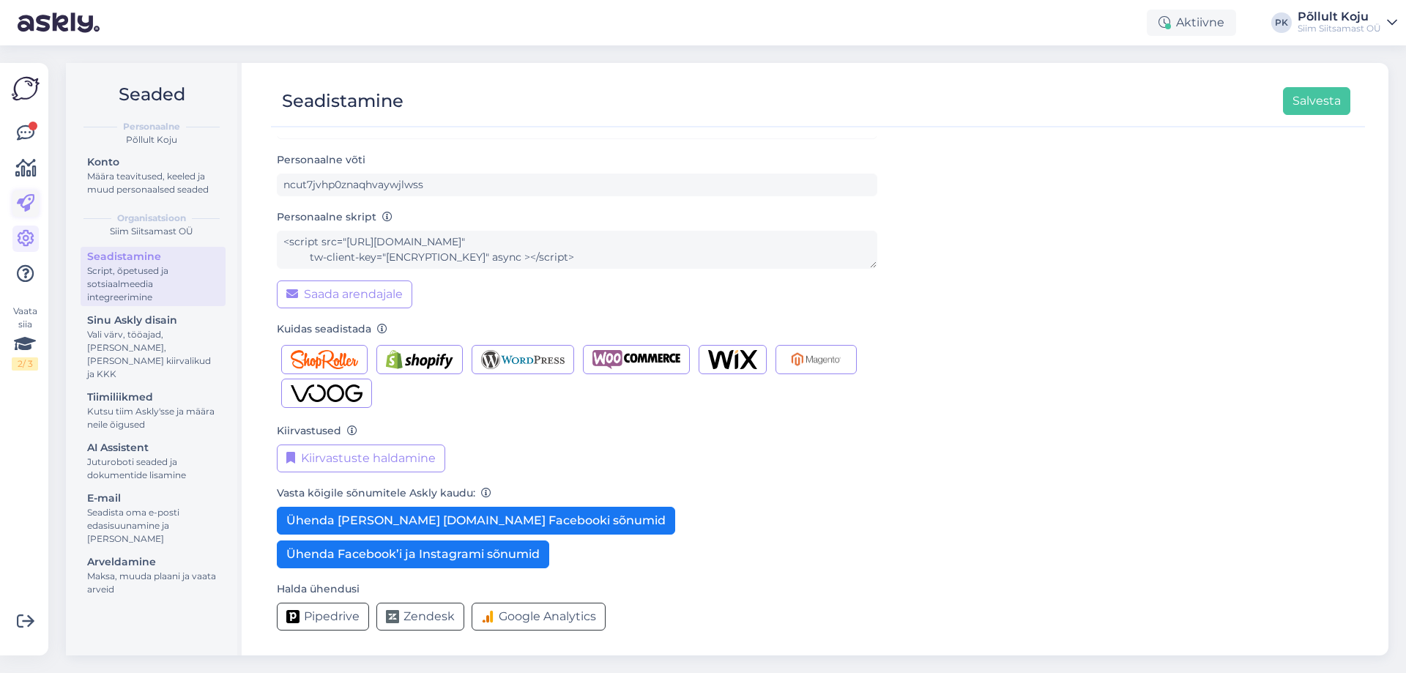
click at [29, 196] on icon at bounding box center [26, 204] width 18 height 18
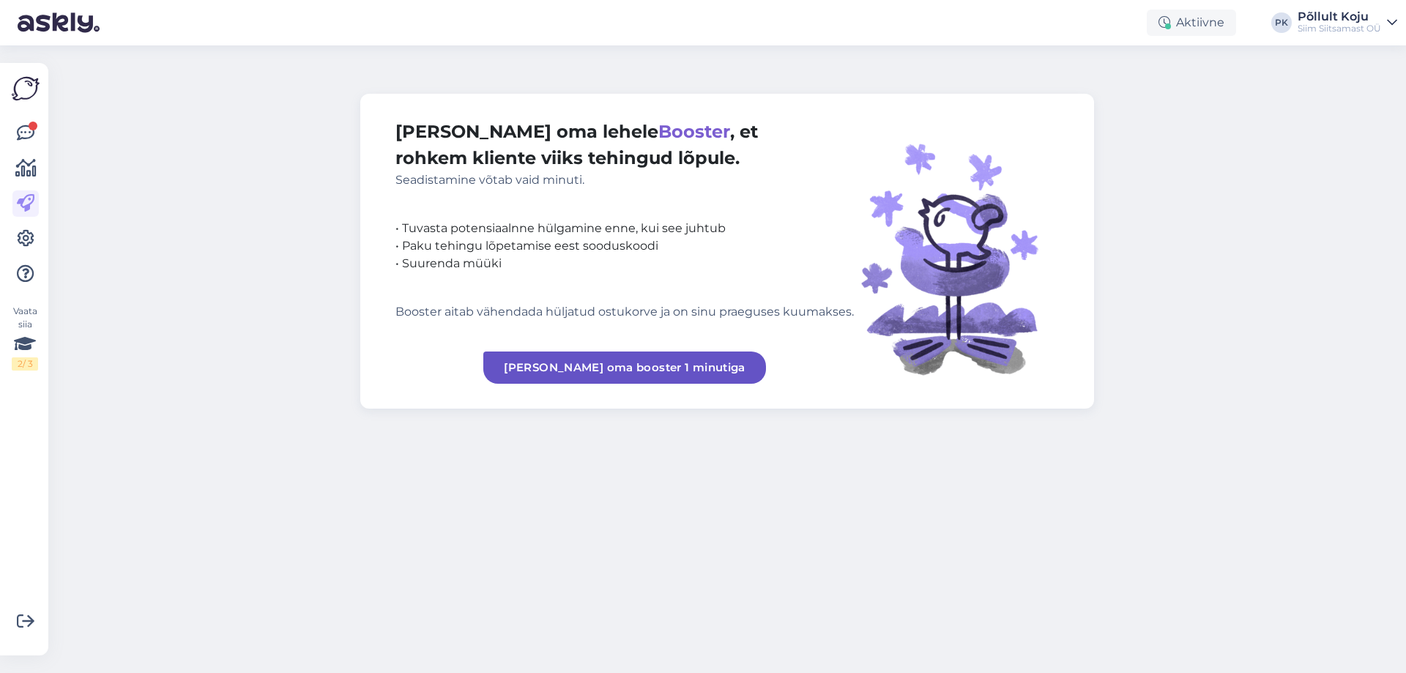
click at [29, 167] on icon at bounding box center [25, 169] width 21 height 18
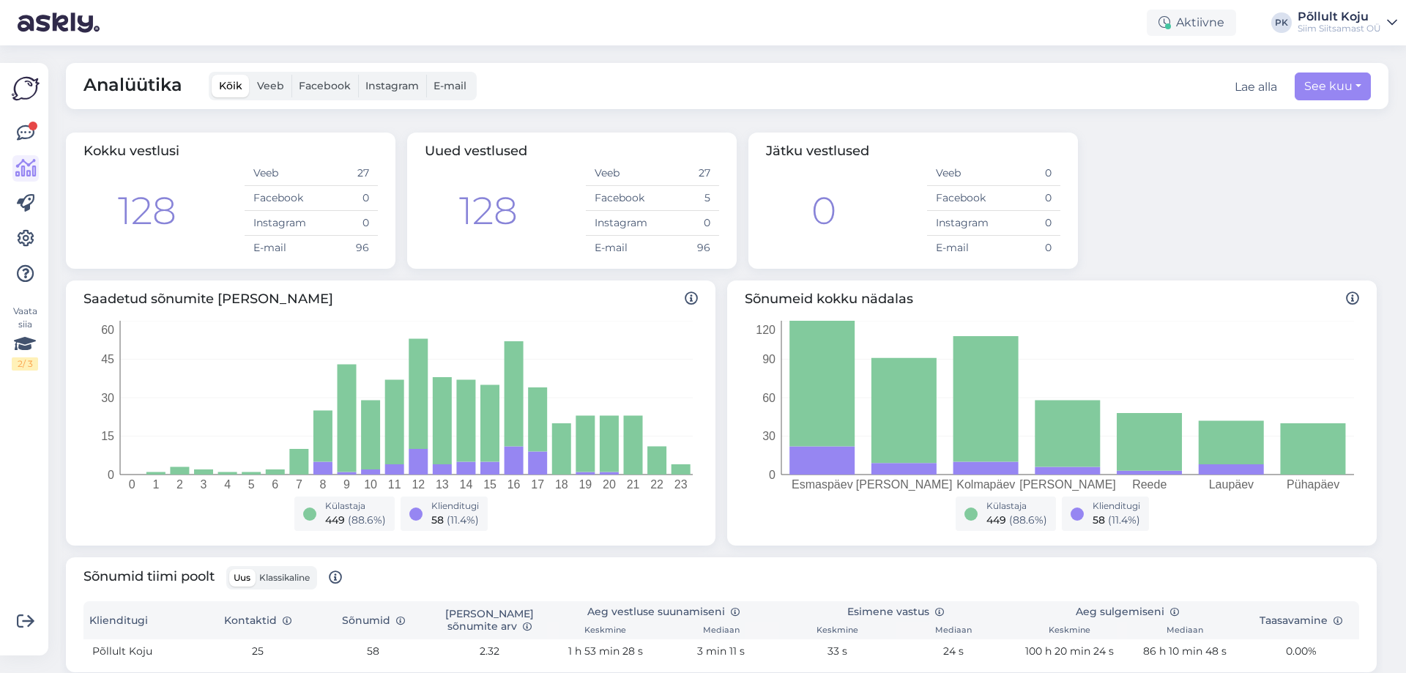
click at [27, 89] on img at bounding box center [26, 89] width 28 height 28
click at [52, 26] on img at bounding box center [59, 22] width 82 height 45
click at [19, 229] on link at bounding box center [25, 239] width 26 height 26
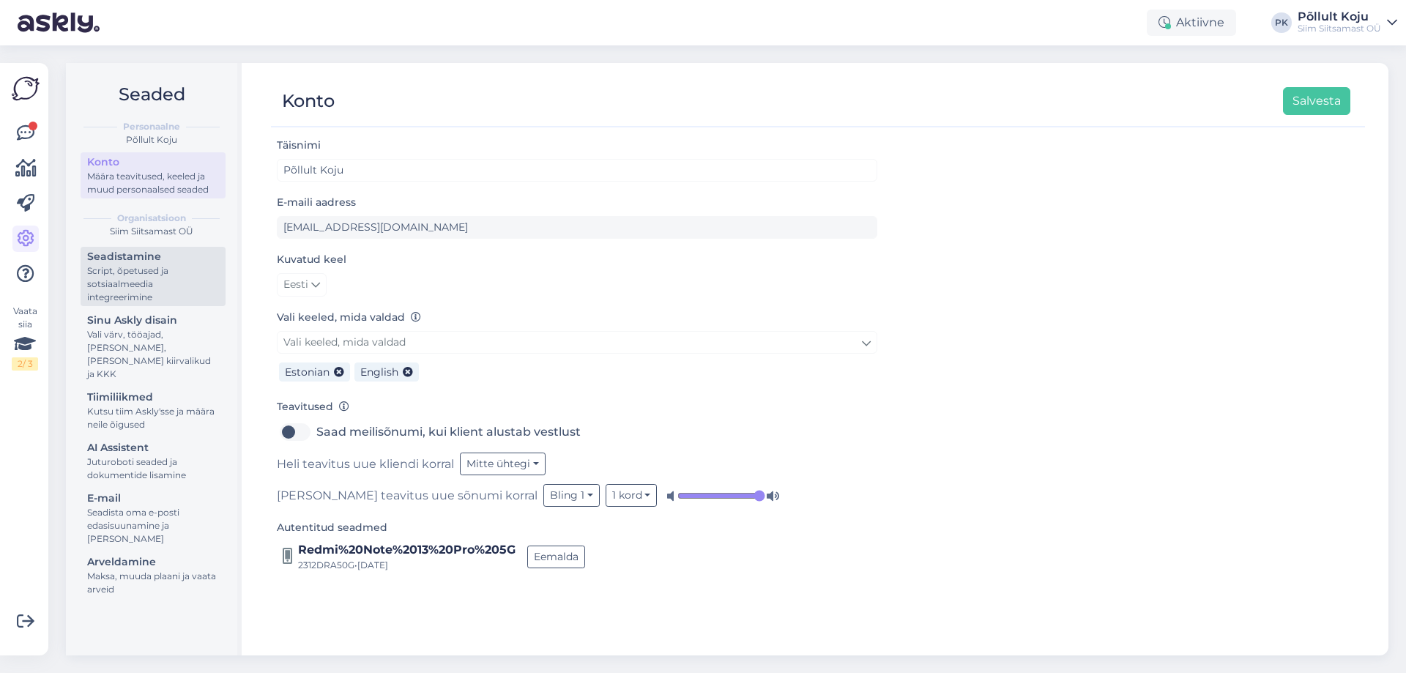
click at [166, 283] on div "Script, õpetused ja sotsiaalmeedia integreerimine" at bounding box center [153, 284] width 132 height 40
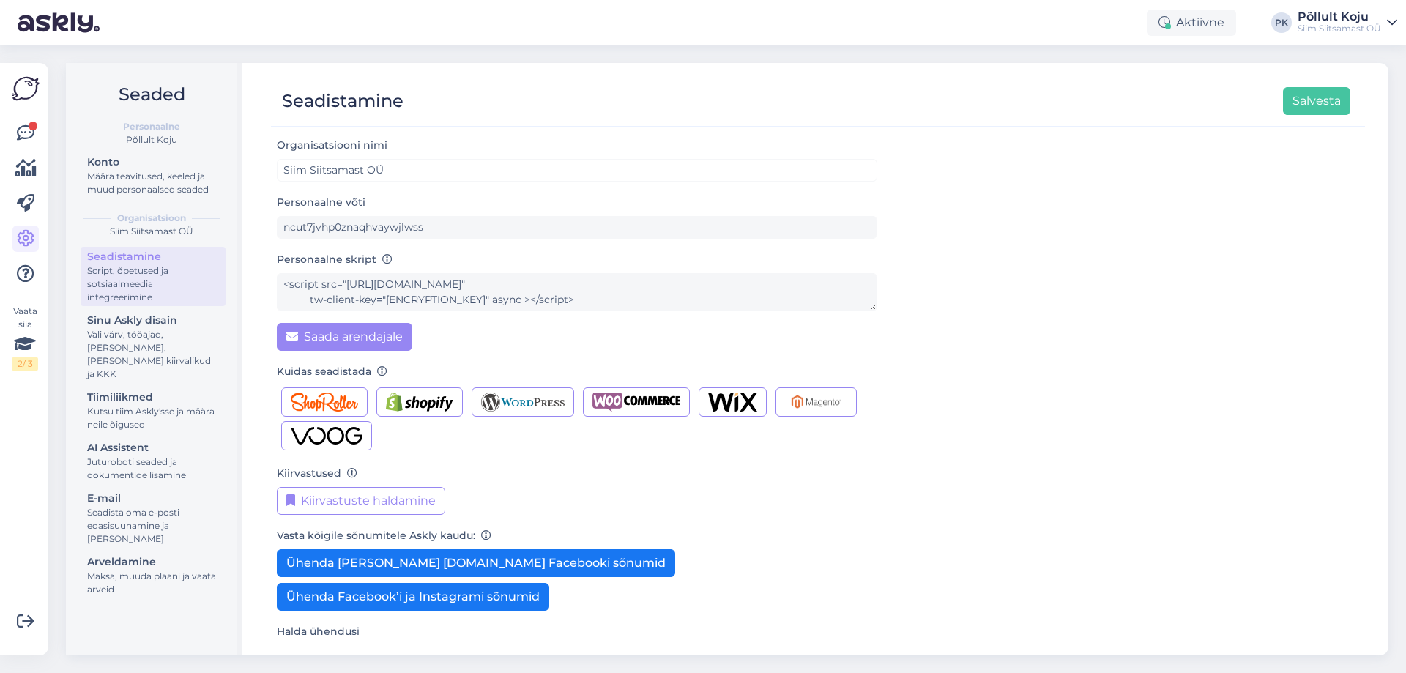
scroll to position [42, 0]
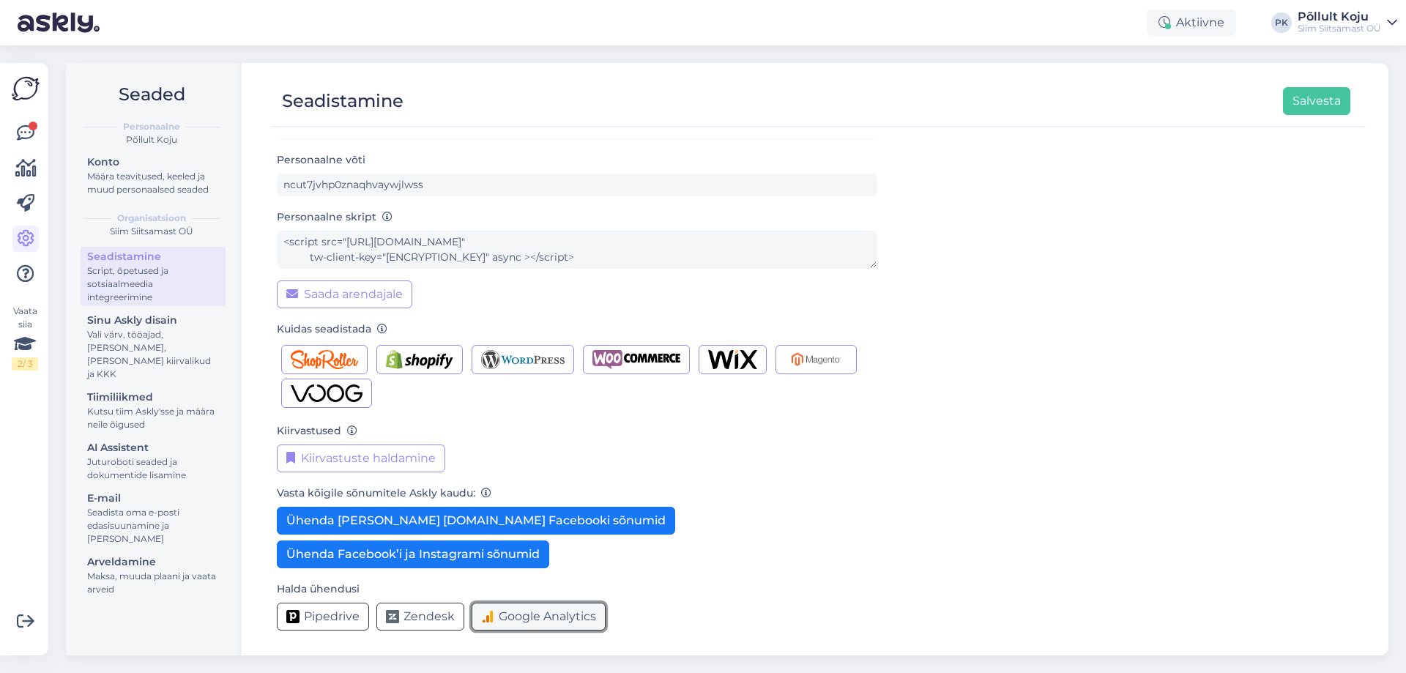
click at [538, 617] on span "Google Analytics" at bounding box center [547, 617] width 97 height 18
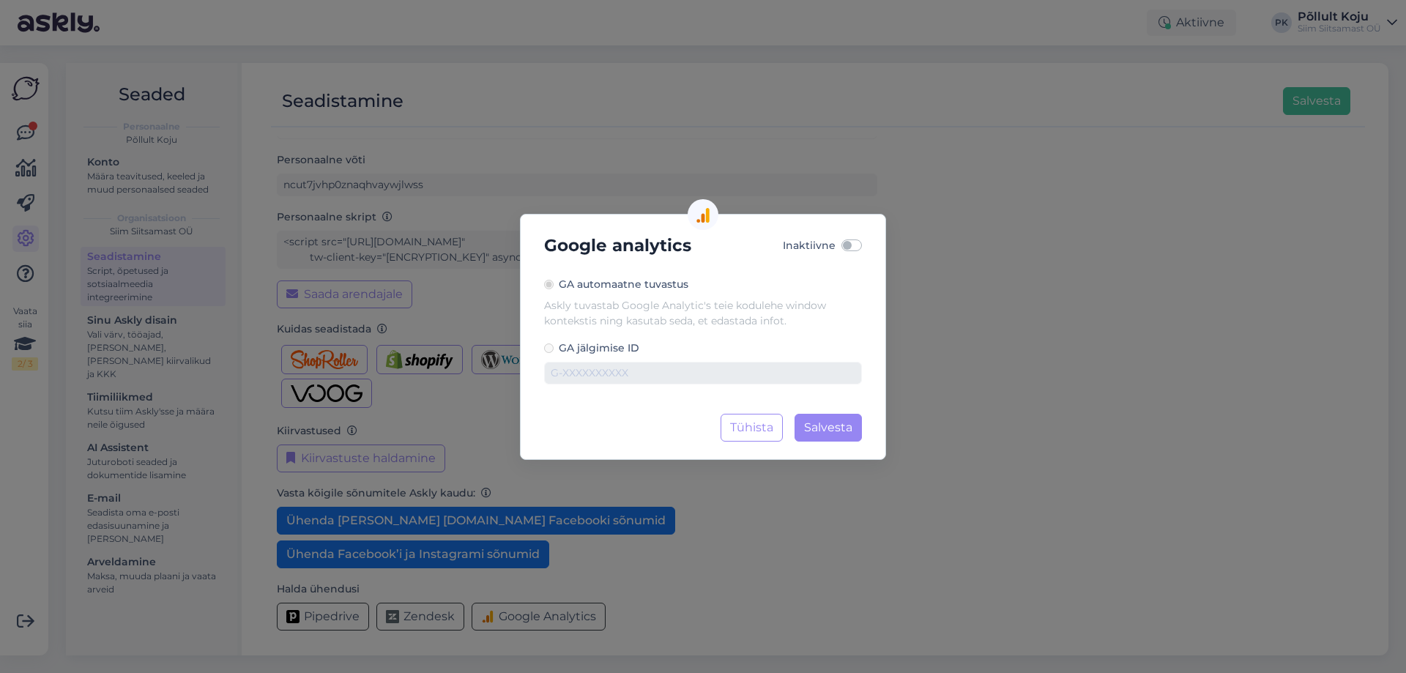
click at [638, 292] on label "GA automaatne tuvastus" at bounding box center [703, 284] width 318 height 15
click at [781, 420] on button "Tühista" at bounding box center [752, 428] width 62 height 28
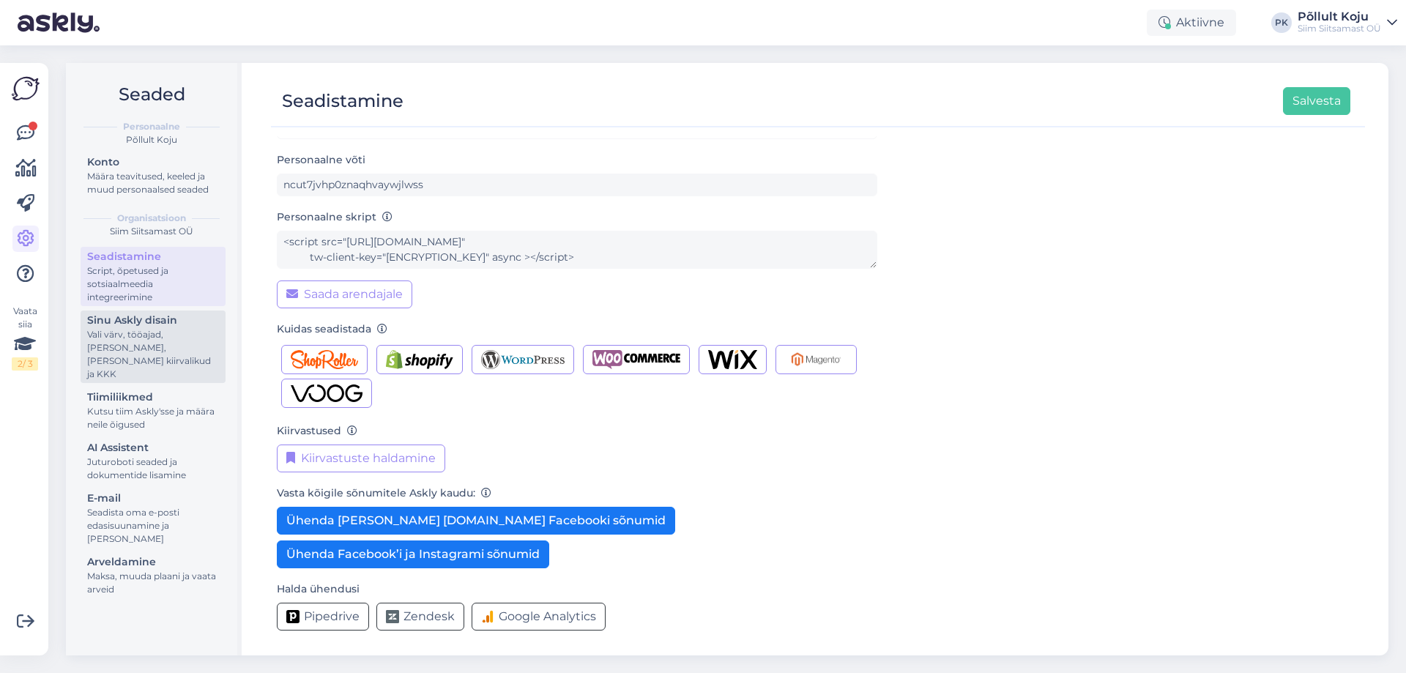
click at [170, 341] on div "Vali värv, tööajad, [PERSON_NAME], [PERSON_NAME] kiirvalikud ja KKK" at bounding box center [153, 354] width 132 height 53
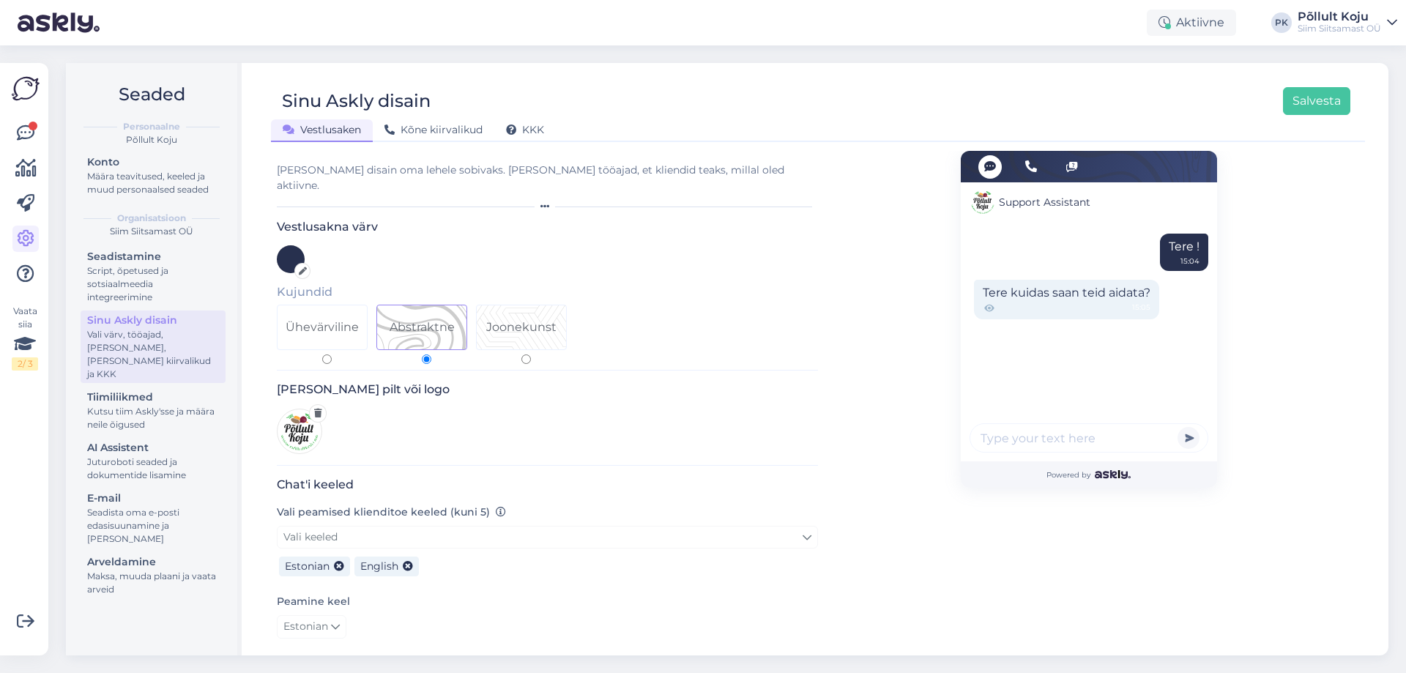
click at [303, 267] on icon at bounding box center [303, 271] width 8 height 8
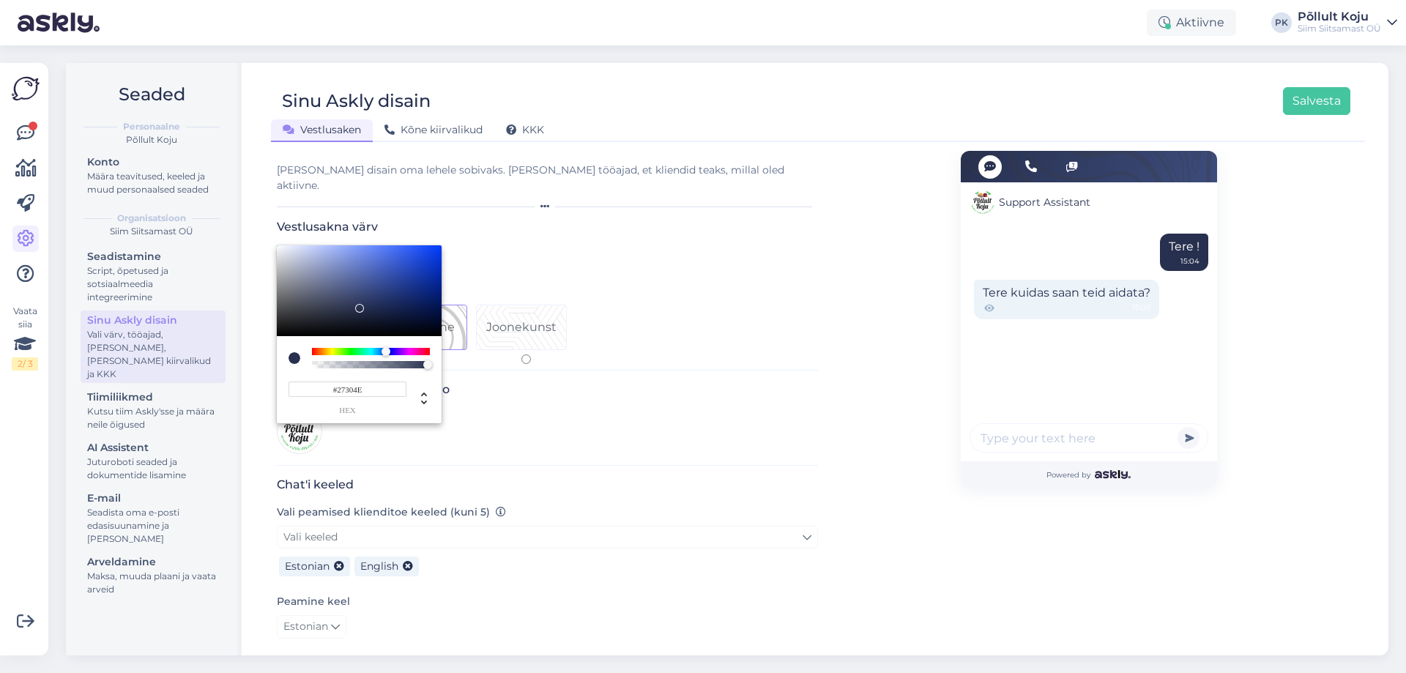
drag, startPoint x: 380, startPoint y: 373, endPoint x: 329, endPoint y: 378, distance: 51.5
click at [330, 382] on input "#27304E" at bounding box center [348, 389] width 118 height 15
paste input "00a330"
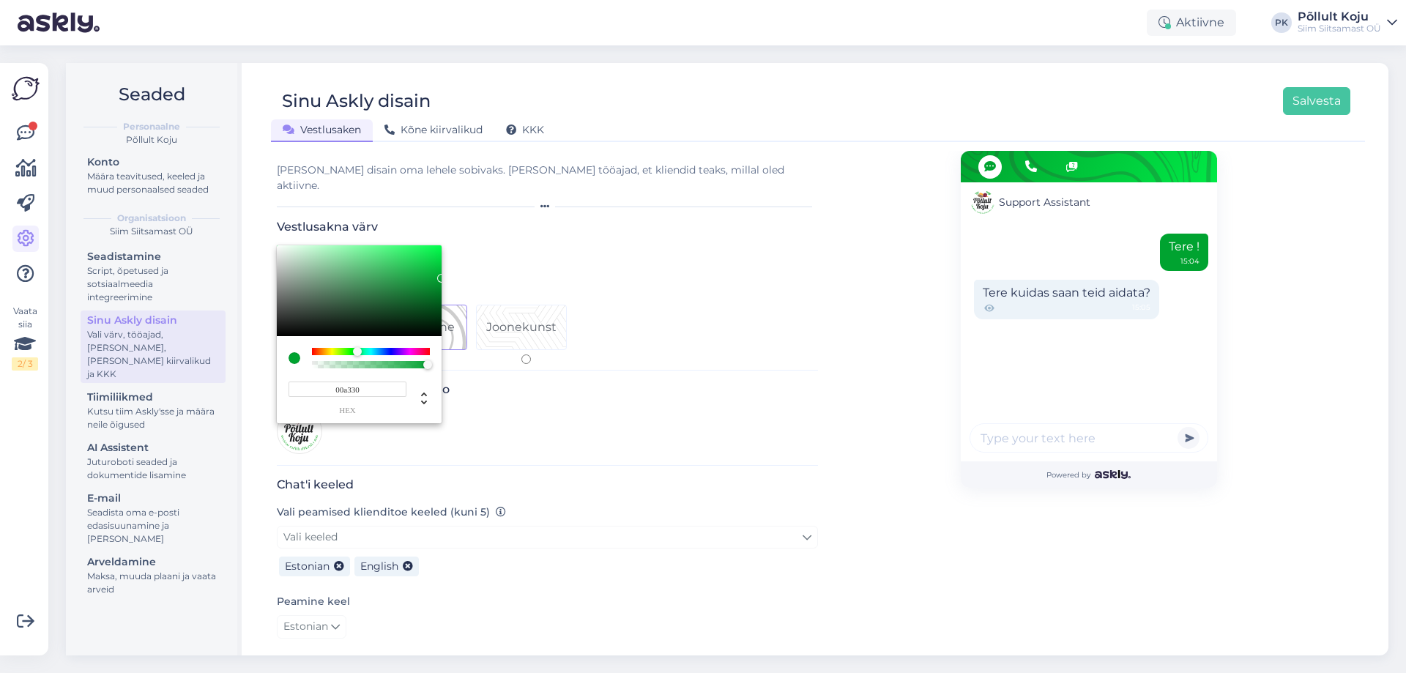
type input "#00A330"
click at [508, 303] on div at bounding box center [703, 336] width 1406 height 673
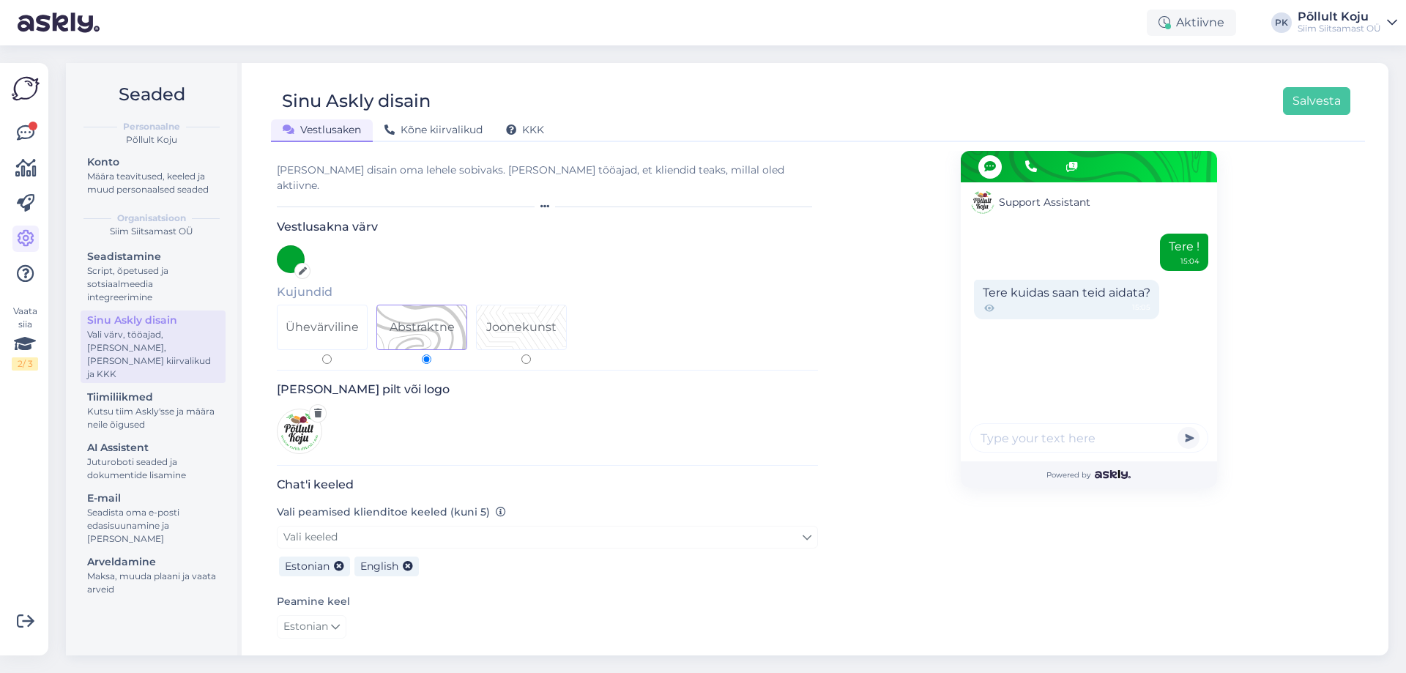
click at [541, 319] on div "Joonekunst" at bounding box center [521, 328] width 70 height 18
click at [531, 355] on input "Joonekunst" at bounding box center [527, 360] width 10 height 10
radio input "true"
click at [538, 319] on div "Joonekunst" at bounding box center [521, 328] width 70 height 18
click at [531, 355] on input "Joonekunst" at bounding box center [527, 360] width 10 height 10
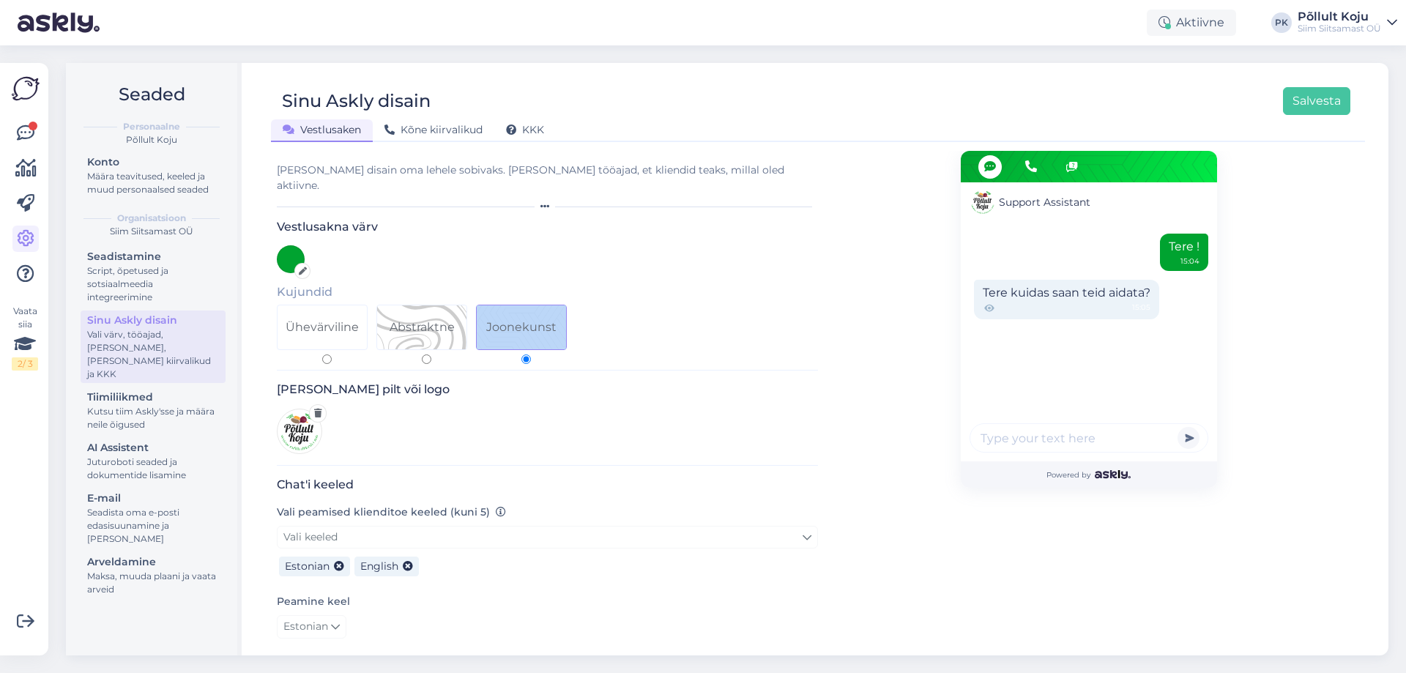
click at [527, 337] on label "Joonekunst" at bounding box center [526, 334] width 100 height 59
click at [371, 329] on label "Ühevärviline" at bounding box center [327, 334] width 100 height 59
click at [332, 355] on input "Ühevärviline" at bounding box center [327, 360] width 10 height 10
radio input "true"
click at [319, 319] on div "Ühevärviline" at bounding box center [322, 328] width 73 height 18
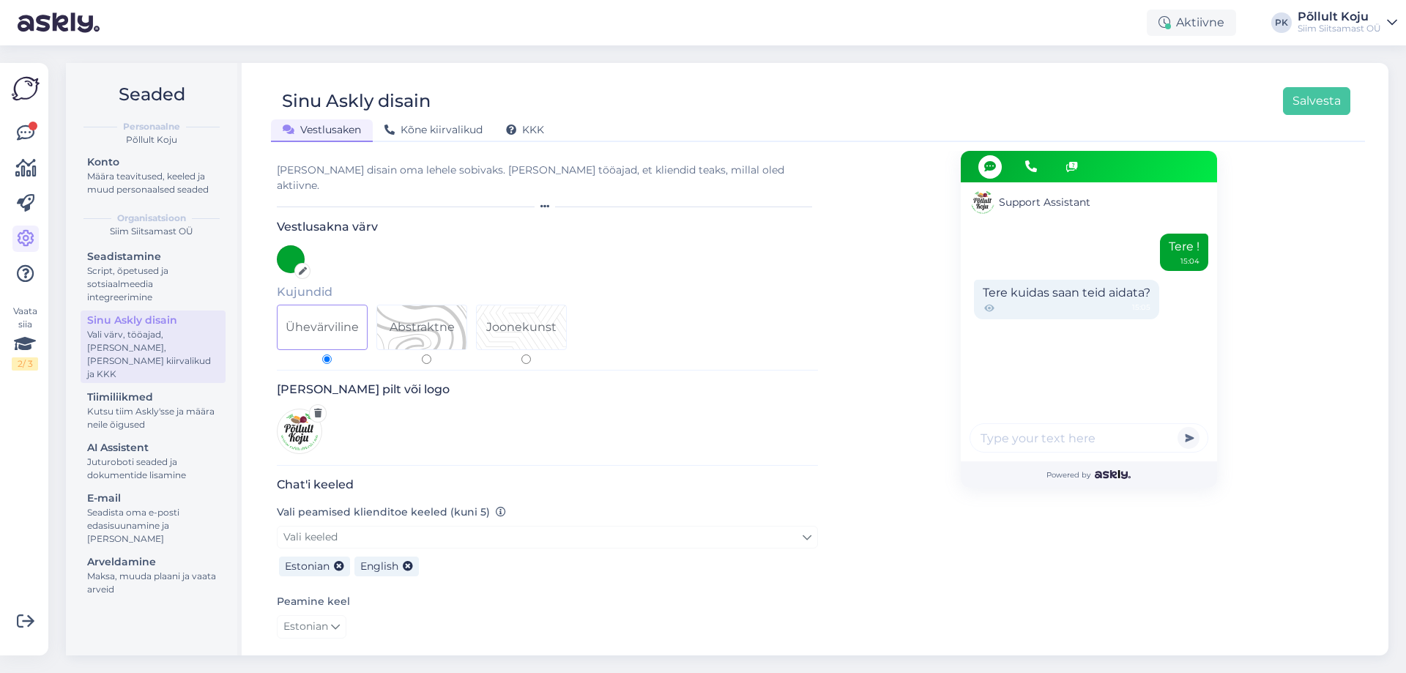
click at [322, 355] on input "Ühevärviline" at bounding box center [327, 360] width 10 height 10
click at [383, 317] on div "Abstraktne" at bounding box center [421, 327] width 89 height 44
click at [422, 355] on input "Abstraktne" at bounding box center [427, 360] width 10 height 10
radio input "true"
click at [322, 319] on div "Ühevärviline" at bounding box center [322, 328] width 73 height 18
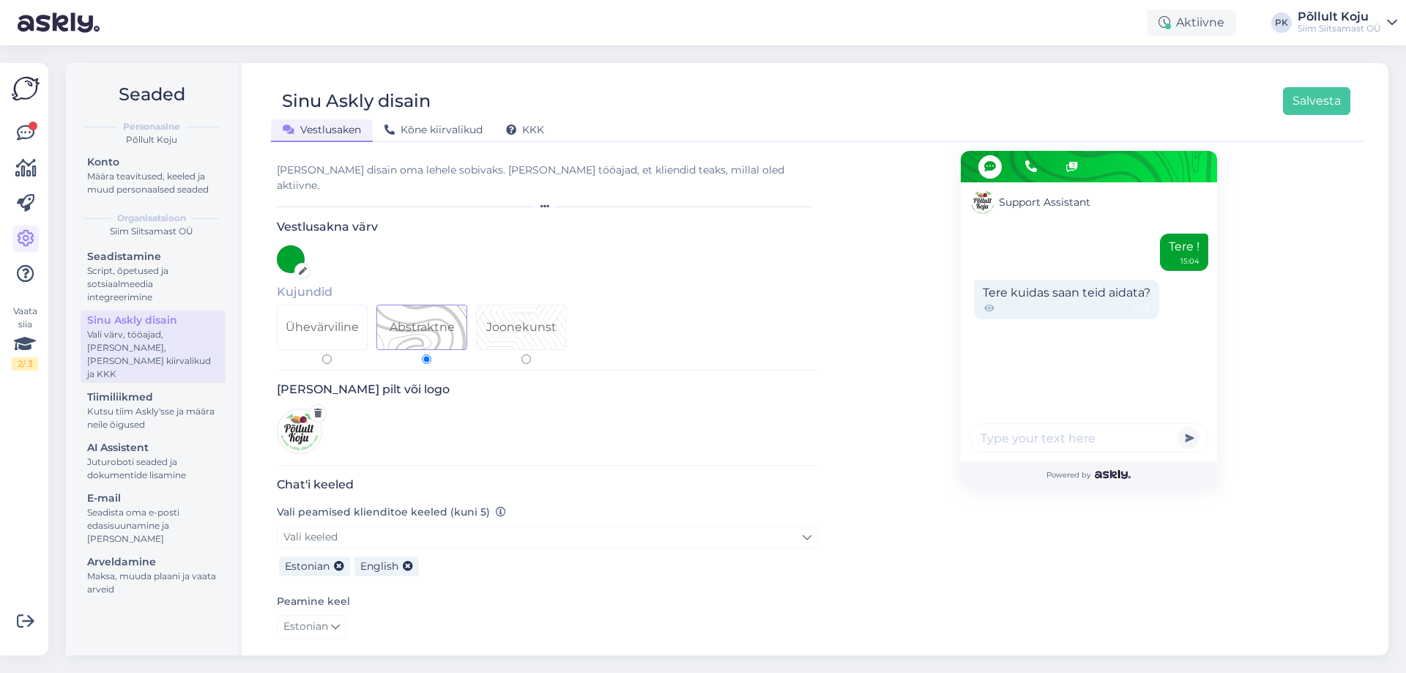
click at [322, 355] on input "Ühevärviline" at bounding box center [327, 360] width 10 height 10
radio input "true"
click at [297, 245] on div at bounding box center [291, 259] width 28 height 28
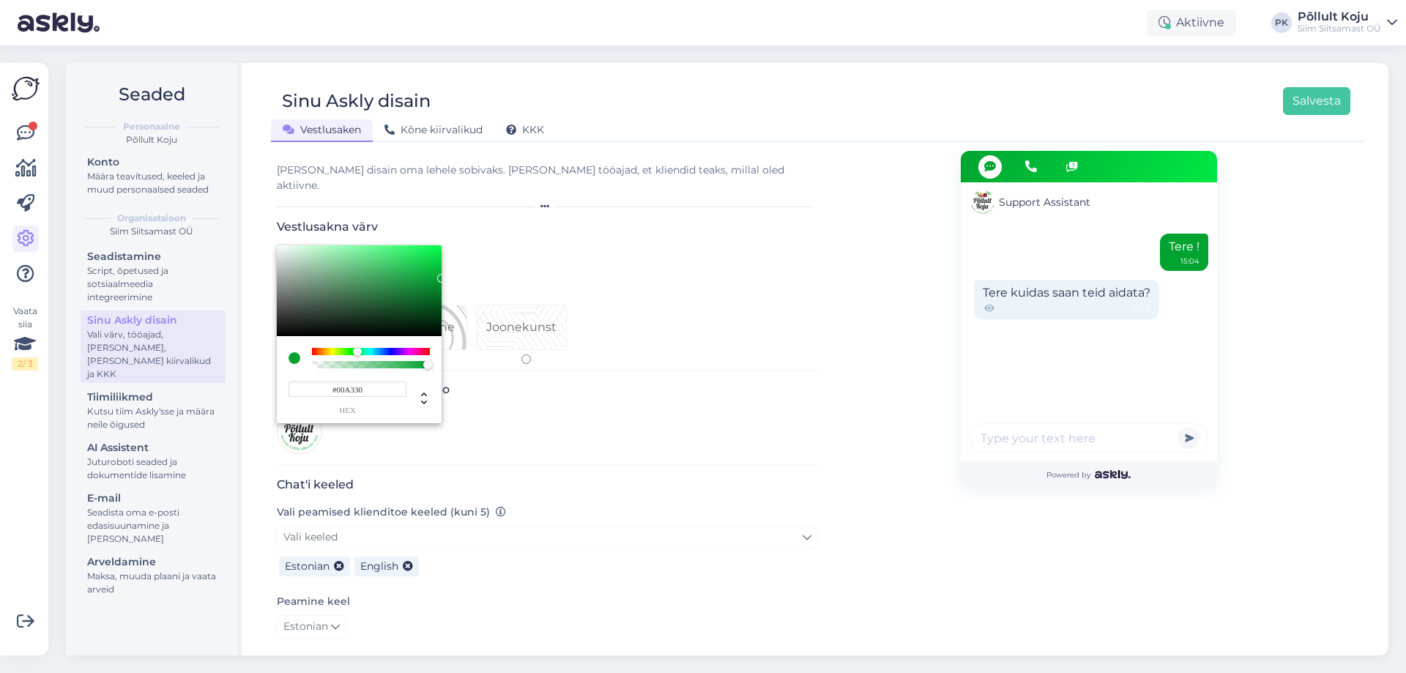
drag, startPoint x: 385, startPoint y: 368, endPoint x: 313, endPoint y: 373, distance: 71.2
click at [313, 382] on input "#00A330" at bounding box center [348, 389] width 118 height 15
paste input "00a"
type input "#00A330"
click at [782, 404] on div at bounding box center [703, 336] width 1406 height 673
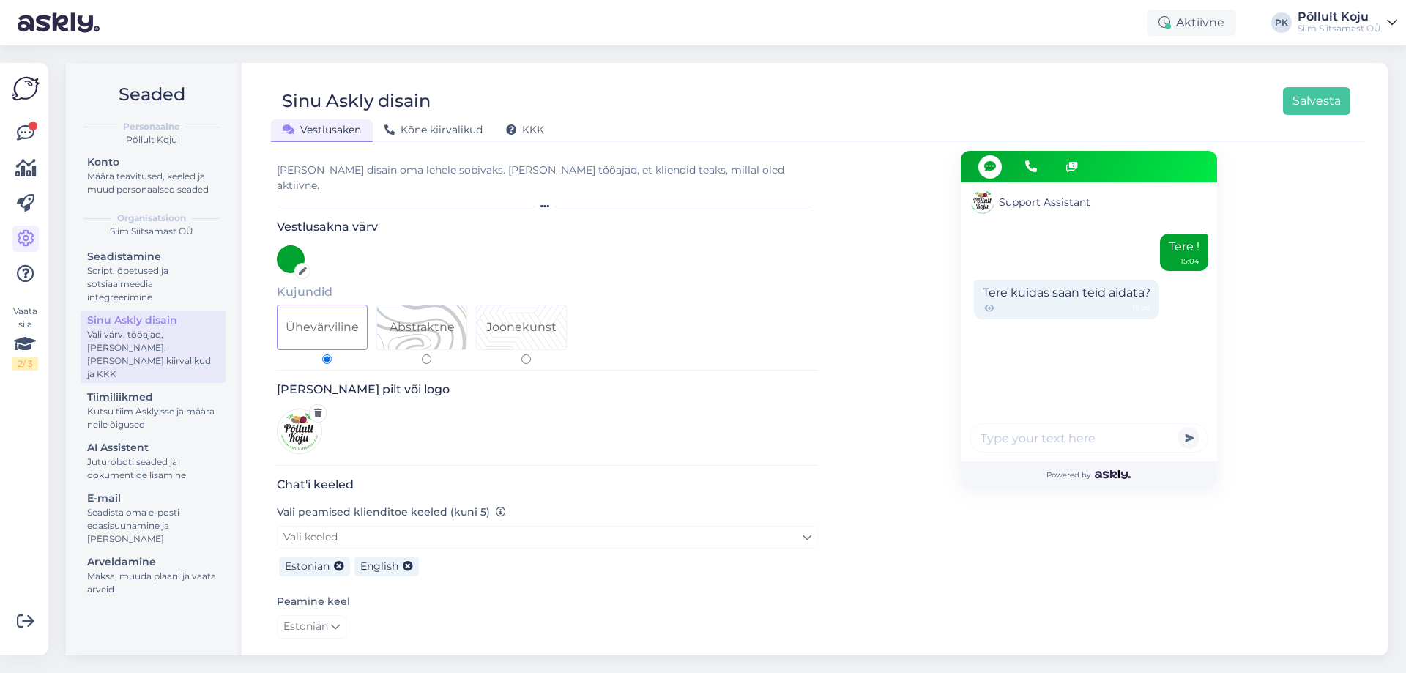
click at [300, 245] on div at bounding box center [291, 259] width 28 height 28
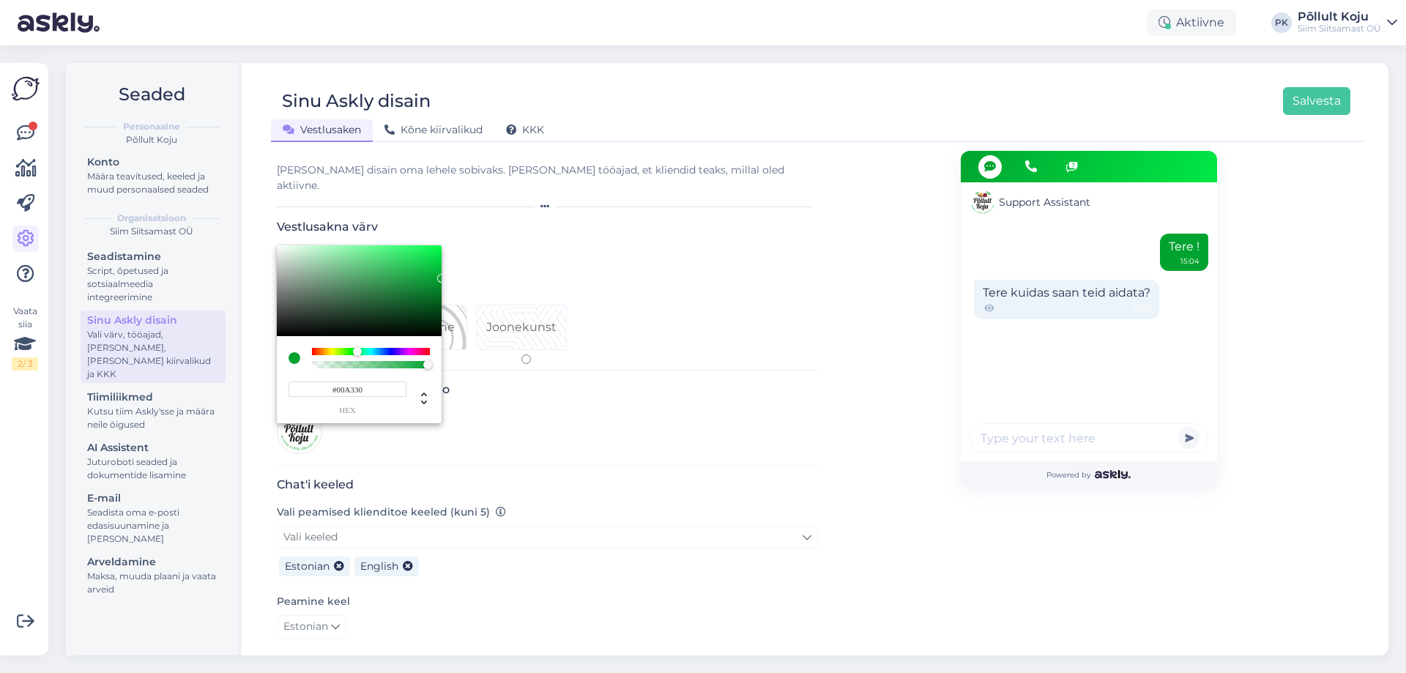
drag, startPoint x: 374, startPoint y: 378, endPoint x: 289, endPoint y: 368, distance: 85.6
click at [289, 382] on input "#00A330" at bounding box center [348, 389] width 118 height 15
paste input "00a"
drag, startPoint x: 365, startPoint y: 374, endPoint x: 304, endPoint y: 381, distance: 61.2
click at [303, 382] on input "#00A330" at bounding box center [348, 389] width 118 height 15
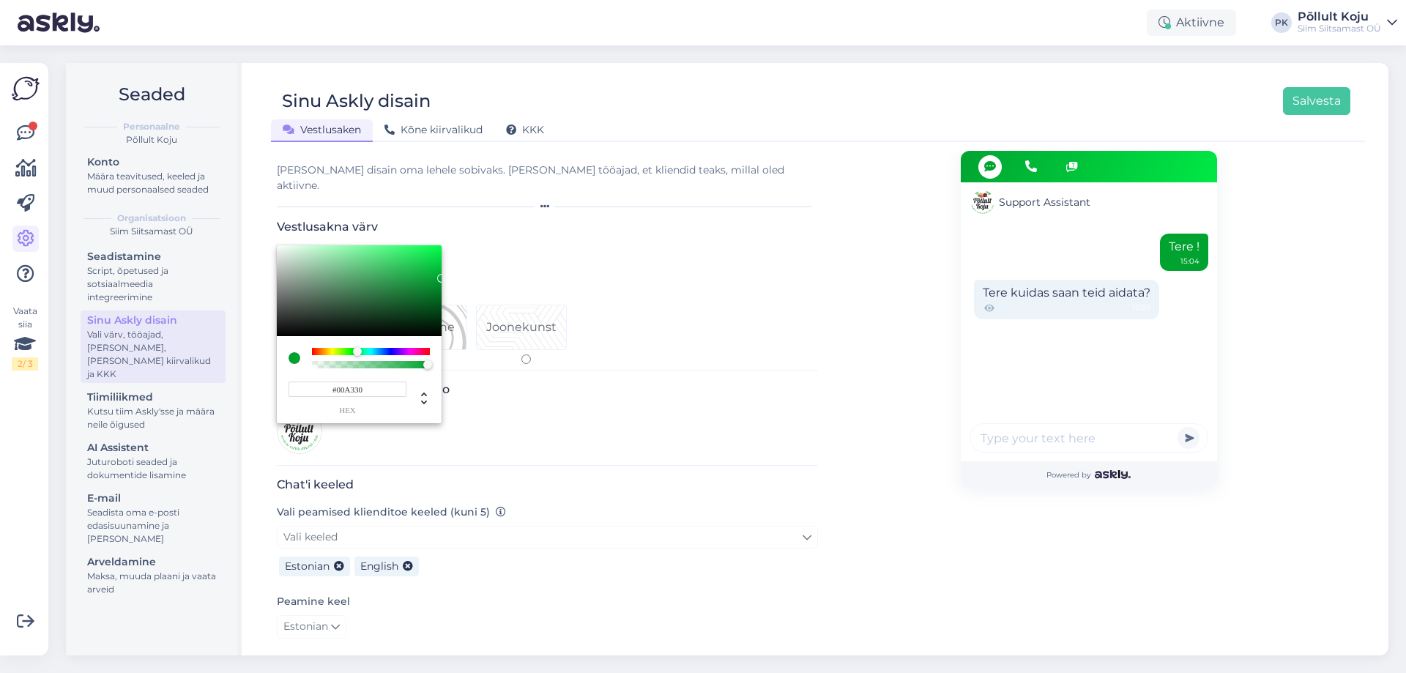
paste input "fd7f4f"
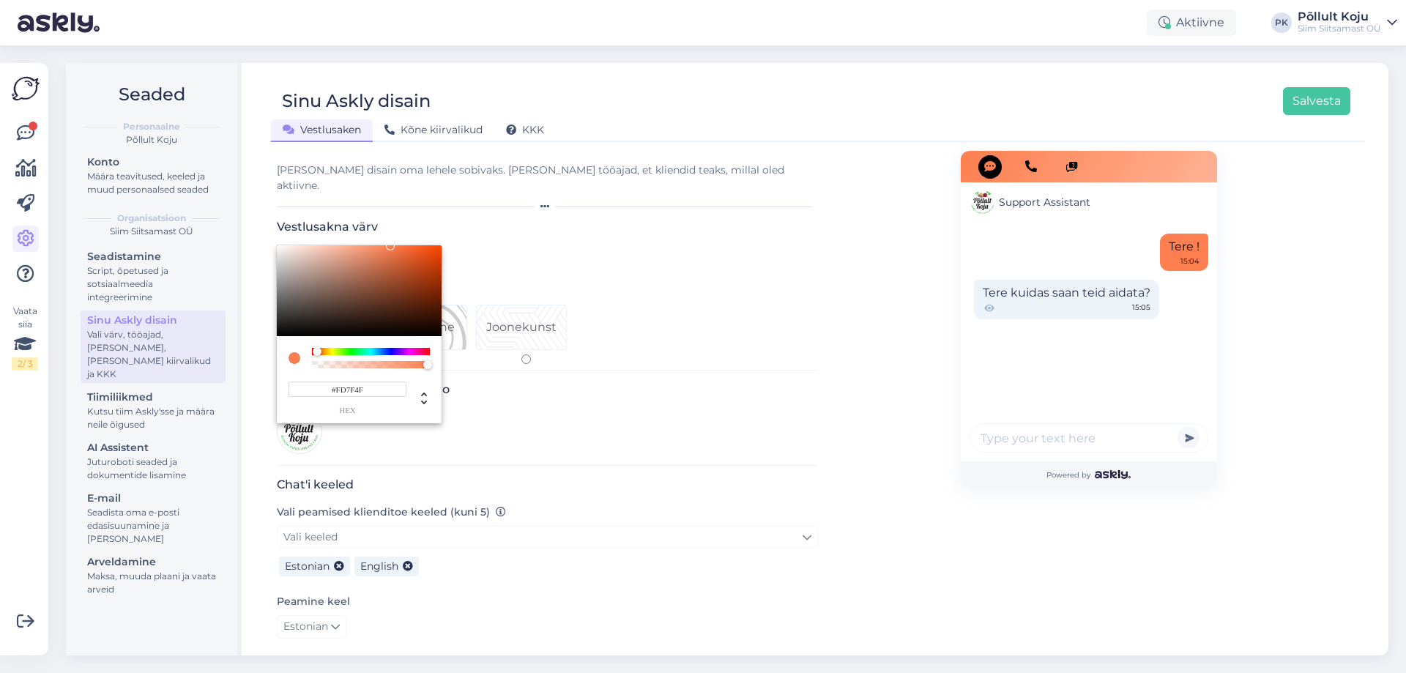
drag, startPoint x: 365, startPoint y: 371, endPoint x: 324, endPoint y: 371, distance: 40.3
click at [324, 382] on input "#FD7F4F" at bounding box center [348, 389] width 118 height 15
paste input "eed6a6"
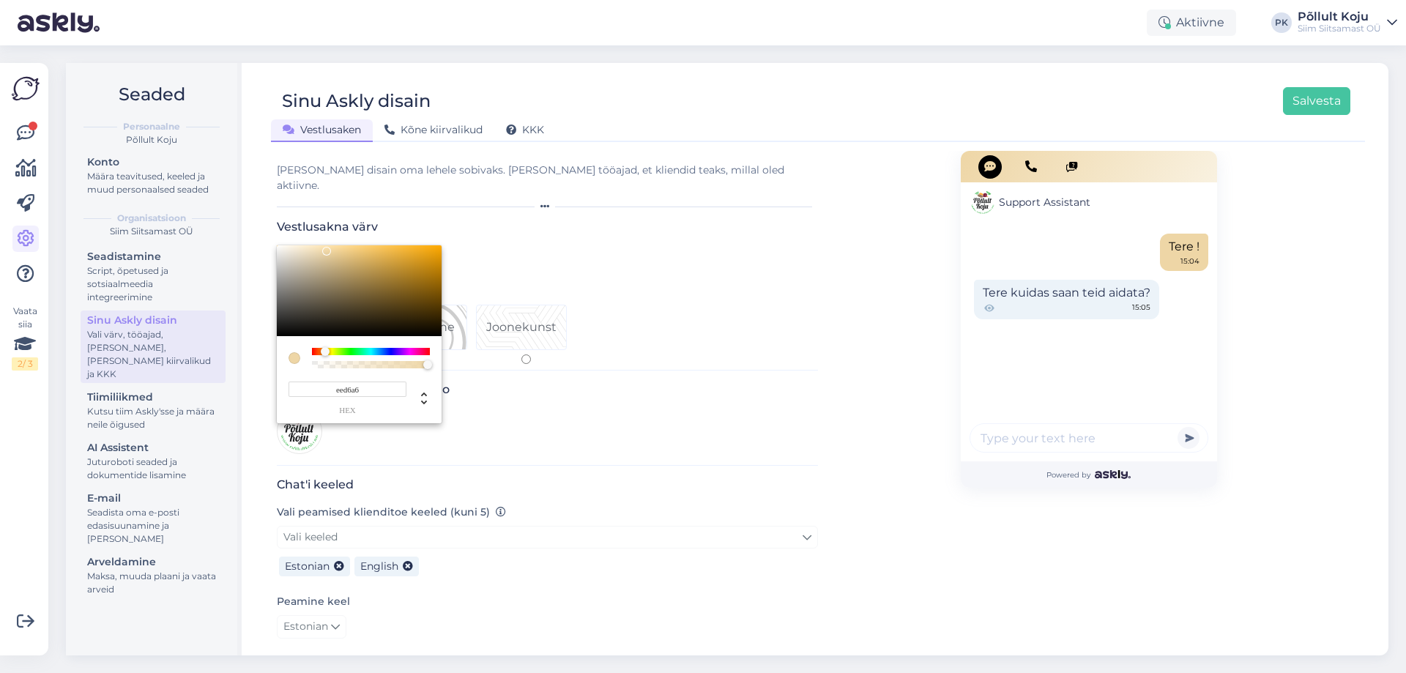
type input "#EED6A6"
click at [1305, 99] on div at bounding box center [703, 336] width 1406 height 673
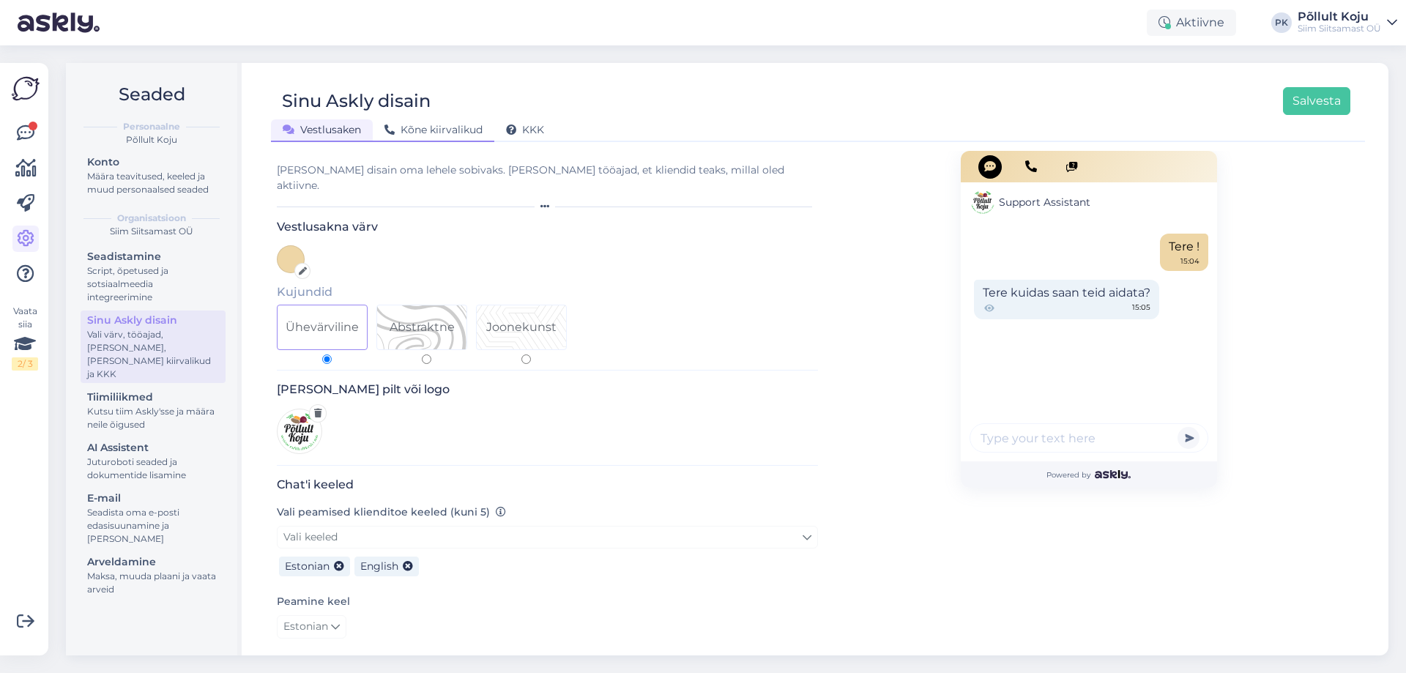
click at [437, 133] on span "Kõne kiirvalikud" at bounding box center [434, 129] width 98 height 13
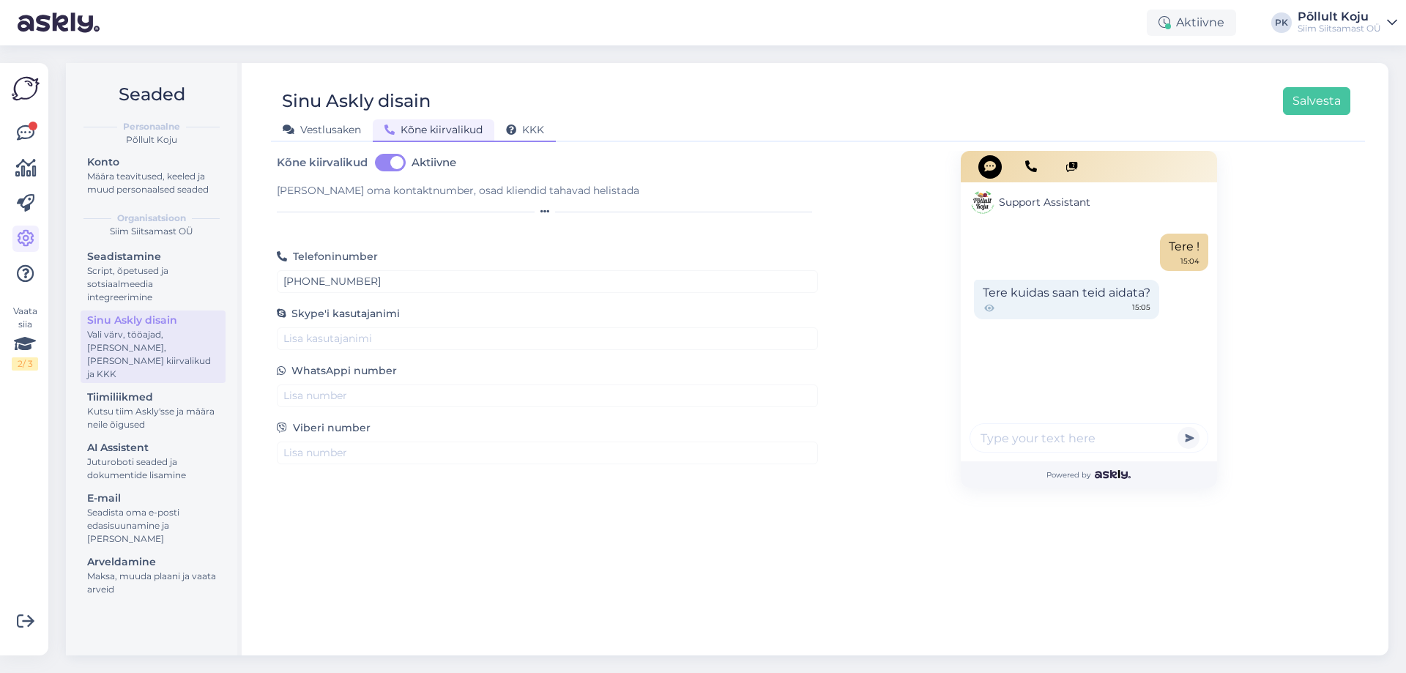
click at [514, 129] on icon at bounding box center [511, 130] width 10 height 10
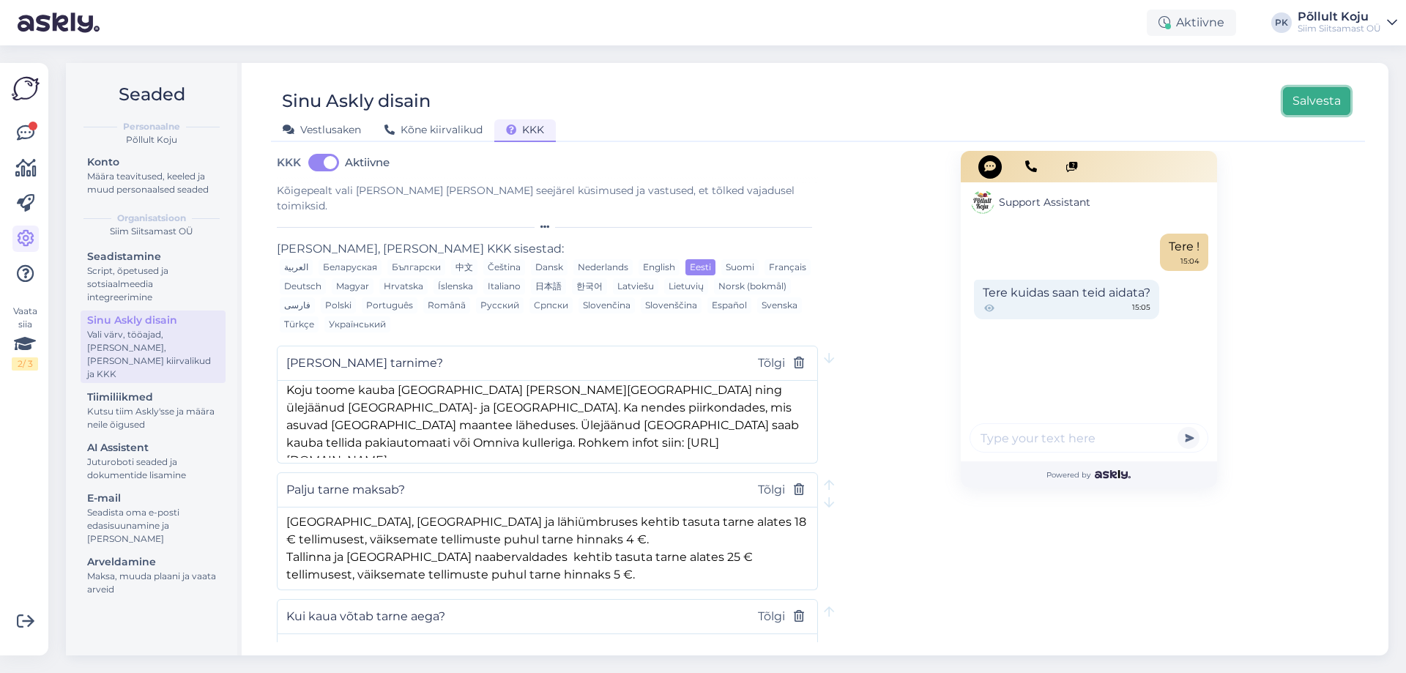
click at [1303, 102] on button "Salvesta" at bounding box center [1316, 101] width 67 height 28
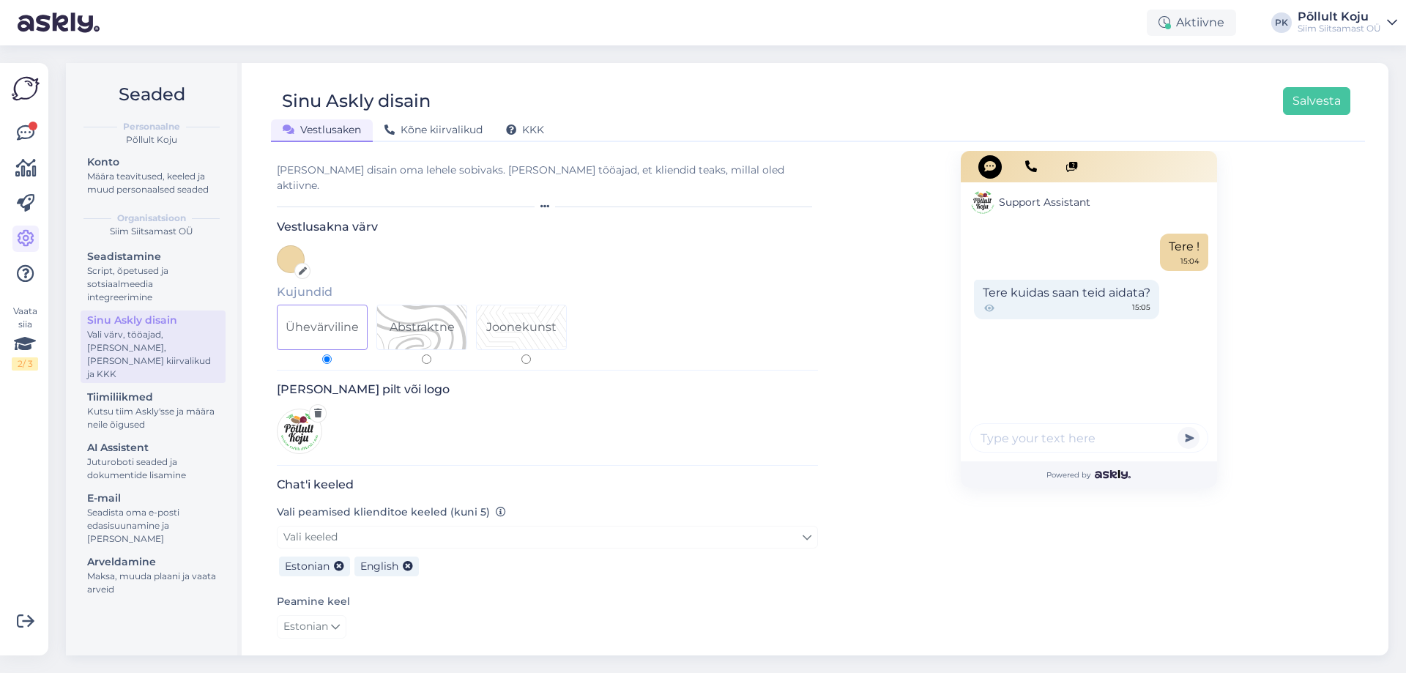
click at [1, 132] on div "Vaata siia 2 / 3 Võimalused Veendu, et Askly loob sulle väärtust. Sulge Ühenda …" at bounding box center [24, 359] width 48 height 593
click at [17, 132] on icon at bounding box center [26, 134] width 18 height 18
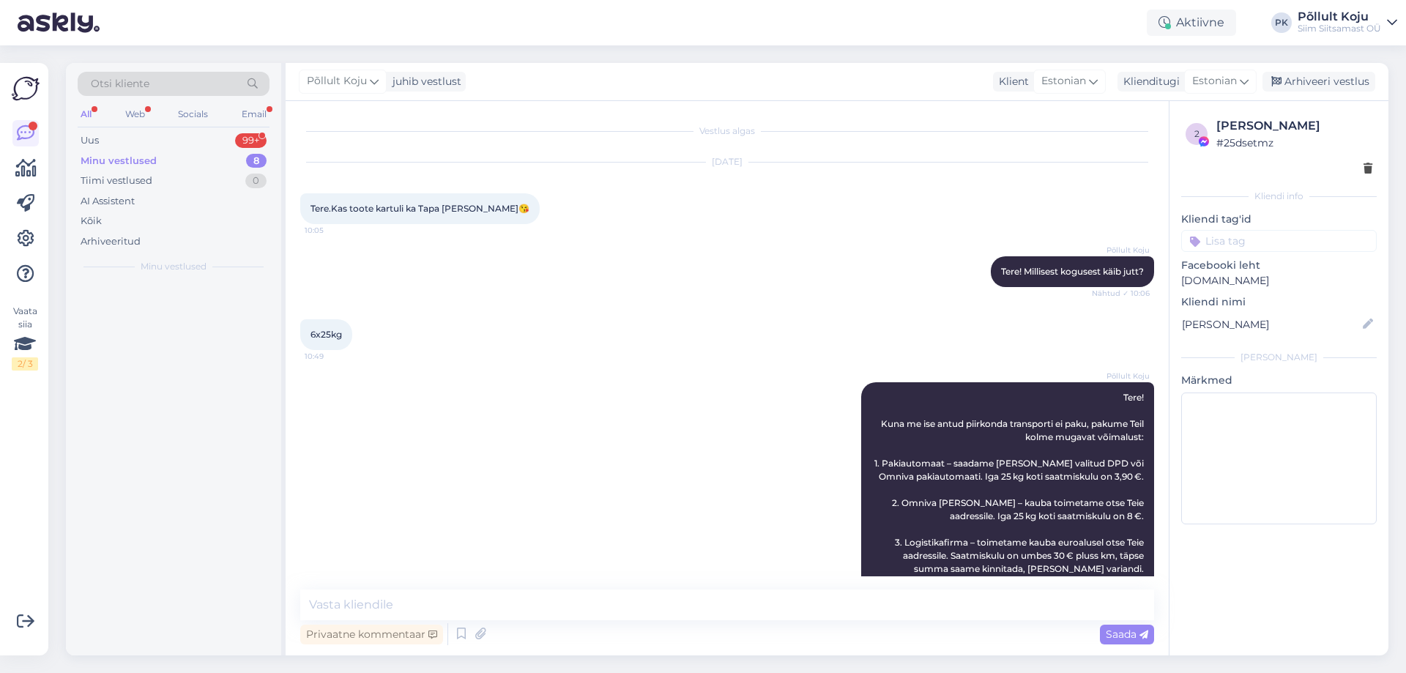
scroll to position [90, 0]
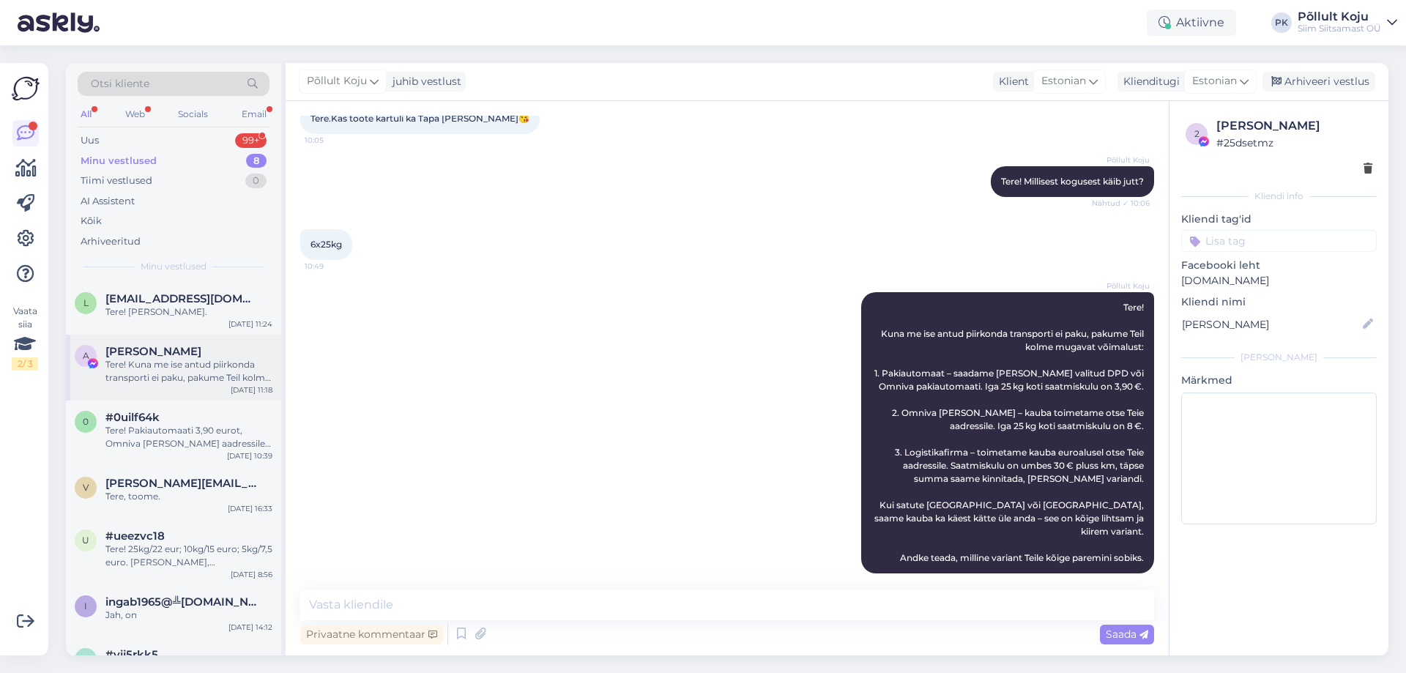
click at [177, 363] on div "Tere! Kuna me ise antud piirkonda transporti ei paku, pakume Teil kolme mugavat…" at bounding box center [188, 371] width 167 height 26
click at [141, 424] on div "Tere! Pakiautomaati 3,90 eurot, Omniva [PERSON_NAME] aadressile 8 eurot." at bounding box center [188, 437] width 167 height 26
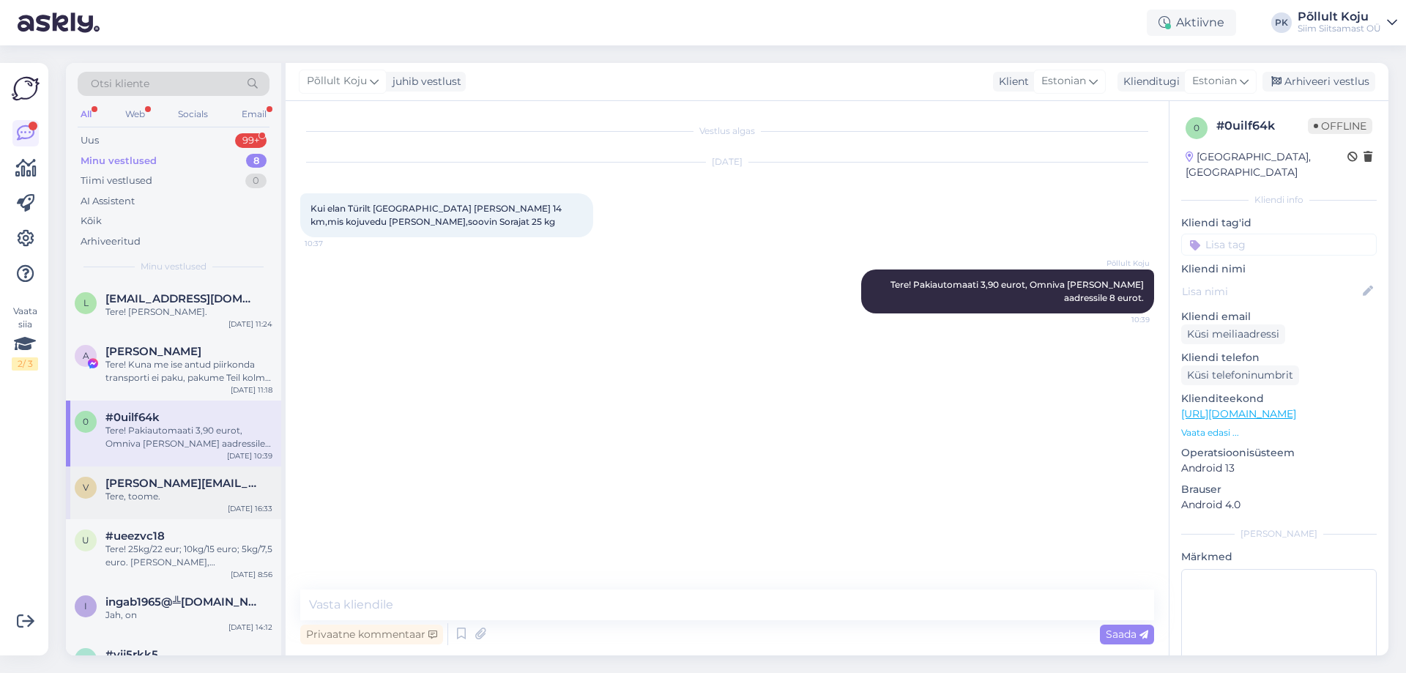
click at [161, 509] on div "v [PERSON_NAME][EMAIL_ADDRESS][DOMAIN_NAME] Tere, toome. [DATE] 16:33" at bounding box center [173, 493] width 215 height 53
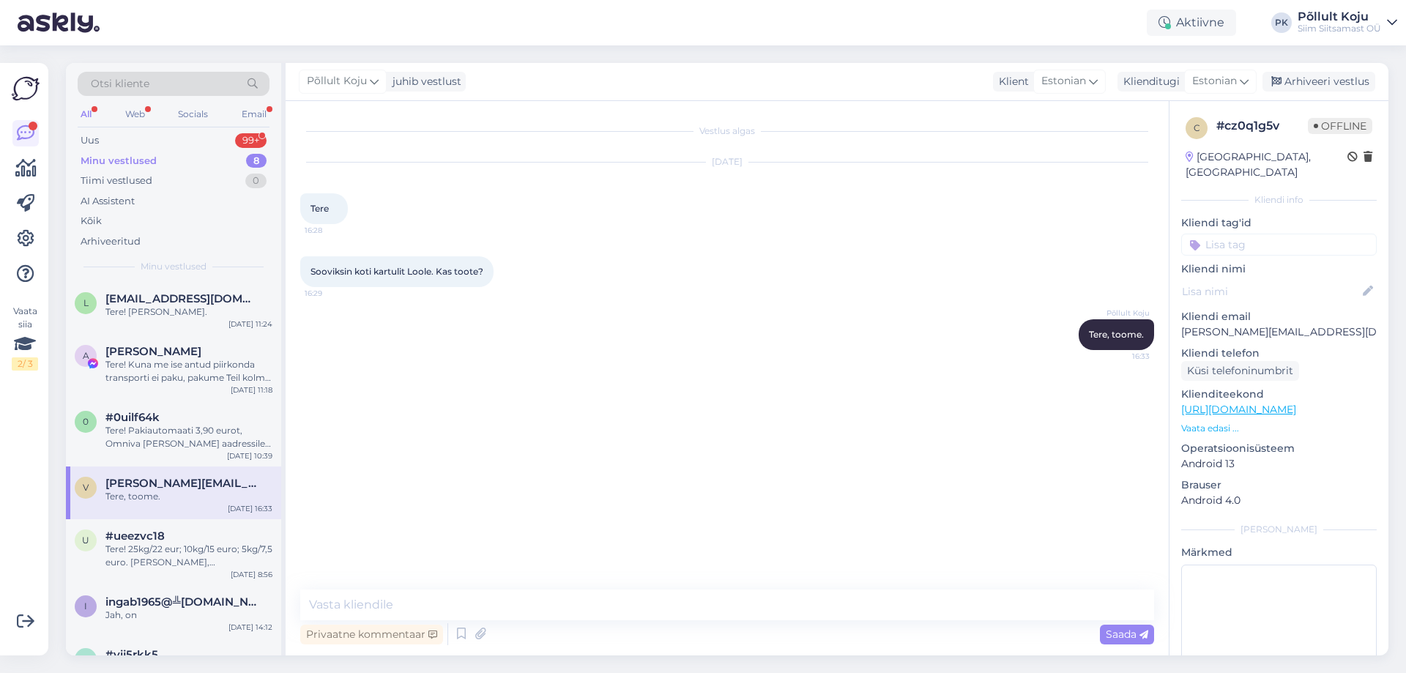
click at [152, 110] on div "All Web Socials Email" at bounding box center [174, 116] width 192 height 23
click at [121, 116] on div "All Web Socials Email" at bounding box center [174, 116] width 192 height 23
click at [140, 113] on div "Web" at bounding box center [135, 114] width 26 height 19
